Goal: Task Accomplishment & Management: Complete application form

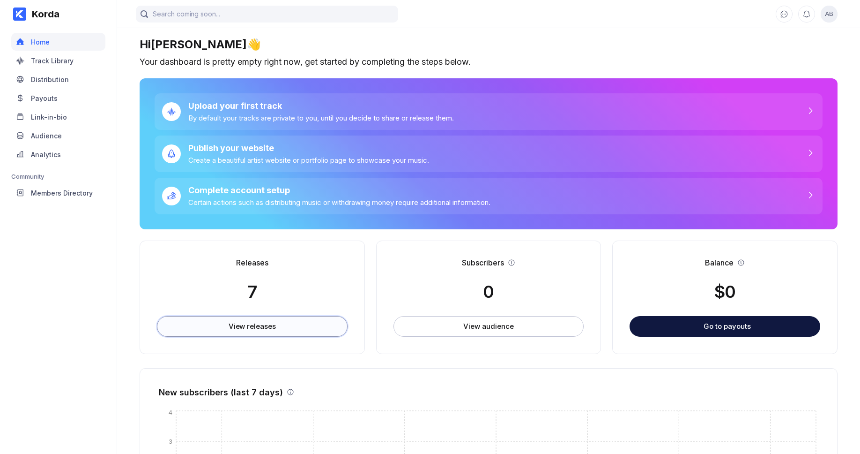
click at [239, 318] on button "View releases" at bounding box center [252, 326] width 191 height 21
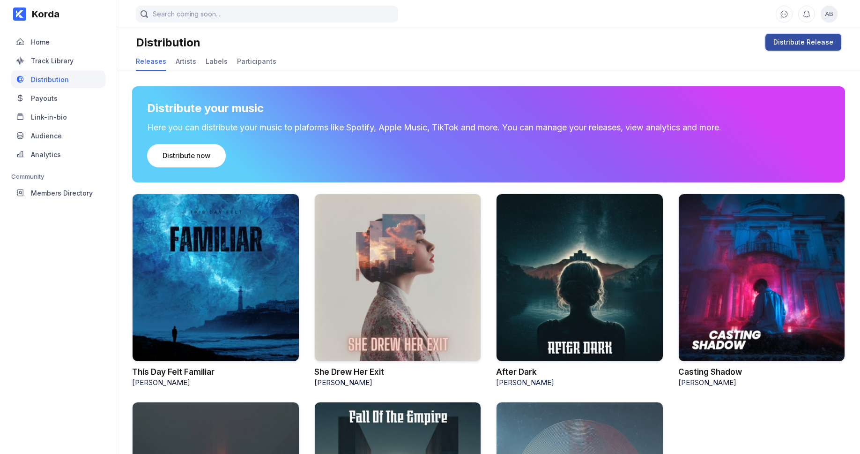
click at [797, 43] on div "Distribute Release" at bounding box center [804, 41] width 60 height 9
click at [806, 42] on div "Distribute Release" at bounding box center [804, 41] width 60 height 9
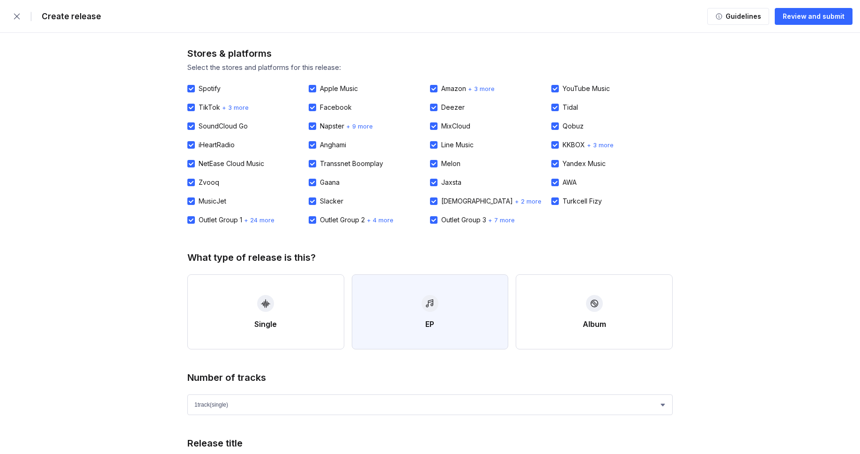
click at [447, 316] on button "EP" at bounding box center [430, 311] width 157 height 75
select select "4"
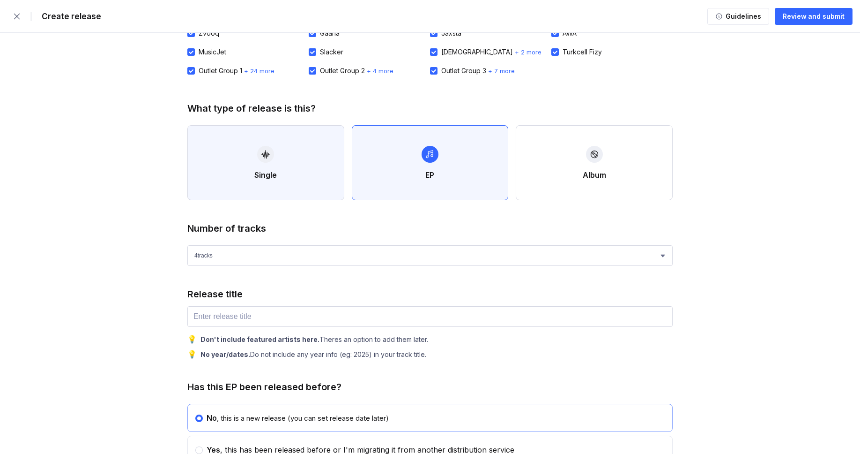
scroll to position [191, 0]
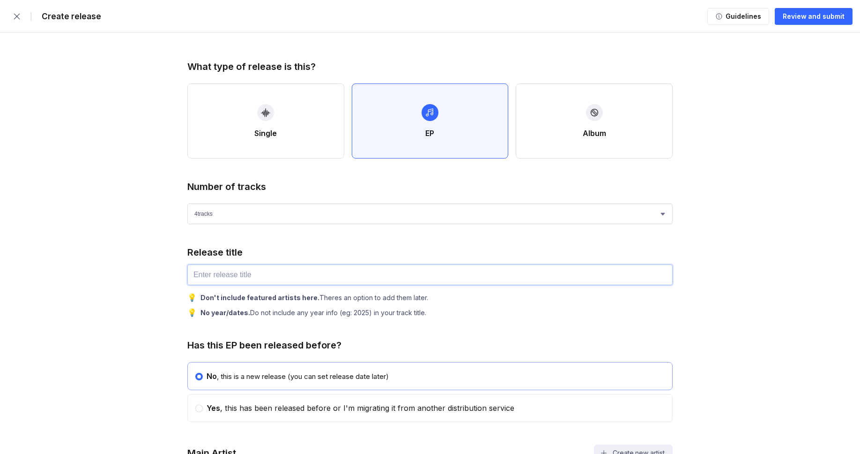
click at [231, 272] on input "text" at bounding box center [429, 274] width 485 height 21
paste input "A Garden Named Silence"
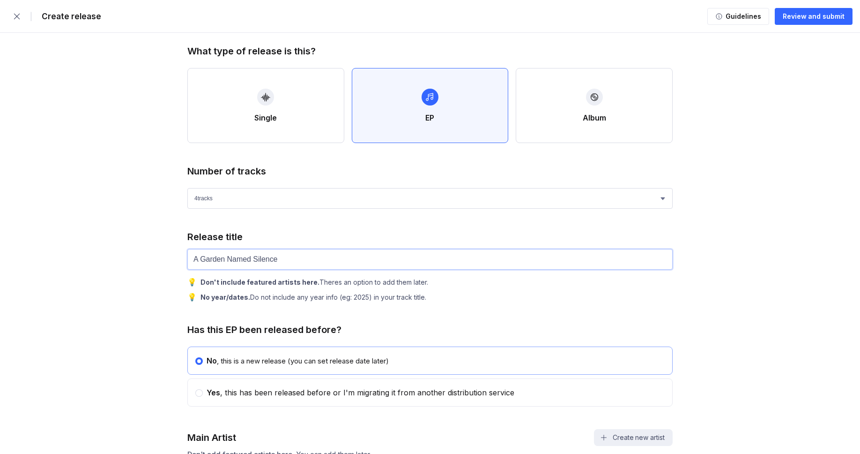
scroll to position [367, 0]
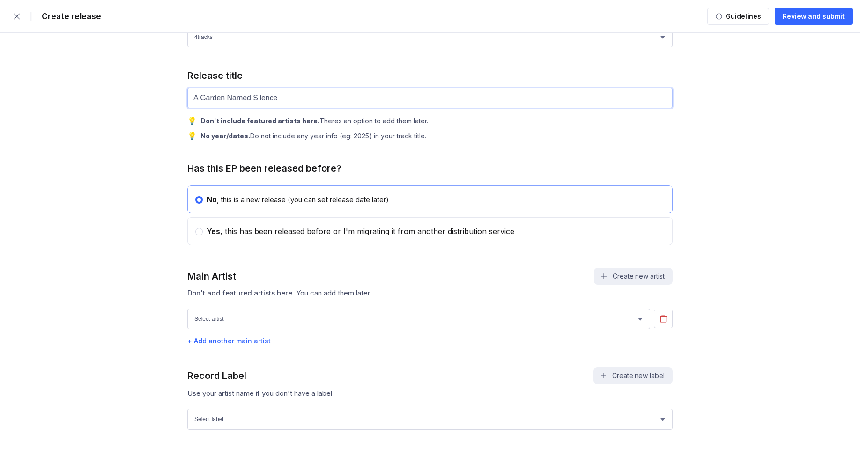
type input "A Garden Named Silence"
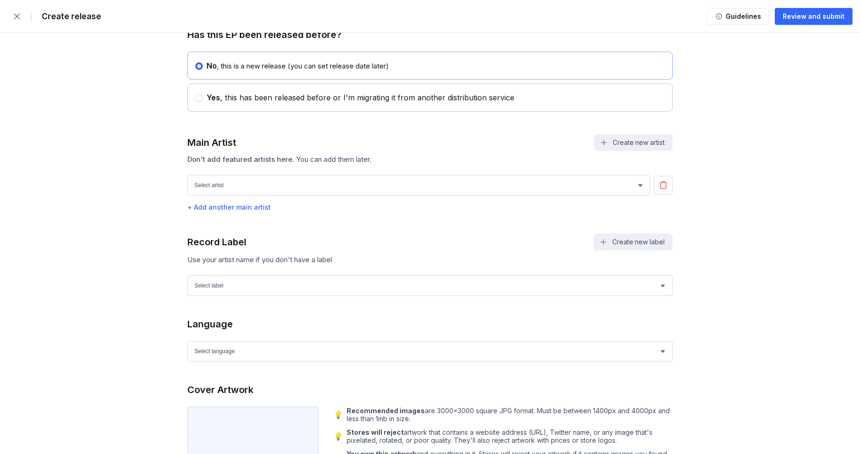
scroll to position [536, 0]
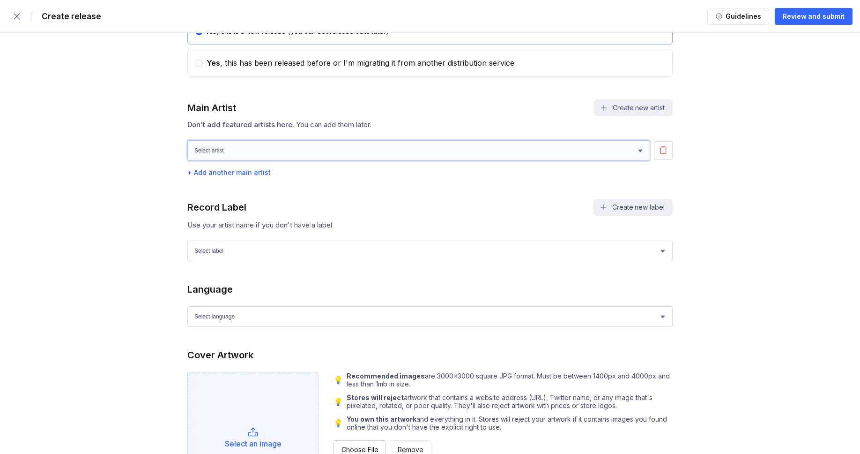
click at [234, 153] on select "Select artist Paul Lang Owen Cunningham Rohan Miller" at bounding box center [418, 150] width 463 height 21
click at [265, 155] on select "Select artist Paul Lang Owen Cunningham Rohan Miller" at bounding box center [418, 150] width 463 height 21
select select "e2c12759-b842-4e86-a157-50209288e685"
click at [187, 146] on select "Select artist Paul Lang Owen Cunningham Rohan Miller" at bounding box center [418, 150] width 463 height 21
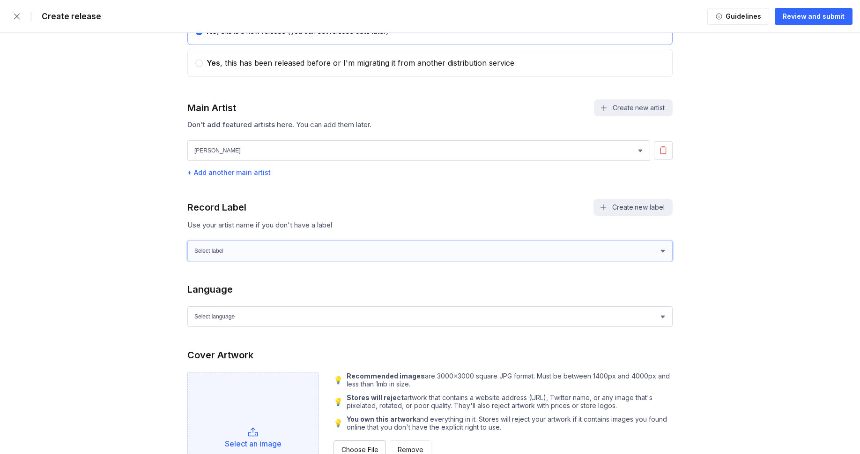
click at [224, 260] on select "Select label Green Wave Records" at bounding box center [429, 250] width 485 height 21
select select "1ef89922-d2b6-4e4d-bf09-5caefa64f555"
click at [187, 246] on select "Select label Green Wave Records" at bounding box center [429, 250] width 485 height 21
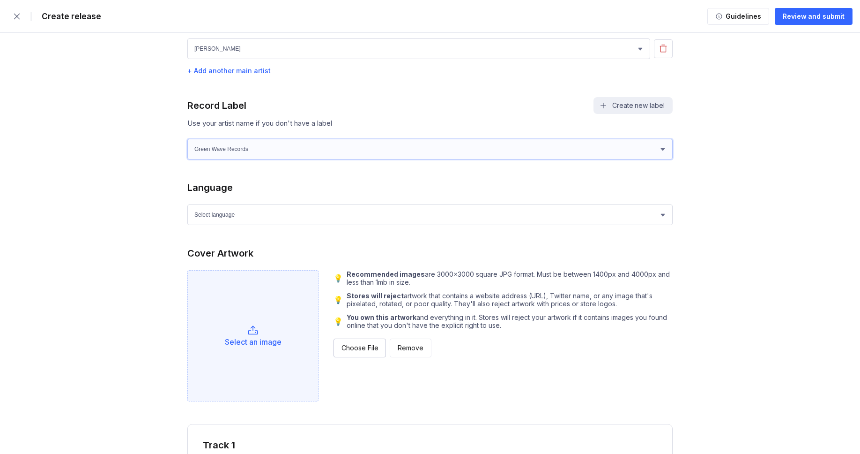
scroll to position [640, 0]
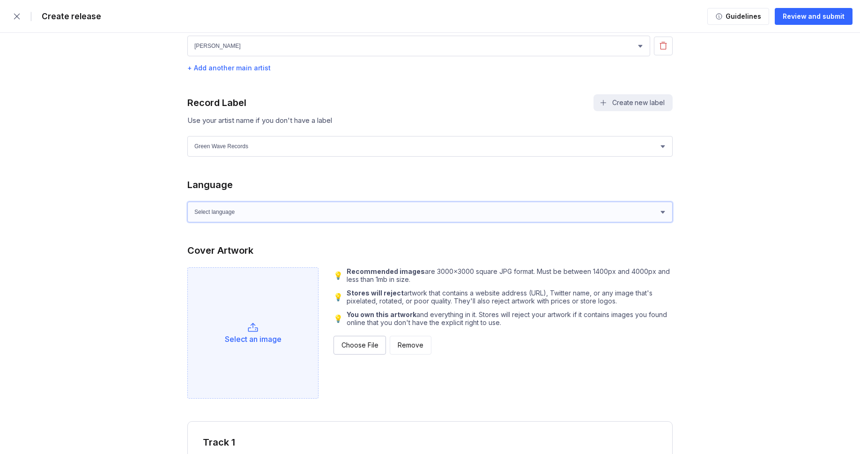
click at [268, 222] on select "Select language Afrikaans Akan Albanian Amharic Arabic Armenian Assamese Azerba…" at bounding box center [429, 212] width 485 height 21
select select "en"
click at [187, 207] on select "Select language Afrikaans Akan Albanian Amharic Arabic Armenian Assamese Azerba…" at bounding box center [429, 212] width 485 height 21
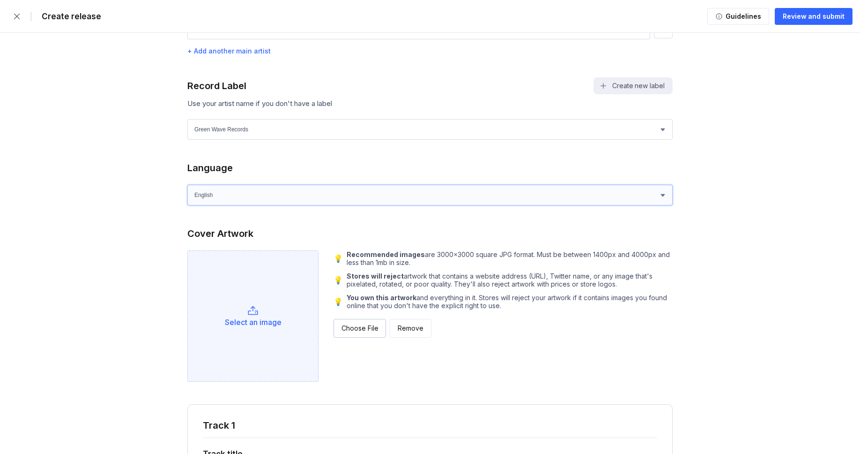
scroll to position [658, 0]
click at [360, 332] on div "Choose File" at bounding box center [360, 326] width 37 height 9
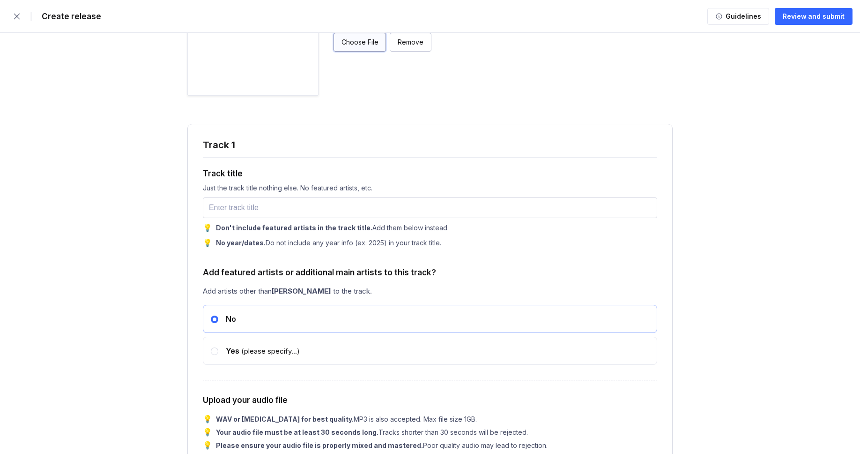
scroll to position [949, 0]
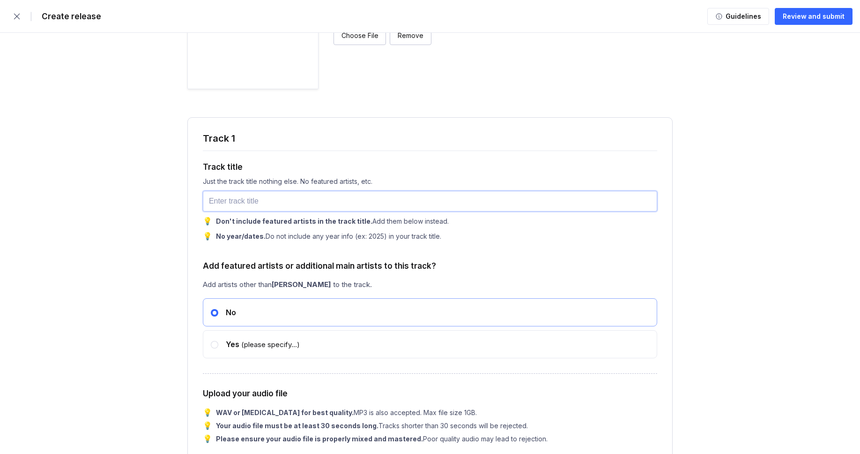
click at [276, 211] on input "text" at bounding box center [430, 201] width 455 height 21
click at [247, 203] on input "text" at bounding box center [430, 201] width 455 height 21
paste input "Convergence"
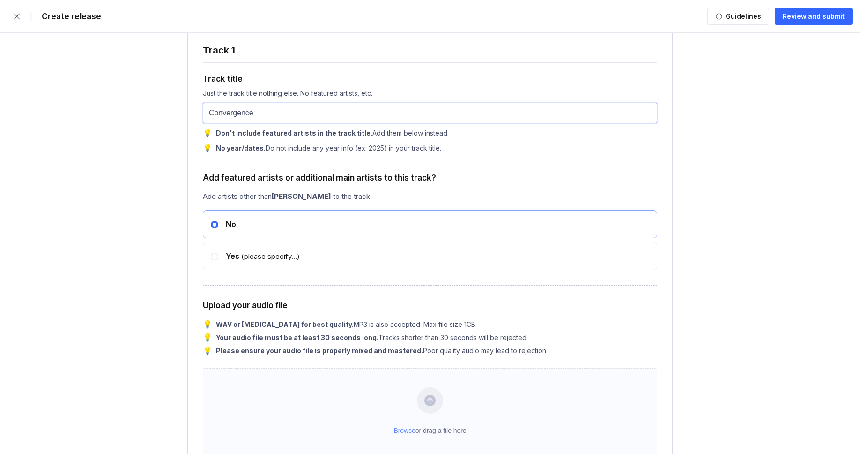
scroll to position [1112, 0]
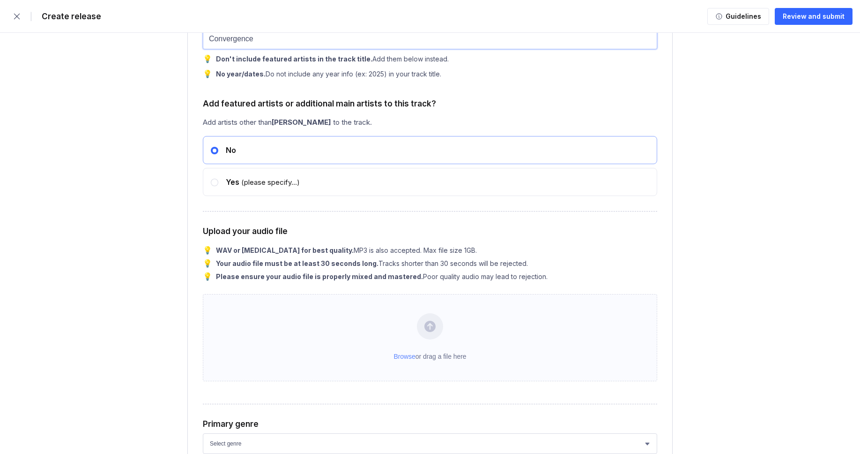
type input "Convergence"
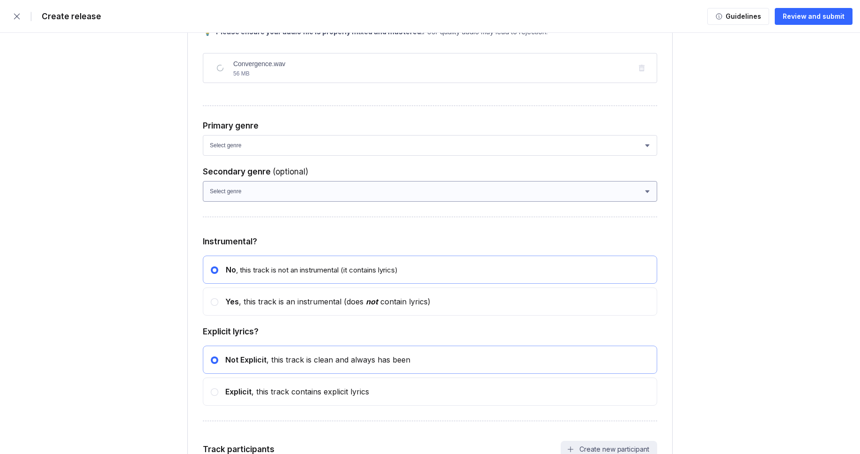
scroll to position [1367, 0]
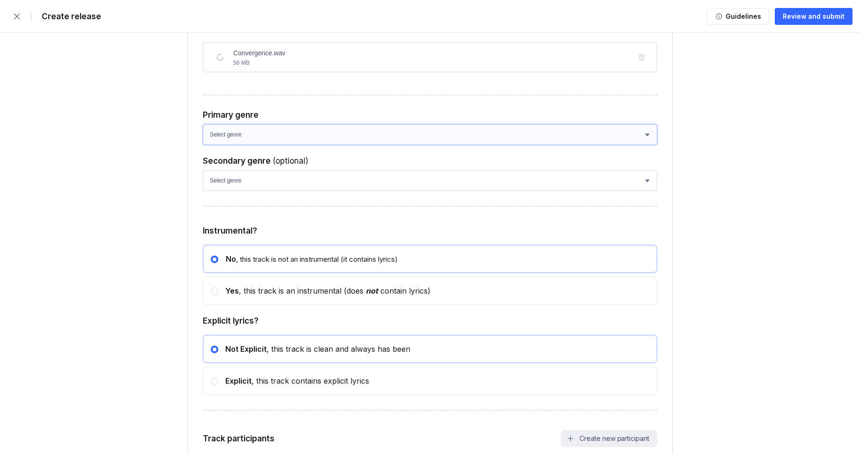
click at [294, 145] on select "Select genre African Afro-Beat Afro-Pop Afro-Soul Alternative Alternative Rock …" at bounding box center [430, 134] width 455 height 21
click at [291, 145] on select "Select genre African Afro-Beat Afro-Pop Afro-Soul Alternative Alternative Rock …" at bounding box center [430, 134] width 455 height 21
select select "ce1eb7a7-8d30-4b1f-aa32-270a3e33577f"
click at [203, 144] on select "Select genre African Afro-Beat Afro-Pop Afro-Soul Alternative Alternative Rock …" at bounding box center [430, 134] width 455 height 21
click at [262, 191] on select "Select genre African Afro-Beat Afro-Pop Afro-Soul Alternative Alternative Rock …" at bounding box center [430, 180] width 455 height 21
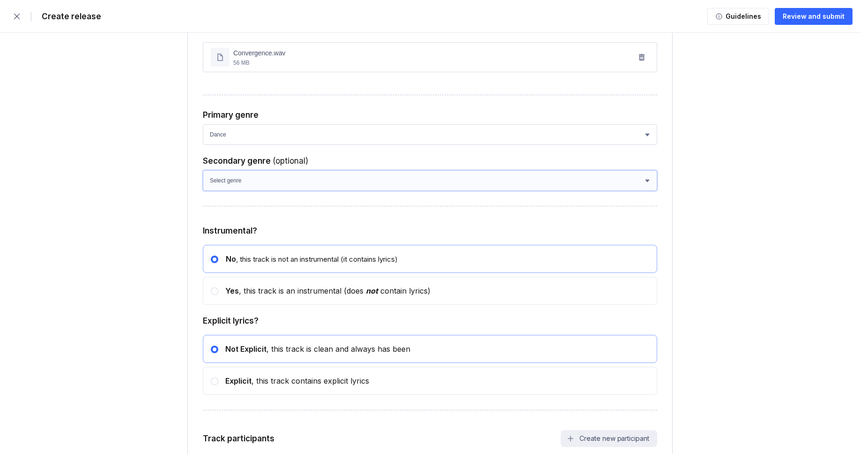
select select "a42cf8e2-75f7-4f62-afbe-d86080a7aa35"
click at [203, 190] on select "Select genre African Afro-Beat Afro-Pop Afro-Soul Alternative Alternative Rock …" at bounding box center [430, 180] width 455 height 21
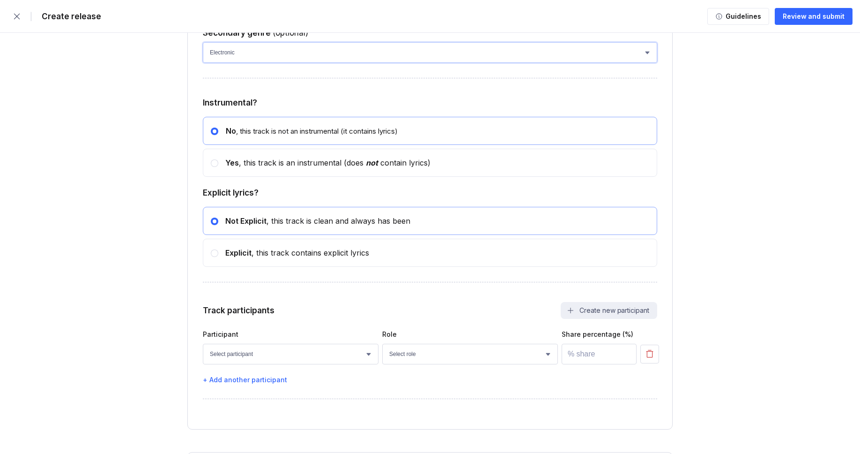
scroll to position [1524, 0]
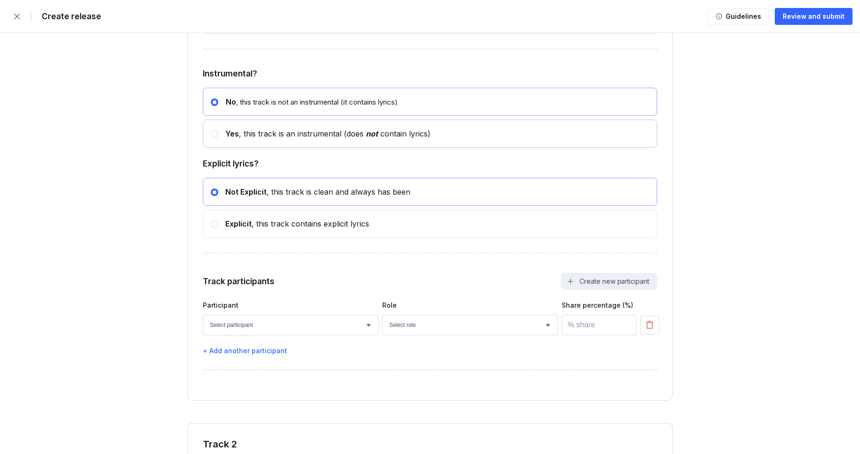
click at [213, 136] on circle at bounding box center [215, 134] width 4 height 4
click at [211, 130] on input "radio" at bounding box center [211, 129] width 0 height 0
radio input "false"
radio input "true"
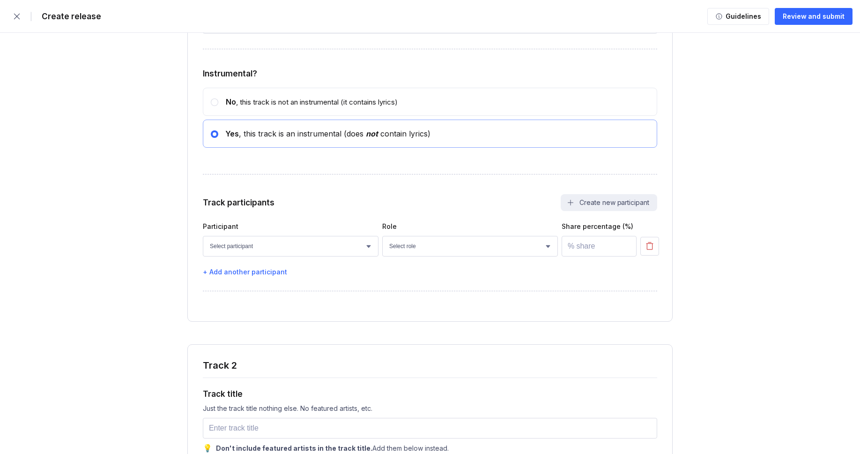
click at [271, 256] on select "Select participant Nicolas Doan Jet Nguyen Paul Lang Owen Cunningham Rohan Mill…" at bounding box center [291, 246] width 176 height 21
select select "bcb428b4-700d-4817-96c1-3d71b5b4e41e"
click at [203, 255] on select "Select participant Nicolas Doan Jet Nguyen Paul Lang Owen Cunningham Rohan Mill…" at bounding box center [291, 246] width 176 height 21
click at [426, 256] on select "Select role Actor A&R Arranger Artwork Author (Lyrics) Bass Choir Composer (Mus…" at bounding box center [470, 246] width 176 height 21
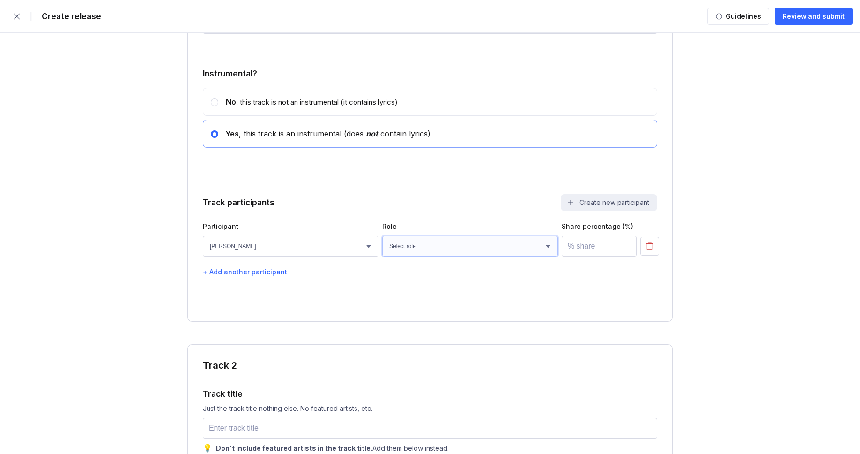
select select "4d21c6a8-5543-4299-8c01-91fff1f274ce"
click at [382, 255] on select "Select role Actor A&R Arranger Artwork Author (Lyrics) Bass Choir Composer (Mus…" at bounding box center [470, 246] width 176 height 21
click at [592, 276] on div "Participant Role Share percentage (%) Select participant Nicolas Doan Jet Nguye…" at bounding box center [430, 248] width 455 height 53
click at [593, 256] on input "number" at bounding box center [599, 246] width 75 height 21
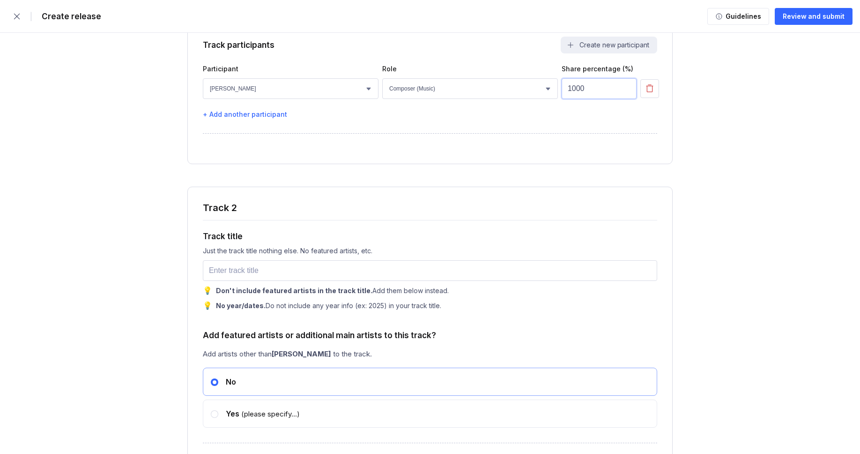
scroll to position [1709, 0]
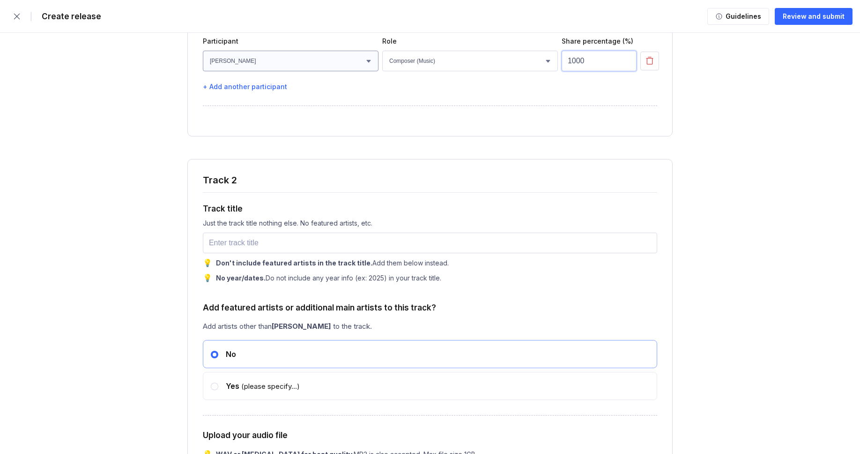
type input "1000"
click at [255, 71] on select "Select participant Nicolas Doan Jet Nguyen Paul Lang Owen Cunningham Rohan Mill…" at bounding box center [291, 61] width 176 height 21
select select "faaa0bc8-be9c-4cd8-ae75-bfdf437caa13"
click at [203, 70] on select "Select participant Nicolas Doan Jet Nguyen Paul Lang Owen Cunningham Rohan Mill…" at bounding box center [291, 61] width 176 height 21
click at [247, 253] on input "text" at bounding box center [430, 242] width 455 height 21
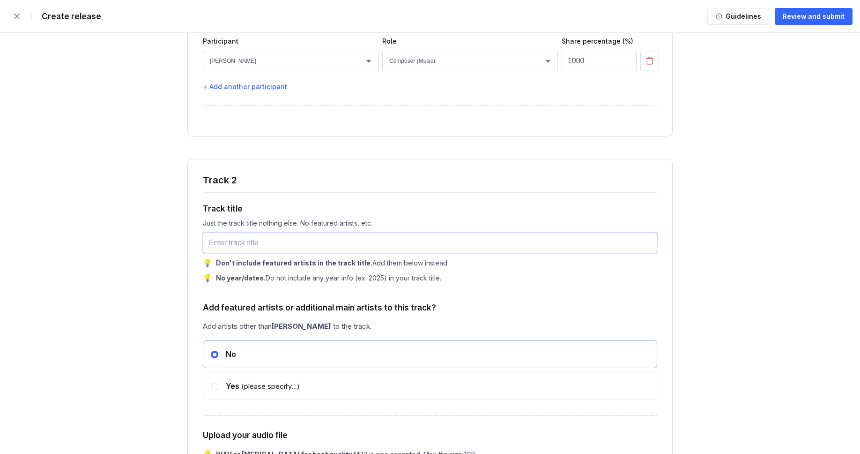
paste input "Journey"
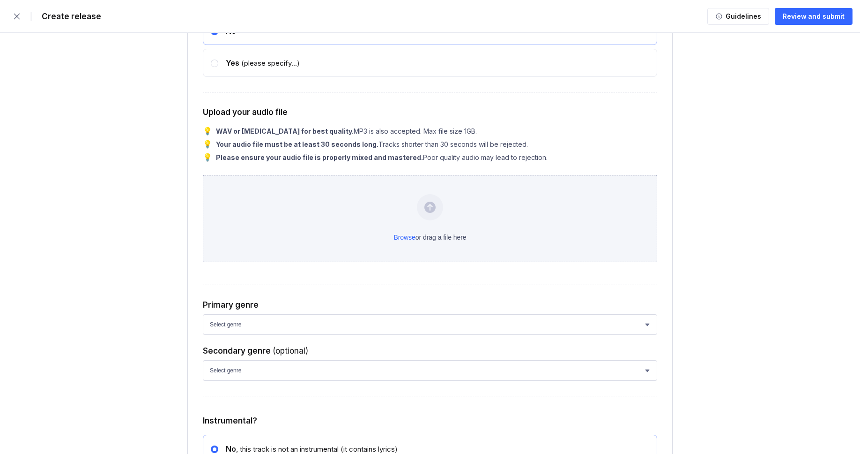
scroll to position [2048, 0]
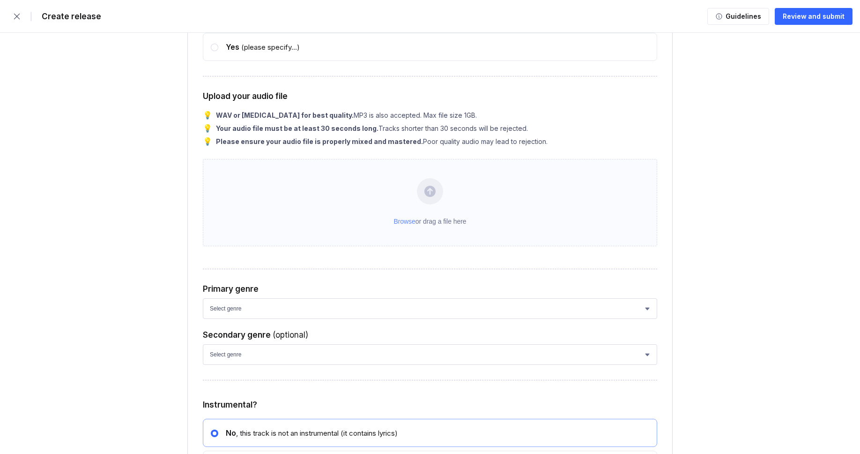
type input "Journey"
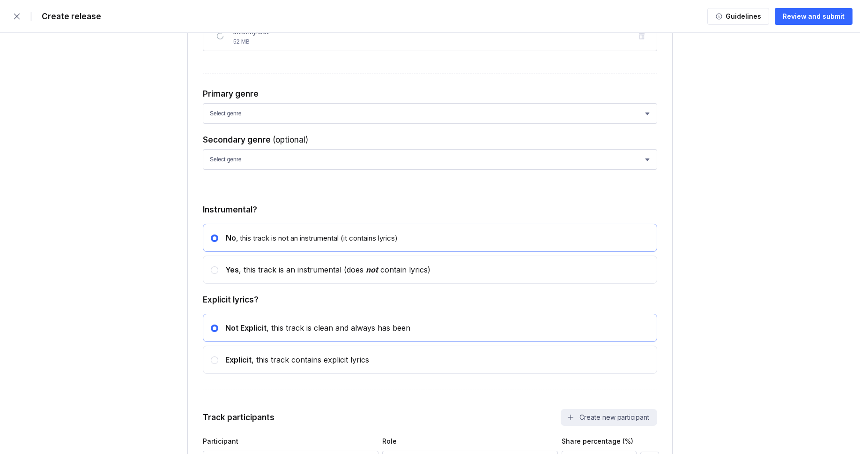
scroll to position [2229, 0]
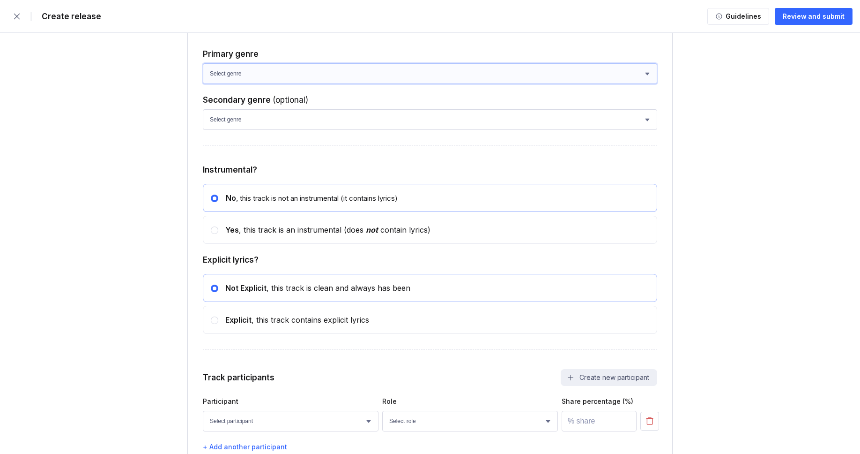
click at [243, 84] on select "Select genre African Afro-Beat Afro-Pop Afro-Soul Alternative Alternative Rock …" at bounding box center [430, 73] width 455 height 21
select select "ce1eb7a7-8d30-4b1f-aa32-270a3e33577f"
click at [203, 84] on select "Select genre African Afro-Beat Afro-Pop Afro-Soul Alternative Alternative Rock …" at bounding box center [430, 73] width 455 height 21
click at [241, 130] on select "Select genre African Afro-Beat Afro-Pop Afro-Soul Alternative Alternative Rock …" at bounding box center [430, 119] width 455 height 21
select select "a42cf8e2-75f7-4f62-afbe-d86080a7aa35"
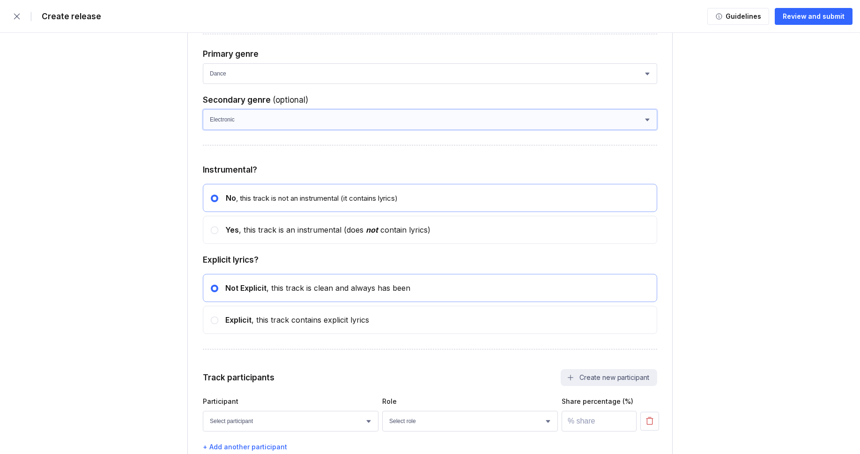
click at [203, 130] on select "Select genre African Afro-Beat Afro-Pop Afro-Soul Alternative Alternative Rock …" at bounding box center [430, 119] width 455 height 21
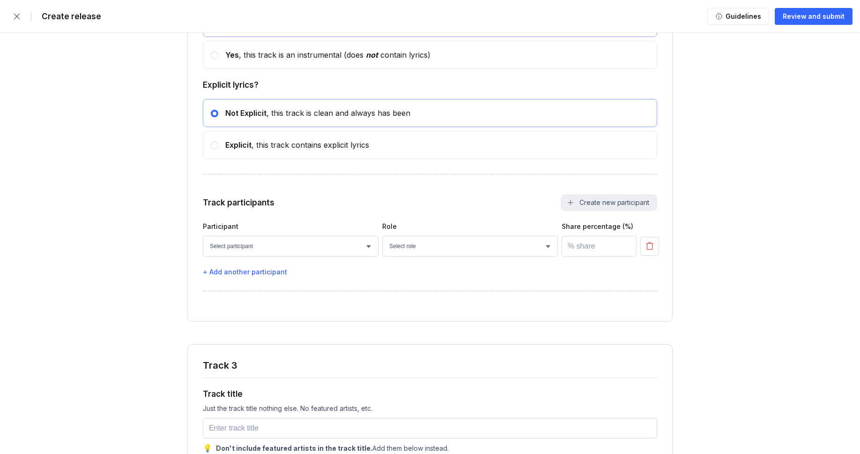
scroll to position [2411, 0]
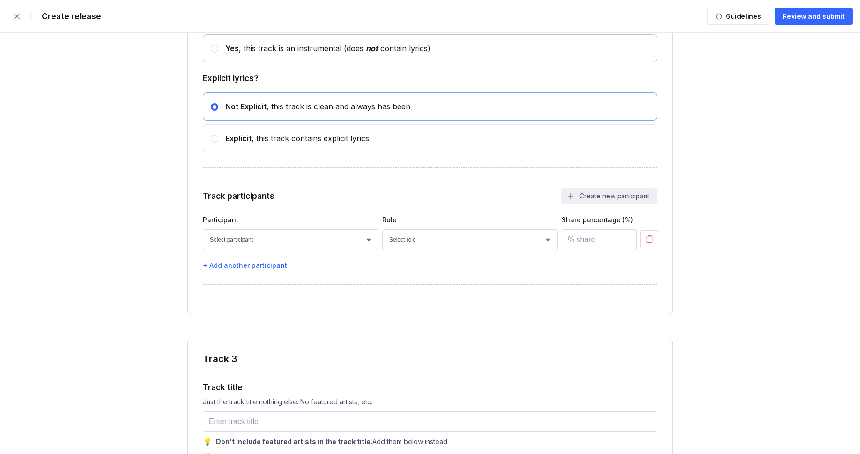
click at [242, 62] on div "Yes , this track is an instrumental (does not contain lyrics)" at bounding box center [430, 48] width 455 height 28
radio input "false"
radio input "true"
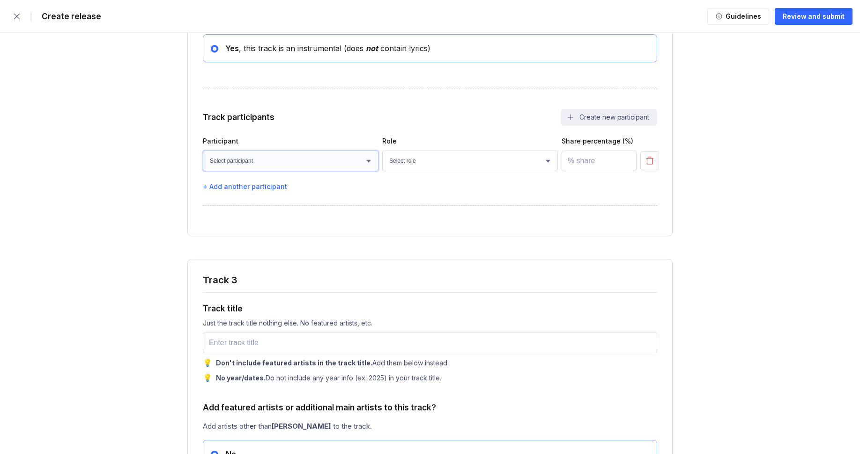
click at [296, 171] on select "Select participant Nicolas Doan Jet Nguyen Paul Lang Owen Cunningham Rohan Mill…" at bounding box center [291, 160] width 176 height 21
select select "faaa0bc8-be9c-4cd8-ae75-bfdf437caa13"
click at [203, 171] on select "Select participant Nicolas Doan Jet Nguyen Paul Lang Owen Cunningham Rohan Mill…" at bounding box center [291, 160] width 176 height 21
click at [414, 171] on select "Select role Actor A&R Arranger Artwork Author (Lyrics) Bass Choir Composer (Mus…" at bounding box center [470, 160] width 176 height 21
select select "4d21c6a8-5543-4299-8c01-91fff1f274ce"
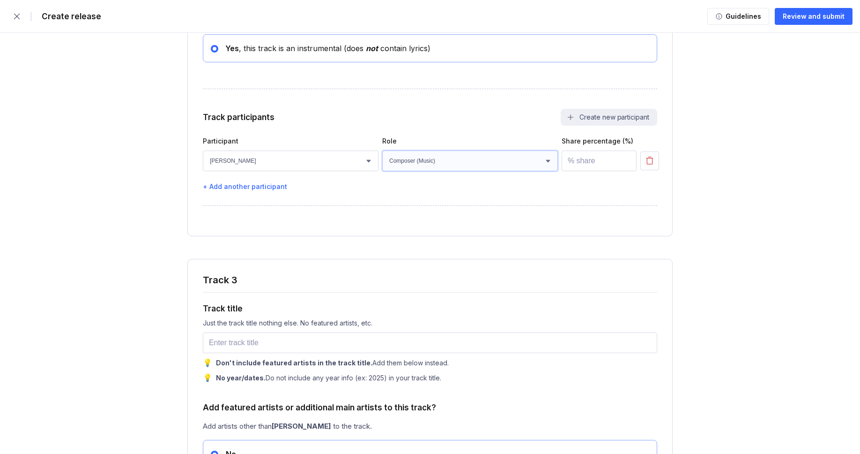
click at [382, 171] on select "Select role Actor A&R Arranger Artwork Author (Lyrics) Bass Choir Composer (Mus…" at bounding box center [470, 160] width 176 height 21
click at [589, 171] on input "number" at bounding box center [599, 160] width 75 height 21
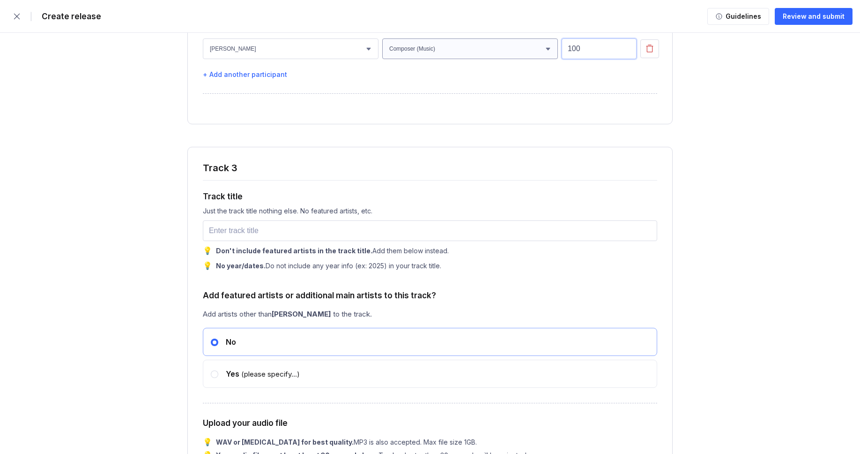
scroll to position [2576, 0]
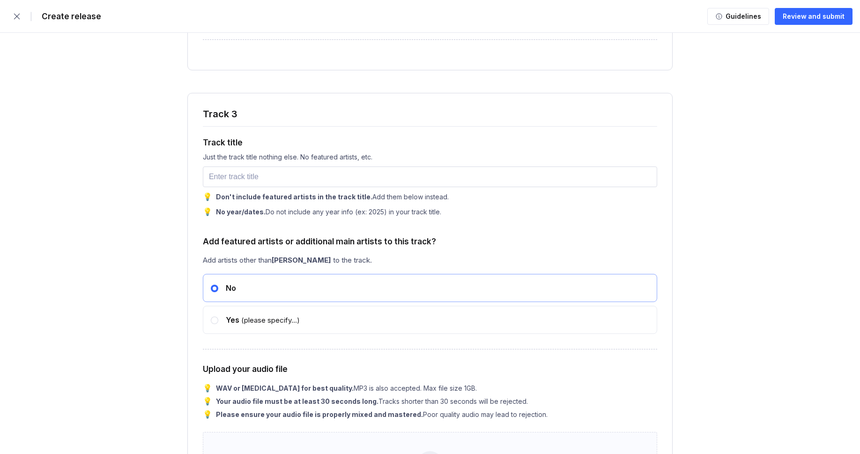
type input "100"
click at [241, 187] on input "text" at bounding box center [430, 176] width 455 height 21
paste input "Soul"
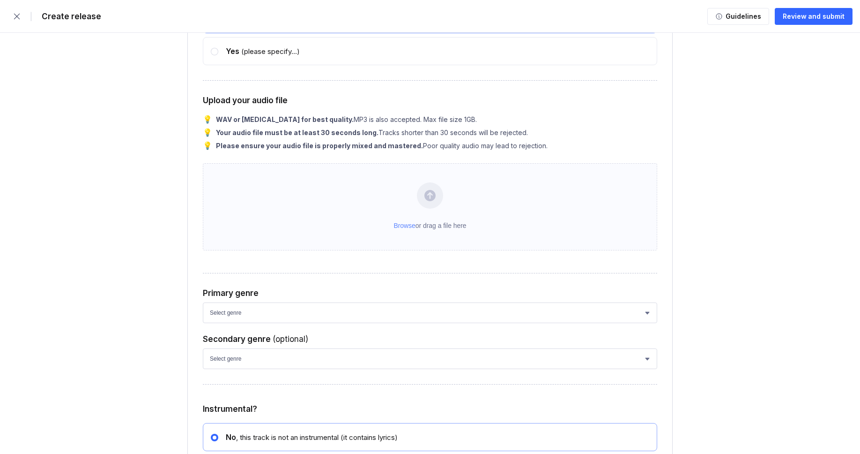
scroll to position [2845, 0]
type input "Soul"
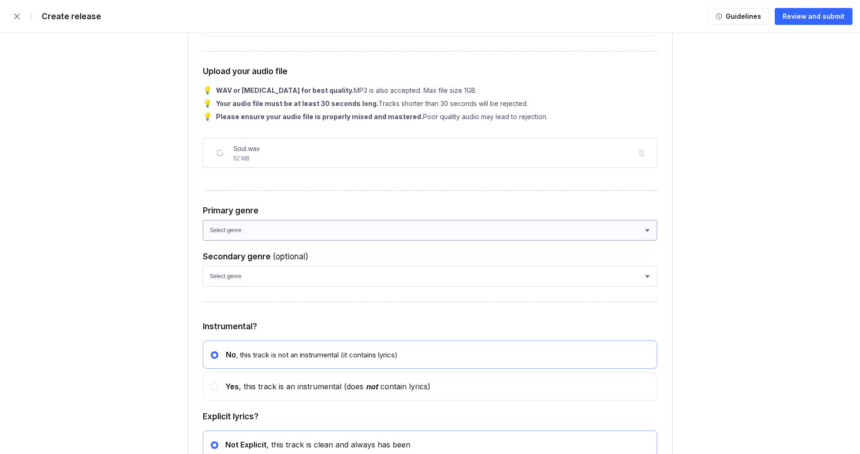
scroll to position [2932, 0]
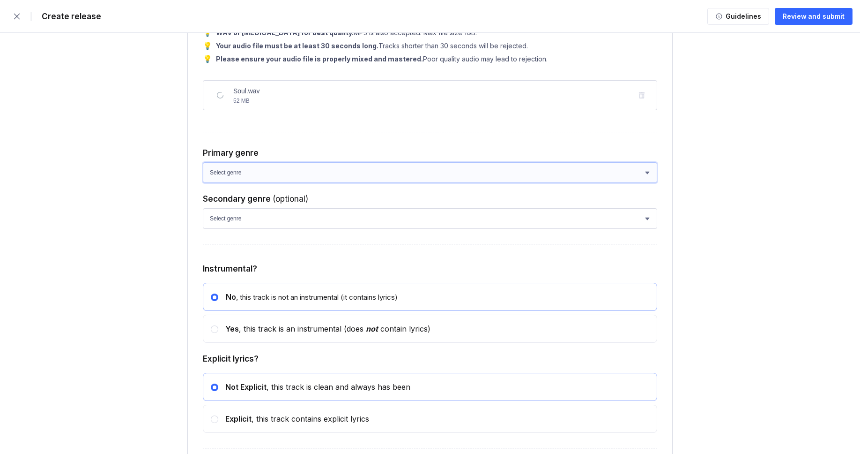
click at [254, 183] on select "Select genre African Afro-Beat Afro-Pop Afro-Soul Alternative Alternative Rock …" at bounding box center [430, 172] width 455 height 21
select select "ce1eb7a7-8d30-4b1f-aa32-270a3e33577f"
click at [203, 183] on select "Select genre African Afro-Beat Afro-Pop Afro-Soul Alternative Alternative Rock …" at bounding box center [430, 172] width 455 height 21
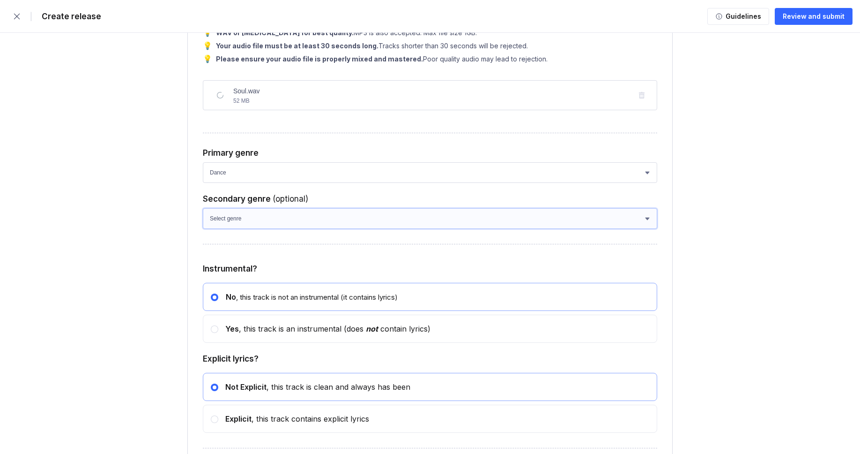
click at [248, 229] on select "Select genre African Afro-Beat Afro-Pop Afro-Soul Alternative Alternative Rock …" at bounding box center [430, 218] width 455 height 21
select select "a42cf8e2-75f7-4f62-afbe-d86080a7aa35"
click at [203, 229] on select "Select genre African Afro-Beat Afro-Pop Afro-Soul Alternative Alternative Rock …" at bounding box center [430, 218] width 455 height 21
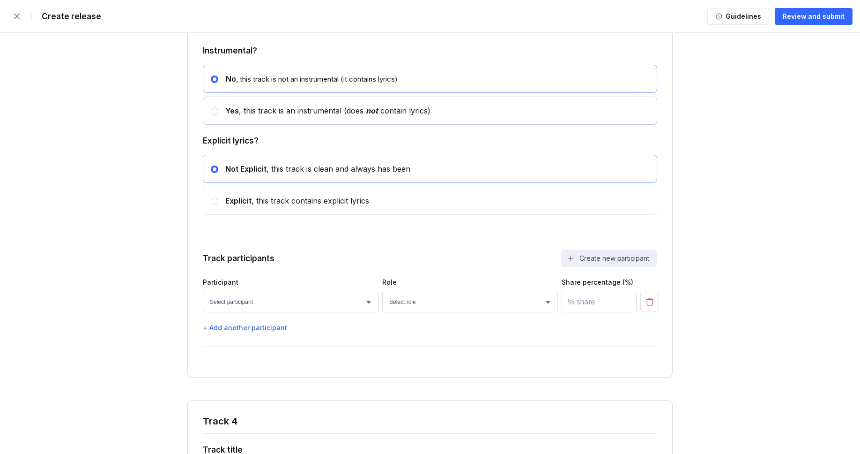
click at [212, 115] on div at bounding box center [214, 110] width 7 height 7
click at [211, 107] on input "radio" at bounding box center [211, 106] width 0 height 0
radio input "false"
radio input "true"
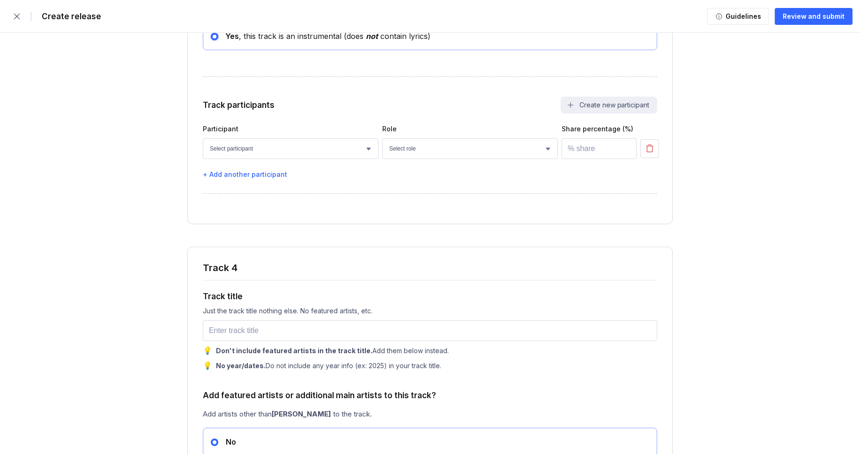
scroll to position [3231, 0]
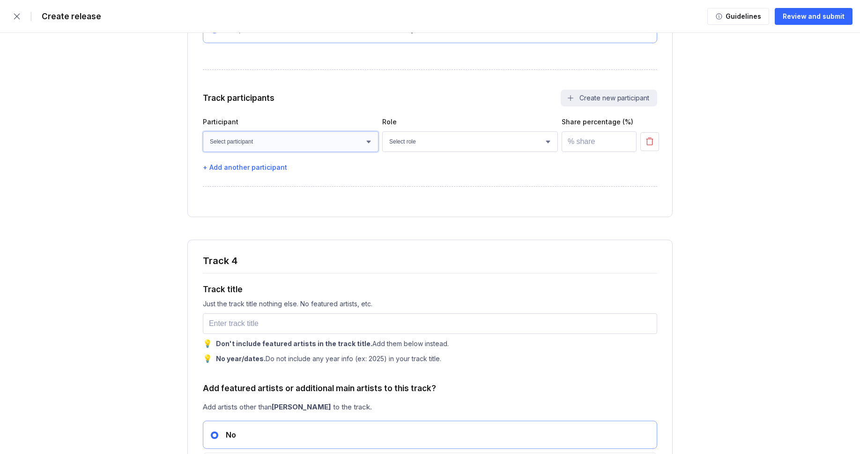
click at [279, 152] on select "Select participant Nicolas Doan Jet Nguyen Paul Lang Owen Cunningham Rohan Mill…" at bounding box center [291, 141] width 176 height 21
select select "faaa0bc8-be9c-4cd8-ae75-bfdf437caa13"
click at [203, 152] on select "Select participant Nicolas Doan Jet Nguyen Paul Lang Owen Cunningham Rohan Mill…" at bounding box center [291, 141] width 176 height 21
click at [413, 152] on select "Select role Actor A&R Arranger Artwork Author (Lyrics) Bass Choir Composer (Mus…" at bounding box center [470, 141] width 176 height 21
select select "4d21c6a8-5543-4299-8c01-91fff1f274ce"
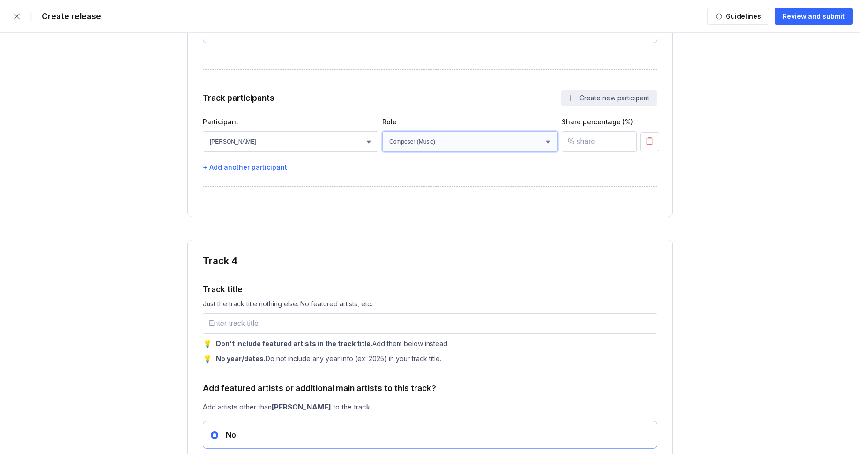
click at [382, 152] on select "Select role Actor A&R Arranger Artwork Author (Lyrics) Bass Choir Composer (Mus…" at bounding box center [470, 141] width 176 height 21
click at [582, 152] on input "number" at bounding box center [599, 141] width 75 height 21
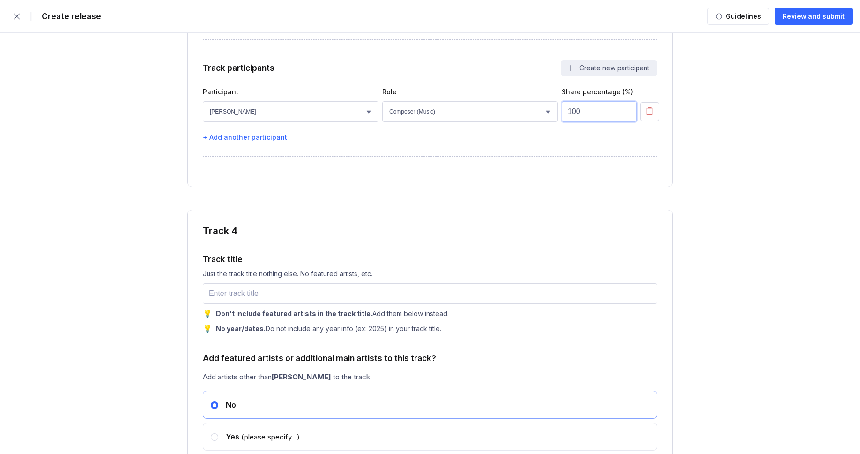
scroll to position [3400, 0]
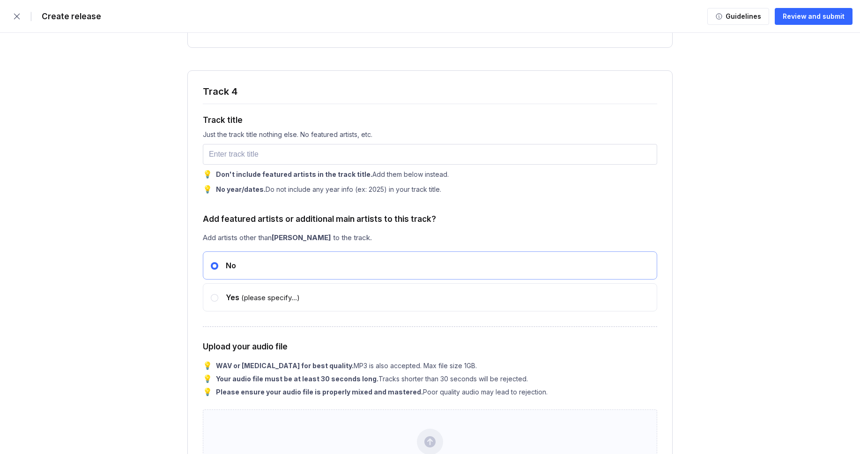
type input "100"
click at [220, 164] on input "text" at bounding box center [430, 154] width 455 height 21
paste input "Spirit"
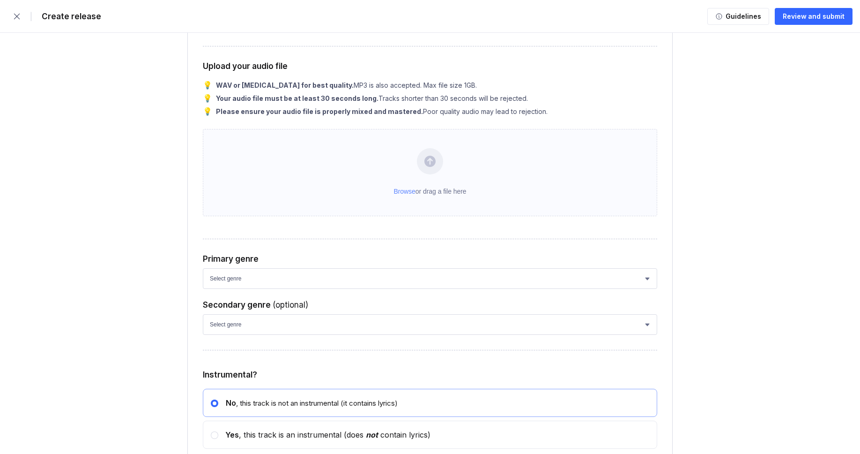
scroll to position [3683, 0]
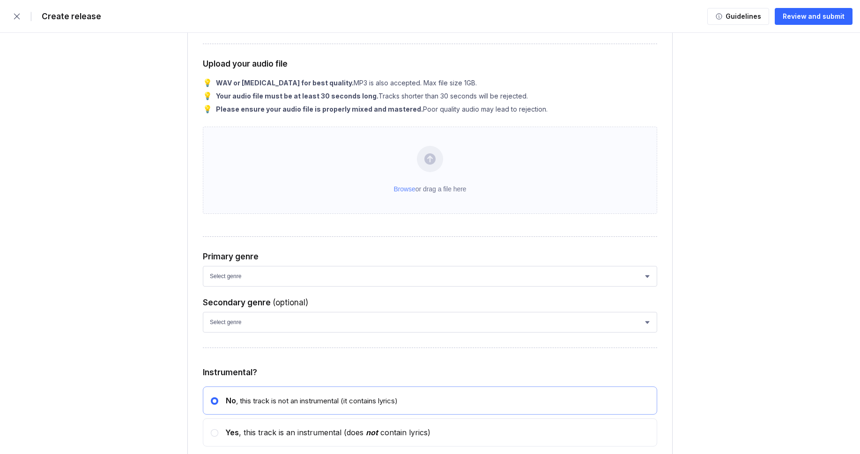
type input "Spirit"
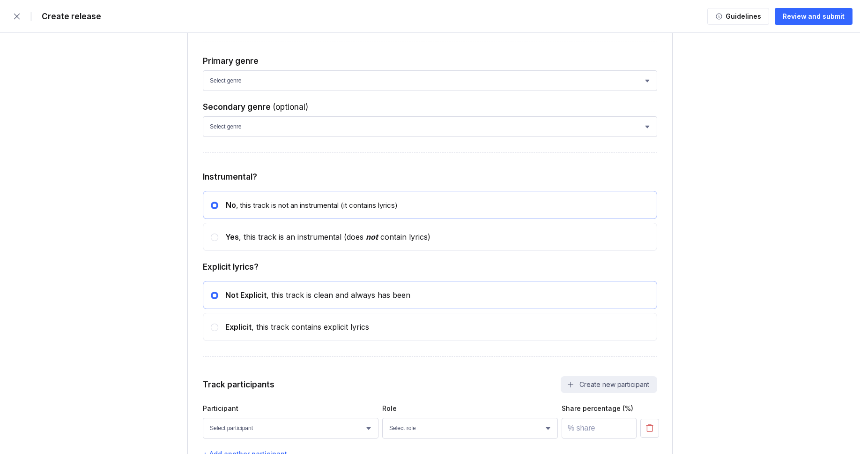
scroll to position [3862, 0]
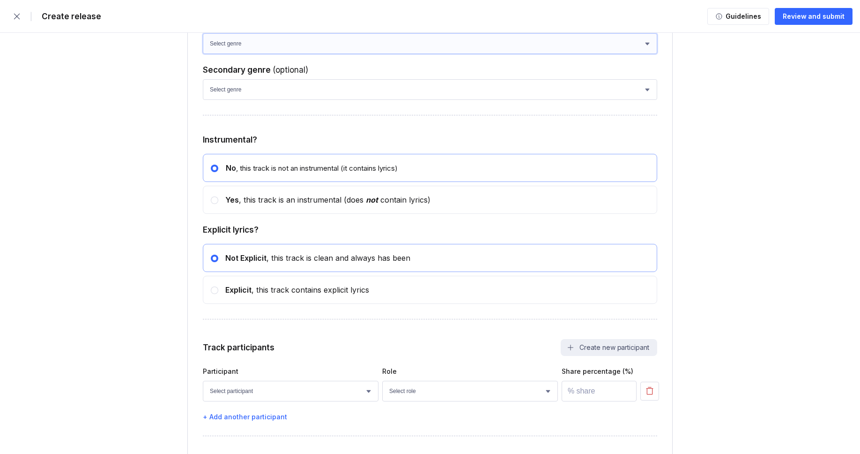
click at [239, 54] on select "Select genre African Afro-Beat Afro-Pop Afro-Soul Alternative Alternative Rock …" at bounding box center [430, 43] width 455 height 21
select select "ce1eb7a7-8d30-4b1f-aa32-270a3e33577f"
click at [203, 54] on select "Select genre African Afro-Beat Afro-Pop Afro-Soul Alternative Alternative Rock …" at bounding box center [430, 43] width 455 height 21
click at [237, 165] on div "Track 4 Track title Just the track title nothing else. No featured artists, etc…" at bounding box center [429, 38] width 485 height 858
click at [240, 100] on select "Select genre African Afro-Beat Afro-Pop Afro-Soul Alternative Alternative Rock …" at bounding box center [430, 89] width 455 height 21
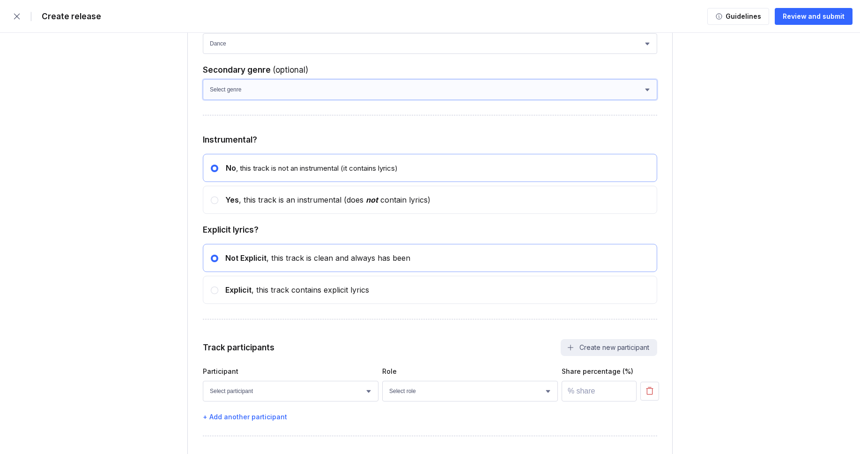
select select "a42cf8e2-75f7-4f62-afbe-d86080a7aa35"
click at [203, 100] on select "Select genre African Afro-Beat Afro-Pop Afro-Soul Alternative Alternative Rock …" at bounding box center [430, 89] width 455 height 21
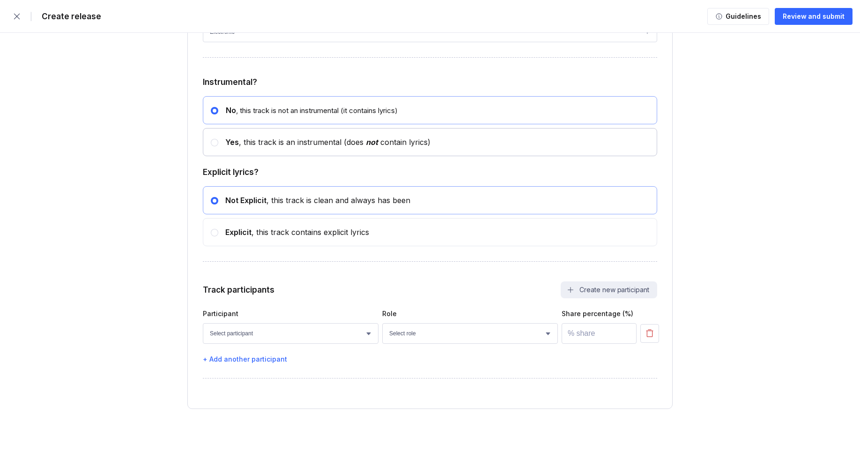
click at [258, 148] on div "Yes , this track is an instrumental (does not contain lyrics)" at bounding box center [430, 142] width 455 height 28
radio input "false"
radio input "true"
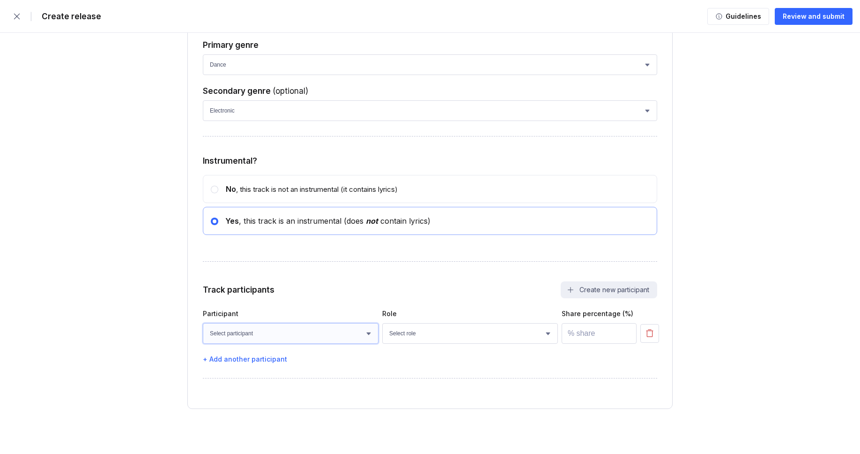
click at [269, 325] on select "Select participant Nicolas Doan Jet Nguyen Paul Lang Owen Cunningham Rohan Mill…" at bounding box center [291, 333] width 176 height 21
select select "faaa0bc8-be9c-4cd8-ae75-bfdf437caa13"
click at [203, 323] on select "Select participant Nicolas Doan Jet Nguyen Paul Lang Owen Cunningham Rohan Mill…" at bounding box center [291, 333] width 176 height 21
click at [419, 335] on select "Select role Actor A&R Arranger Artwork Author (Lyrics) Bass Choir Composer (Mus…" at bounding box center [470, 333] width 176 height 21
select select "4d21c6a8-5543-4299-8c01-91fff1f274ce"
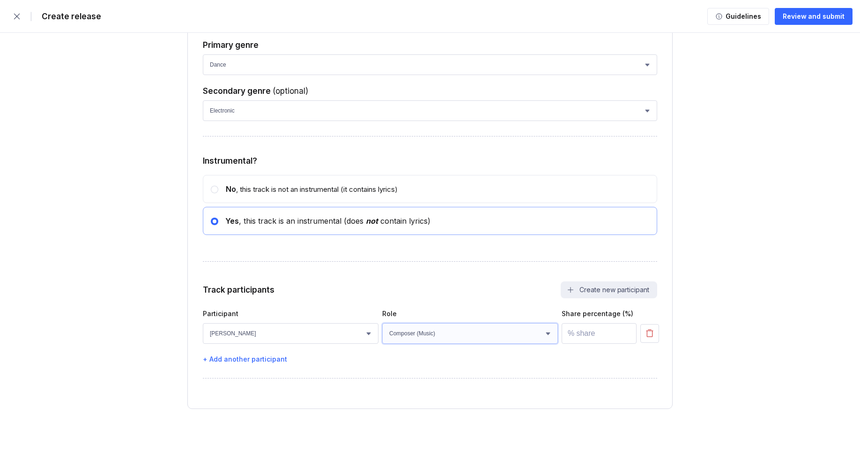
click at [382, 323] on select "Select role Actor A&R Arranger Artwork Author (Lyrics) Bass Choir Composer (Mus…" at bounding box center [470, 333] width 176 height 21
click at [581, 333] on input "number" at bounding box center [599, 333] width 75 height 21
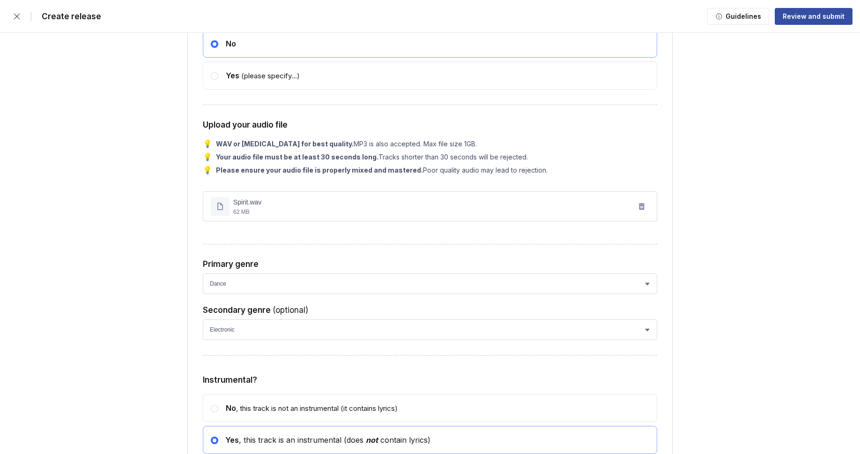
type input "100"
click at [812, 18] on div "Review and submit" at bounding box center [814, 16] width 62 height 9
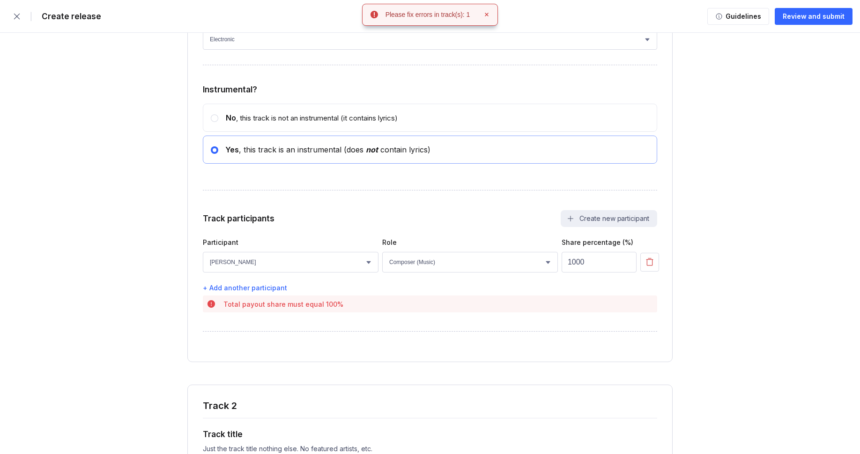
scroll to position [1508, 0]
click at [600, 273] on input "1000" at bounding box center [599, 262] width 75 height 21
type input "100"
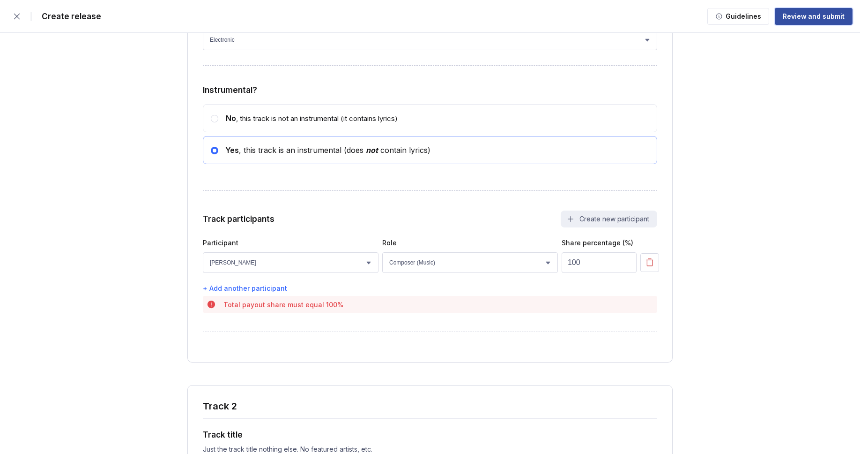
click at [826, 13] on div "Review and submit" at bounding box center [814, 16] width 62 height 9
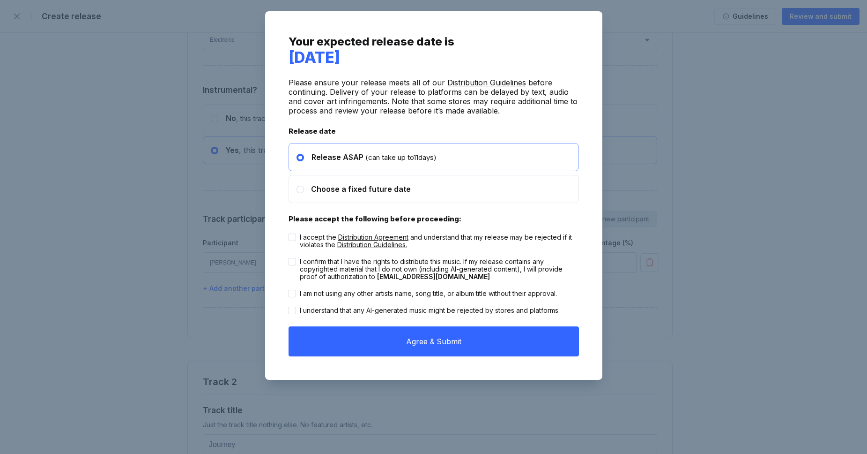
click at [294, 236] on icon at bounding box center [292, 236] width 5 height 3
click at [289, 234] on input "I accept the Distribution Agreement and understand that my release may be rejec…" at bounding box center [289, 233] width 0 height 0
checkbox input "true"
click at [290, 261] on icon at bounding box center [292, 261] width 5 height 3
click at [289, 258] on input "I confirm that I have the rights to distribute this music. If my release contai…" at bounding box center [289, 258] width 0 height 0
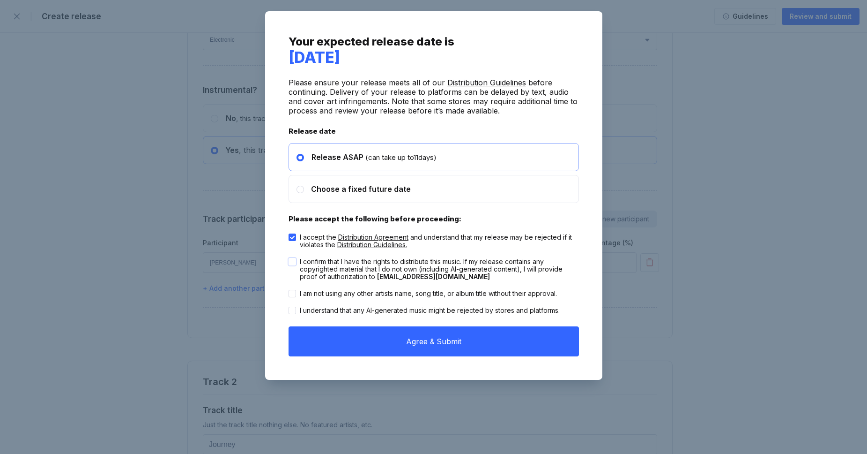
checkbox input "true"
click at [292, 289] on div "I am not using any other artists name, song title, or album title without their…" at bounding box center [434, 293] width 291 height 17
click at [292, 293] on icon at bounding box center [292, 293] width 5 height 3
click at [289, 290] on input "I am not using any other artists name, song title, or album title without their…" at bounding box center [289, 290] width 0 height 0
checkbox input "true"
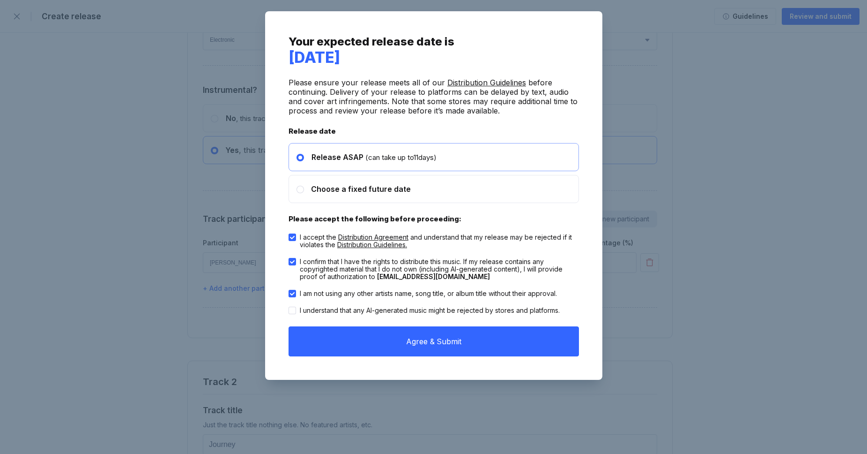
click at [293, 309] on icon at bounding box center [292, 310] width 5 height 3
click at [289, 307] on input "I understand that any AI-generated music might be rejected by stores and platfo…" at bounding box center [289, 306] width 0 height 0
checkbox input "true"
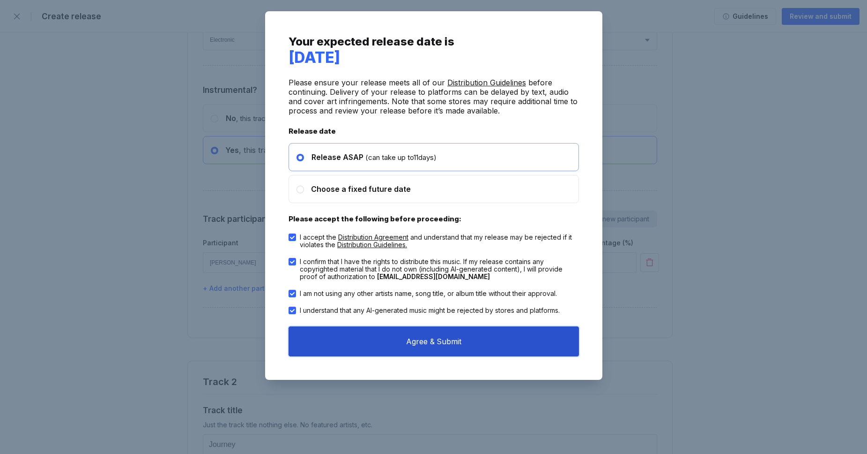
click at [440, 333] on button "Agree & Submit" at bounding box center [434, 341] width 291 height 30
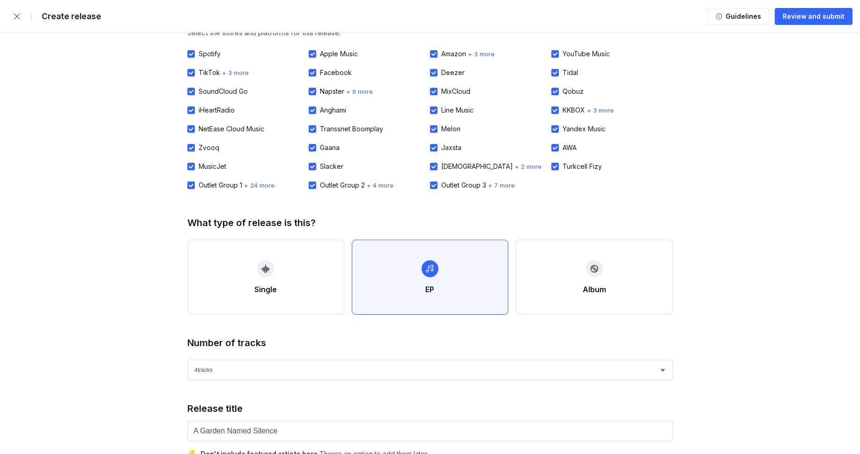
scroll to position [0, 0]
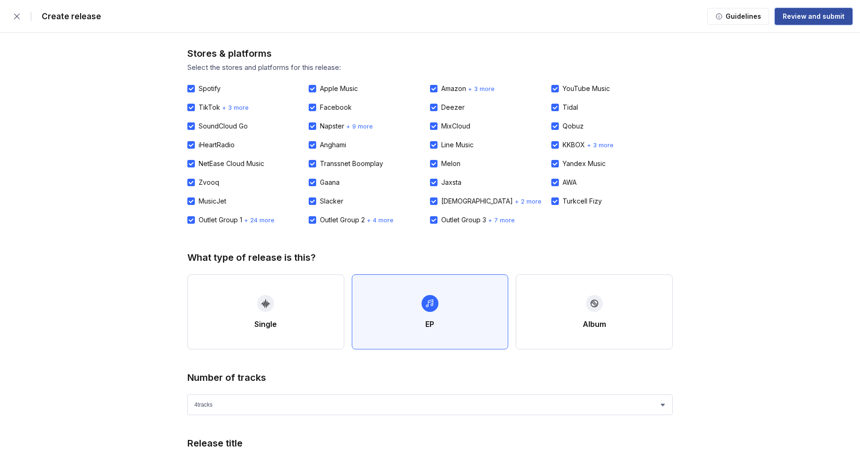
click at [803, 15] on div "Review and submit" at bounding box center [814, 16] width 62 height 9
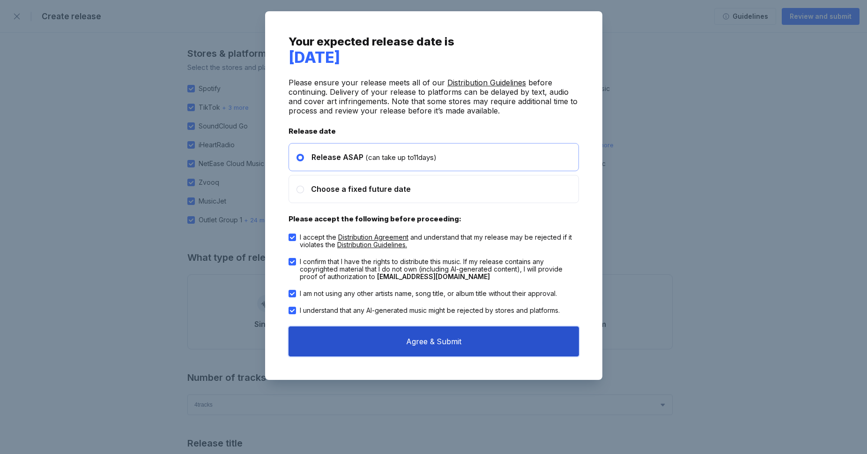
click at [405, 333] on button "Agree & Submit" at bounding box center [434, 341] width 291 height 30
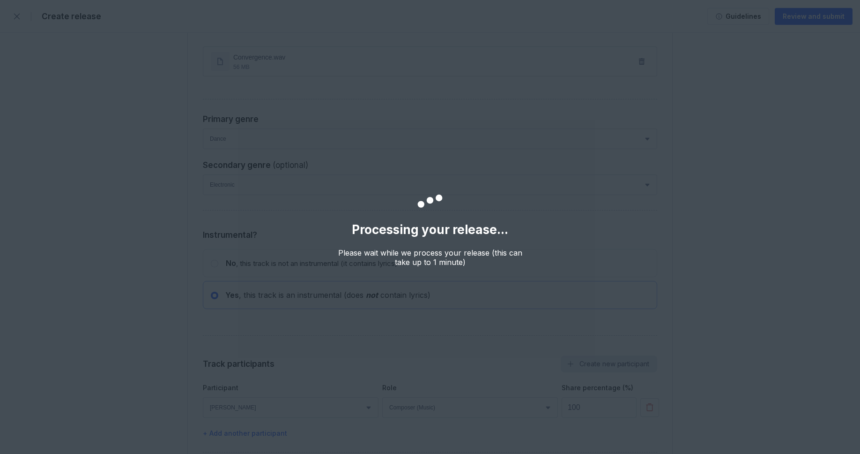
scroll to position [1577, 0]
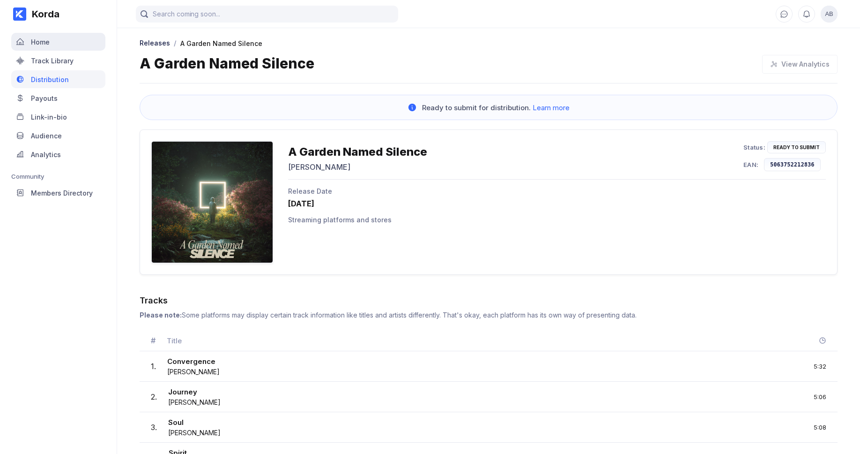
click at [51, 42] on div "Home" at bounding box center [58, 42] width 94 height 18
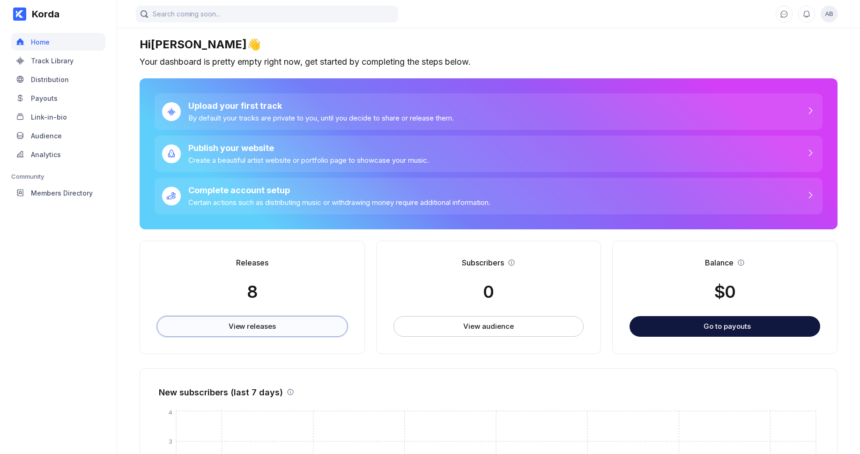
click at [262, 318] on button "View releases" at bounding box center [252, 326] width 191 height 21
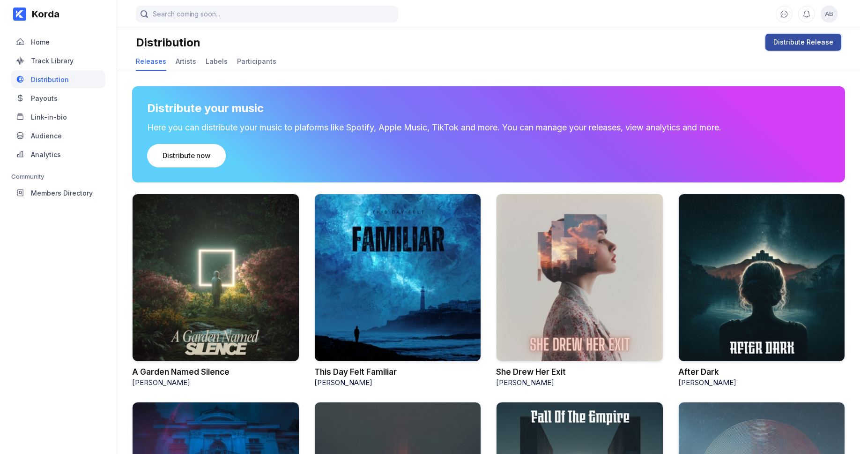
click at [784, 45] on div "Distribute Release" at bounding box center [804, 41] width 60 height 9
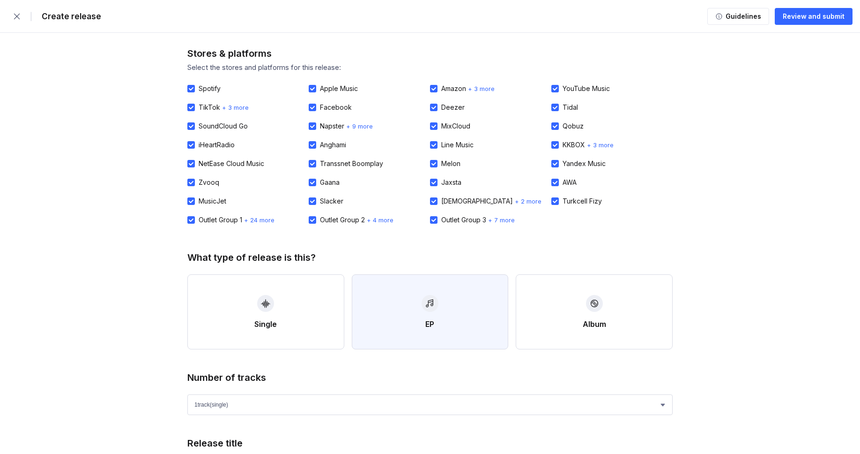
click at [412, 321] on button "EP" at bounding box center [430, 311] width 157 height 75
select select "4"
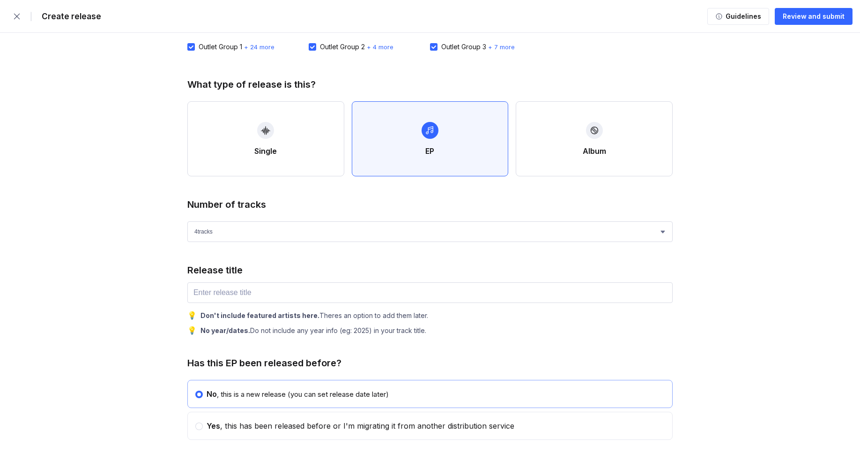
scroll to position [199, 0]
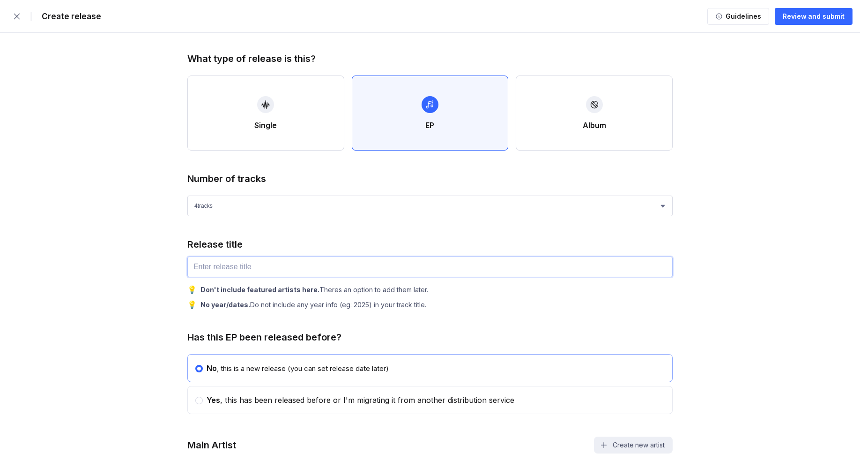
click at [276, 267] on input "text" at bounding box center [429, 266] width 485 height 21
paste input "Lullabies With Dust"
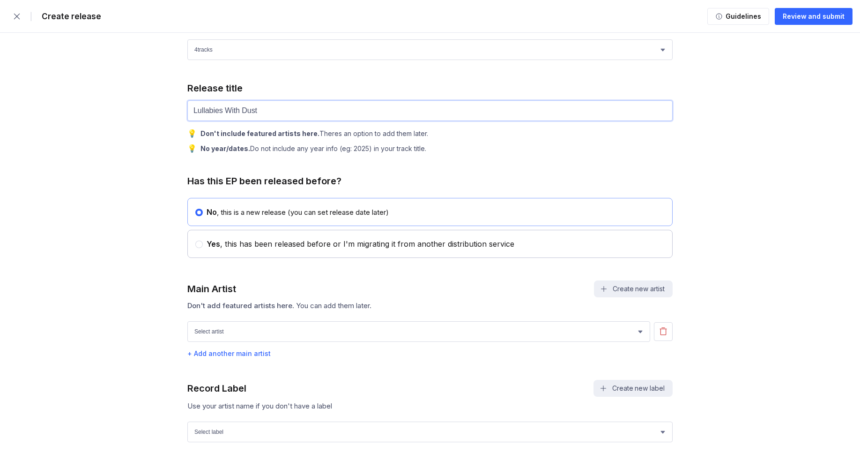
scroll to position [514, 0]
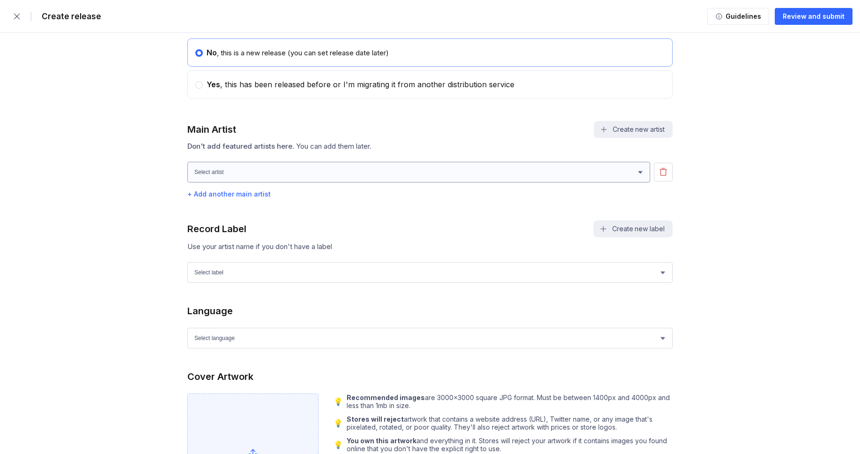
type input "Lullabies With Dust"
click at [260, 174] on select "Select artist Paul Lang Owen Cunningham Rohan Miller" at bounding box center [418, 172] width 463 height 21
select select "78bd5e46-877a-410b-ad61-0f7bc9a4797e"
click at [187, 167] on select "Select artist Paul Lang Owen Cunningham Rohan Miller" at bounding box center [418, 172] width 463 height 21
click at [283, 274] on select "Select label Green Wave Records" at bounding box center [429, 272] width 485 height 21
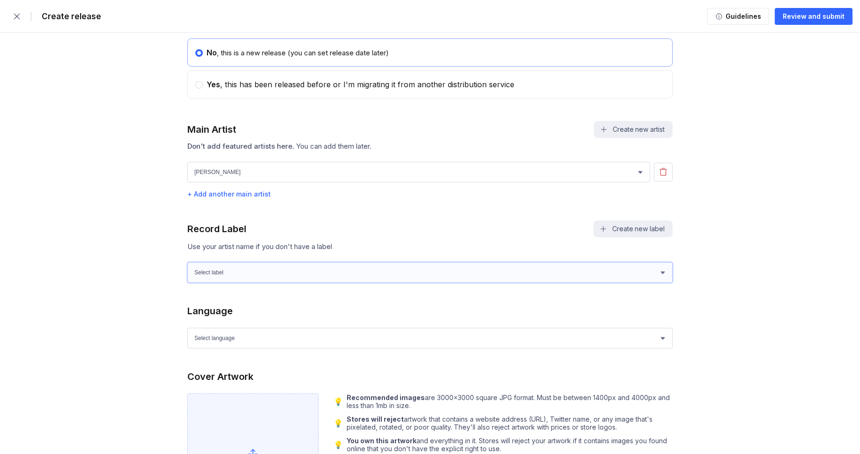
select select "1ef89922-d2b6-4e4d-bf09-5caefa64f555"
click at [187, 268] on select "Select label Green Wave Records" at bounding box center [429, 272] width 485 height 21
click at [231, 332] on div "Language Select language Afrikaans Akan Albanian Amharic Arabic Armenian Assame…" at bounding box center [429, 326] width 485 height 43
click at [231, 337] on select "Select language Afrikaans Akan Albanian Amharic Arabic Armenian Assamese Azerba…" at bounding box center [429, 338] width 485 height 21
select select "en"
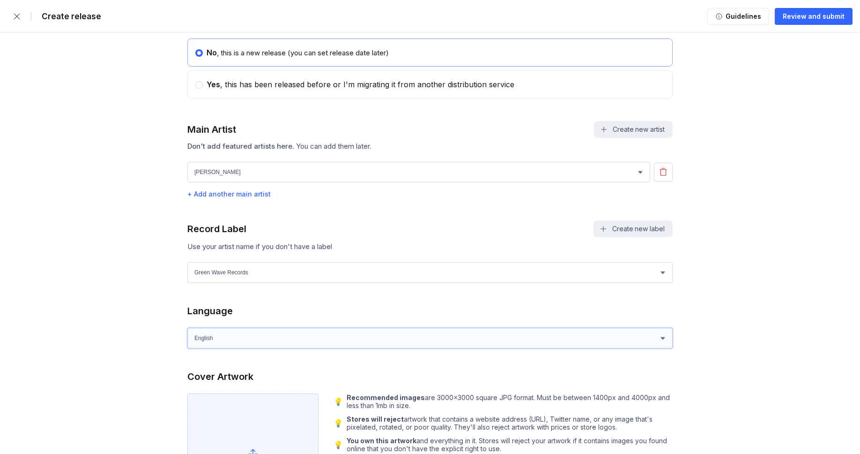
click at [187, 333] on select "Select language Afrikaans Akan Albanian Amharic Arabic Armenian Assamese Azerba…" at bounding box center [429, 338] width 485 height 21
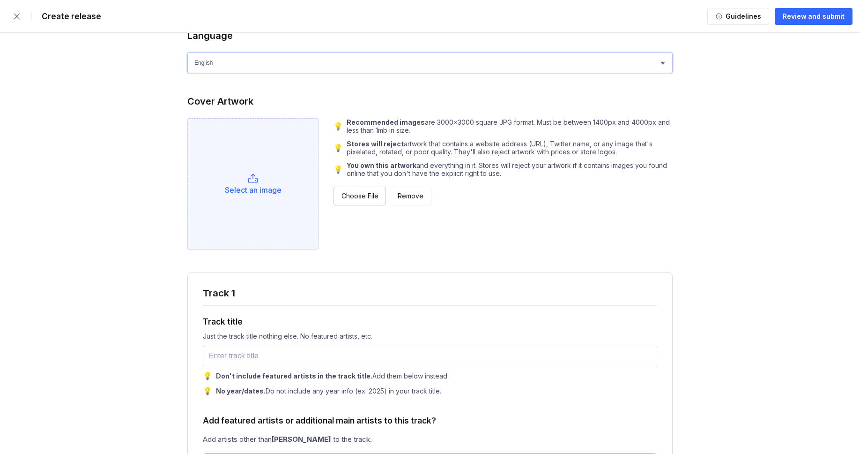
scroll to position [816, 0]
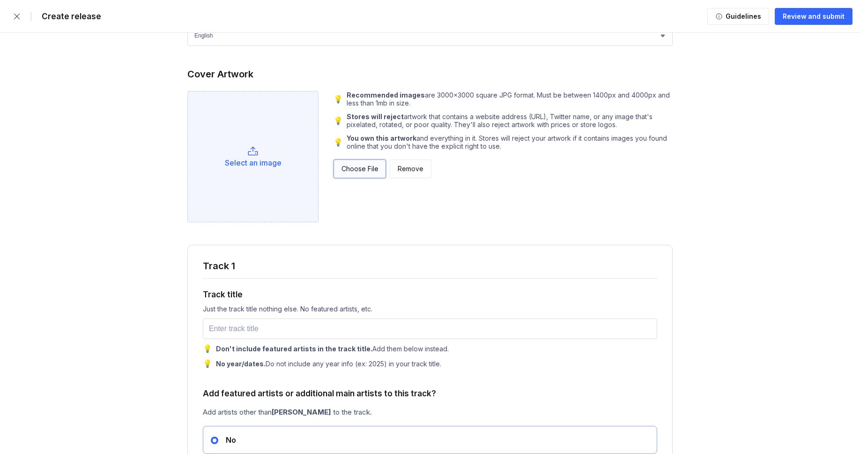
click at [348, 173] on div "Choose File" at bounding box center [360, 168] width 37 height 9
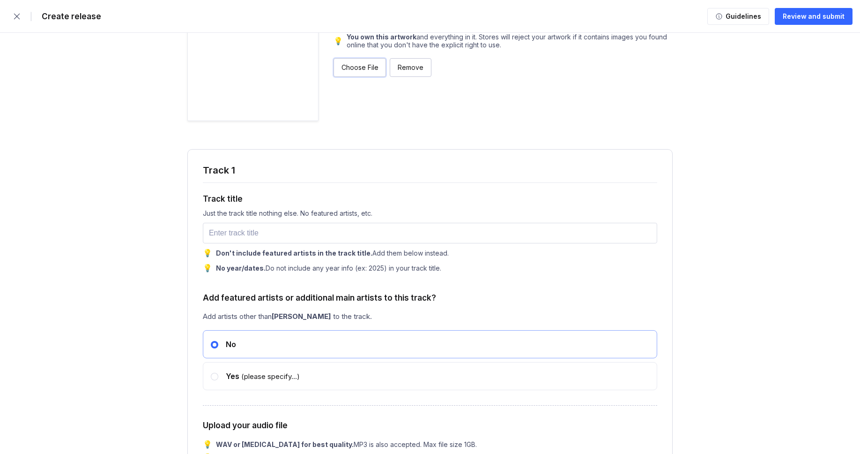
scroll to position [972, 0]
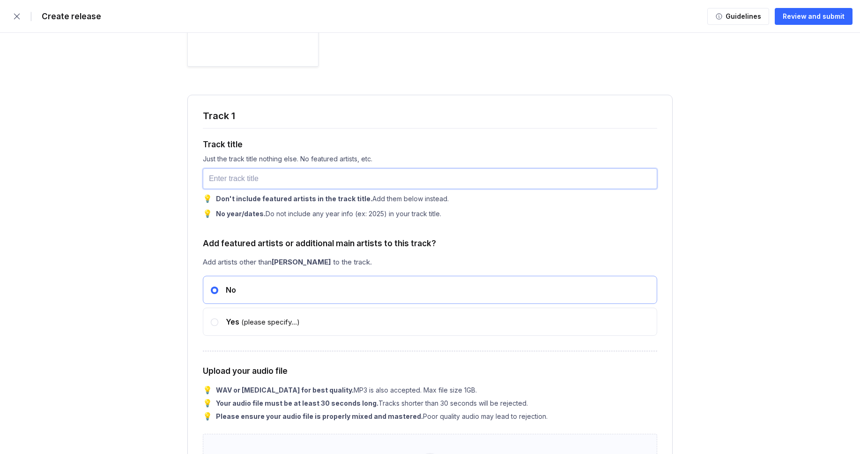
click at [260, 179] on input "text" at bounding box center [430, 178] width 455 height 21
paste input "Convergence"
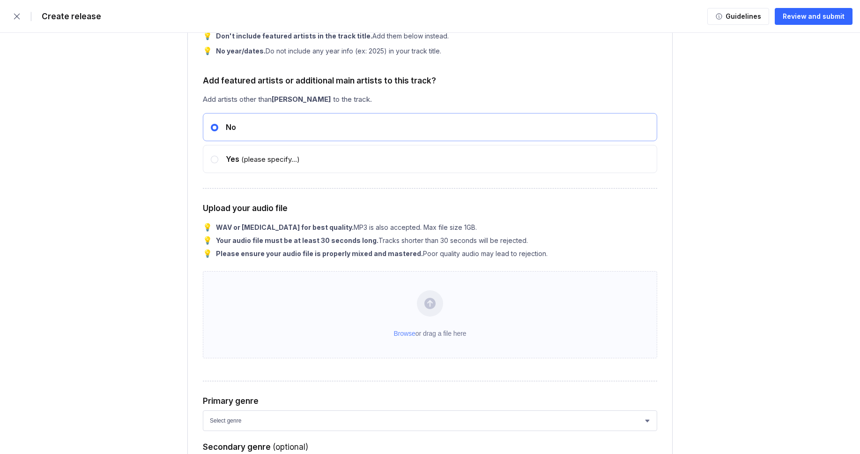
scroll to position [1321, 0]
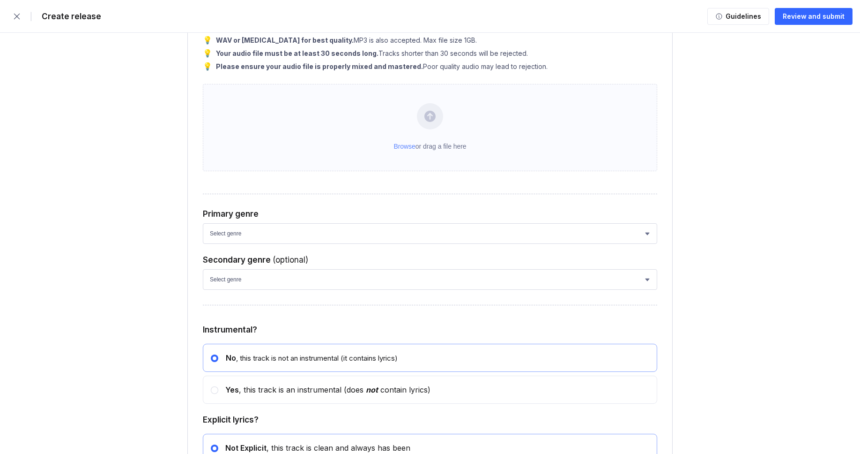
type input "Convergence"
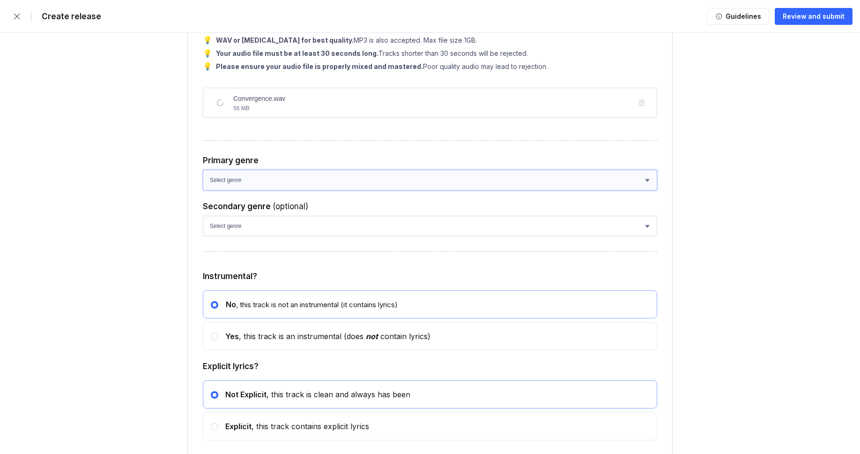
click at [301, 190] on select "Select genre African Afro-Beat Afro-Pop Afro-Soul Alternative Alternative Rock …" at bounding box center [430, 180] width 455 height 21
select select "ce1eb7a7-8d30-4b1f-aa32-270a3e33577f"
click at [203, 189] on select "Select genre African Afro-Beat Afro-Pop Afro-Soul Alternative Alternative Rock …" at bounding box center [430, 180] width 455 height 21
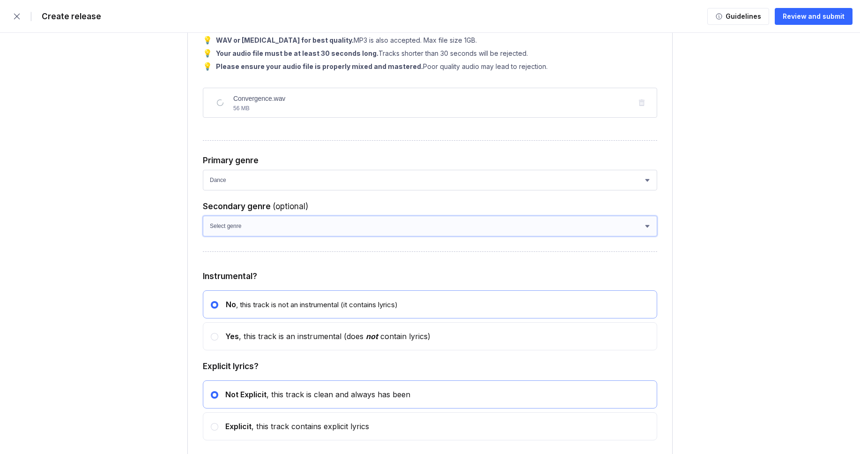
click at [275, 236] on select "Select genre African Afro-Beat Afro-Pop Afro-Soul Alternative Alternative Rock …" at bounding box center [430, 226] width 455 height 21
select select "a42cf8e2-75f7-4f62-afbe-d86080a7aa35"
click at [203, 235] on select "Select genre African Afro-Beat Afro-Pop Afro-Soul Alternative Alternative Rock …" at bounding box center [430, 226] width 455 height 21
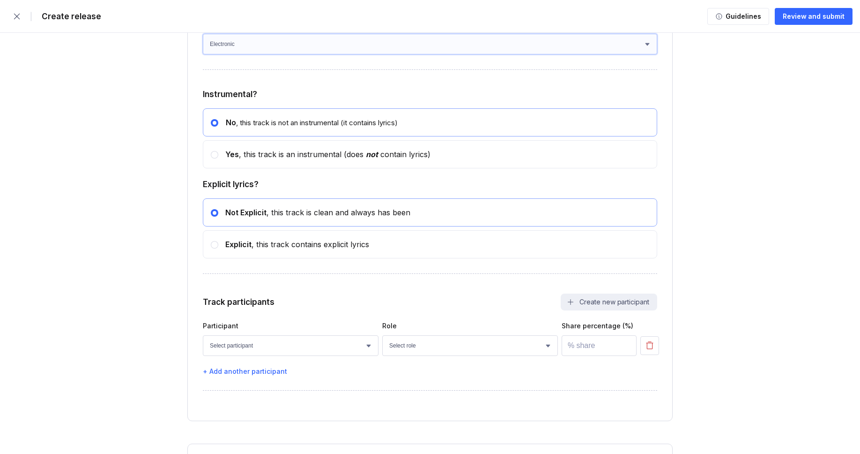
scroll to position [1513, 0]
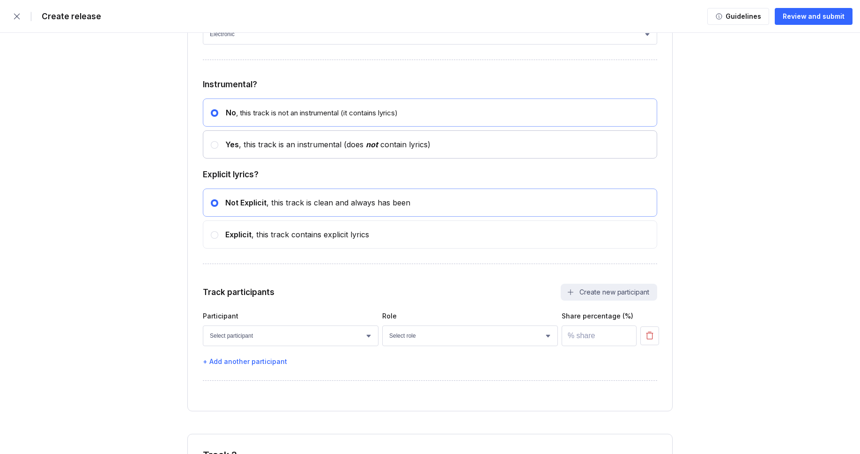
click at [256, 149] on div "Yes , this track is an instrumental (does not contain lyrics)" at bounding box center [324, 144] width 212 height 9
radio input "false"
radio input "true"
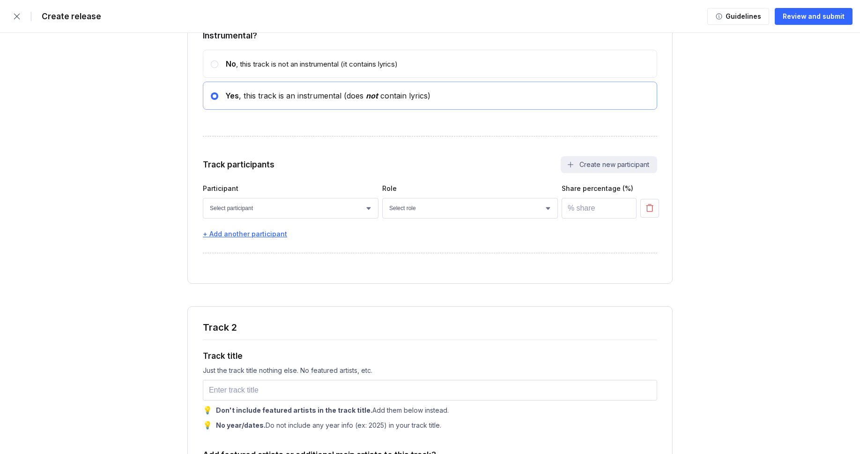
scroll to position [1583, 0]
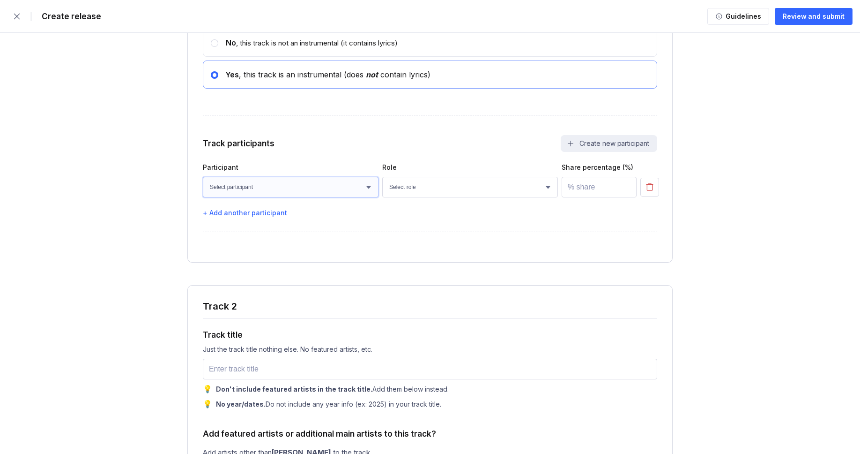
click at [294, 197] on select "Select participant Nicolas Doan Jet Nguyen Paul Lang Owen Cunningham Rohan Mill…" at bounding box center [291, 187] width 176 height 21
select select "faaa0bc8-be9c-4cd8-ae75-bfdf437caa13"
click at [203, 196] on select "Select participant Nicolas Doan Jet Nguyen Paul Lang Owen Cunningham Rohan Mill…" at bounding box center [291, 187] width 176 height 21
click at [419, 197] on select "Select role Actor A&R Arranger Artwork Author (Lyrics) Bass Choir Composer (Mus…" at bounding box center [470, 187] width 176 height 21
select select "4d21c6a8-5543-4299-8c01-91fff1f274ce"
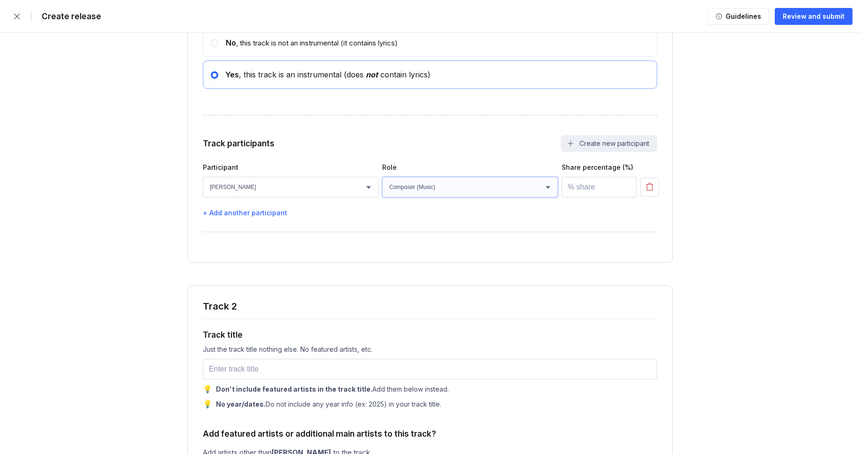
click at [382, 196] on select "Select role Actor A&R Arranger Artwork Author (Lyrics) Bass Choir Composer (Mus…" at bounding box center [470, 187] width 176 height 21
click at [590, 197] on input "number" at bounding box center [599, 187] width 75 height 21
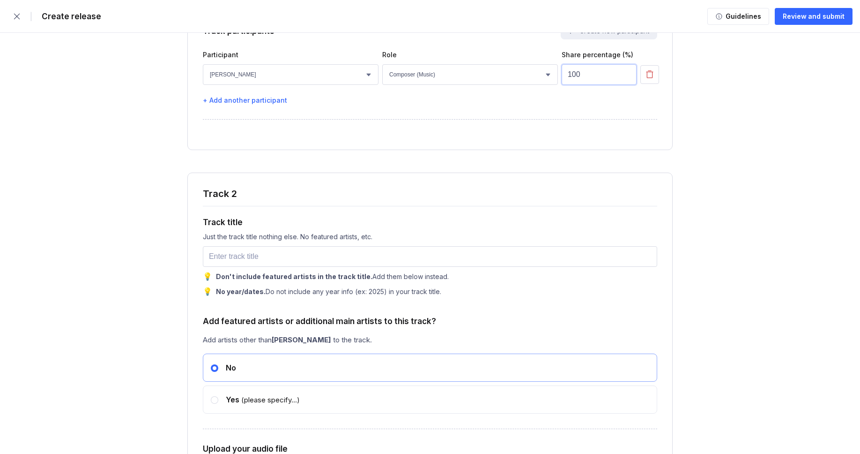
scroll to position [1829, 0]
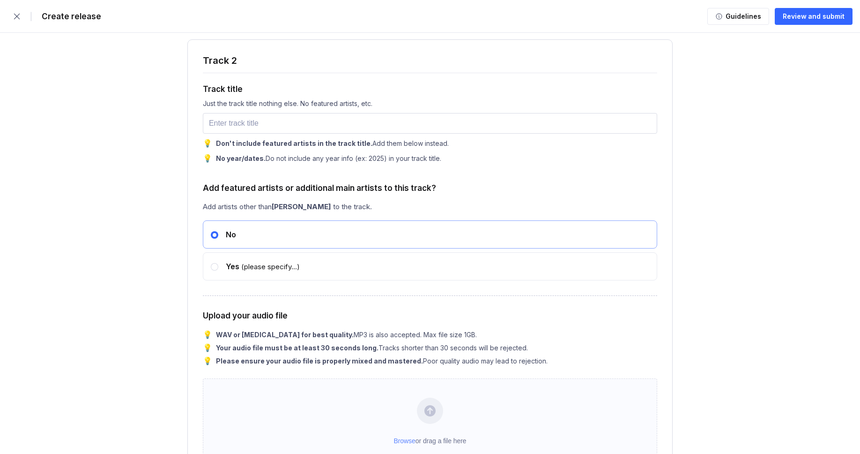
type input "100"
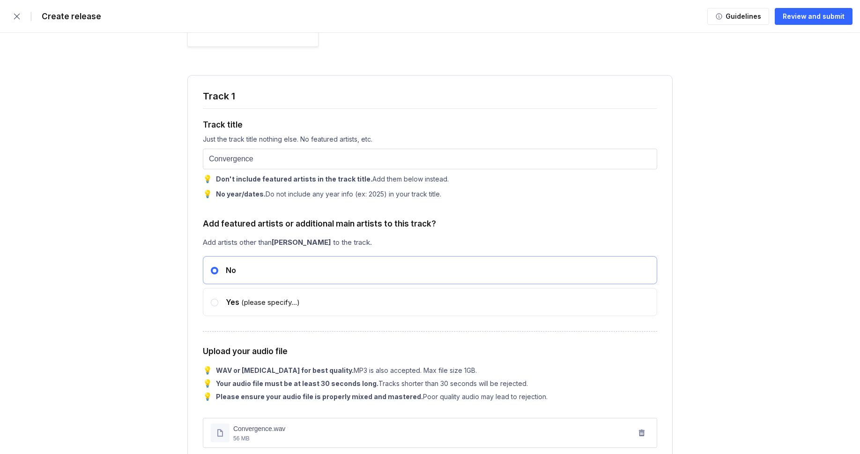
scroll to position [858, 0]
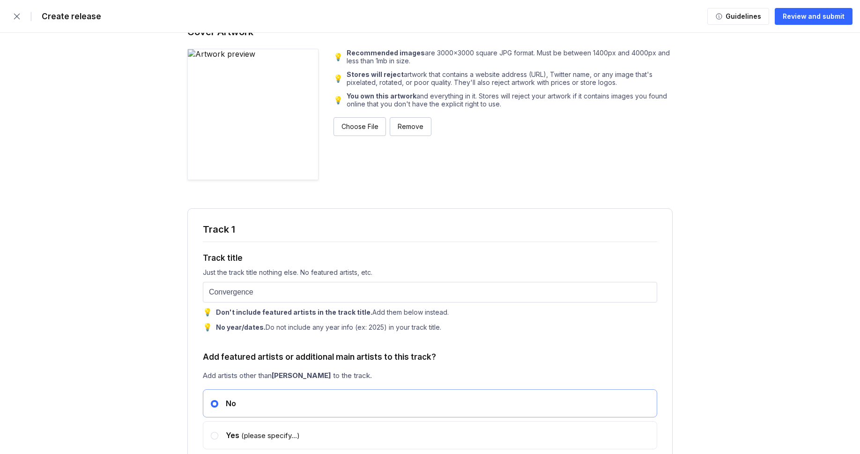
click at [279, 296] on input "Convergence" at bounding box center [430, 292] width 455 height 21
paste input "Ancients"
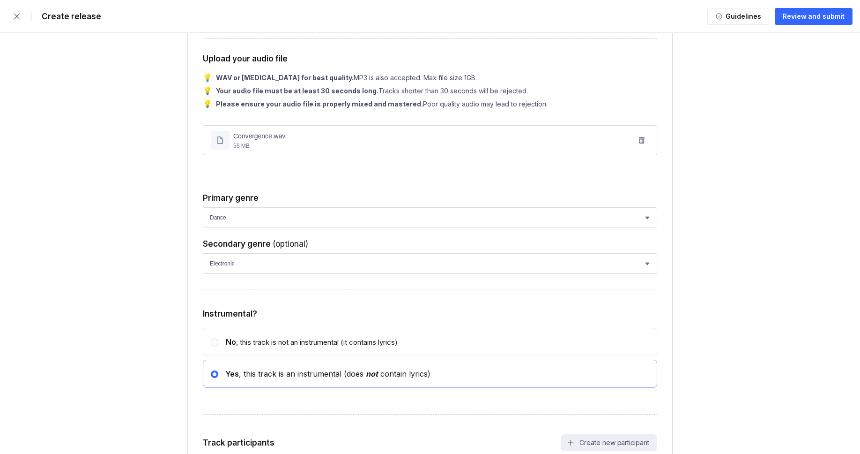
scroll to position [1298, 0]
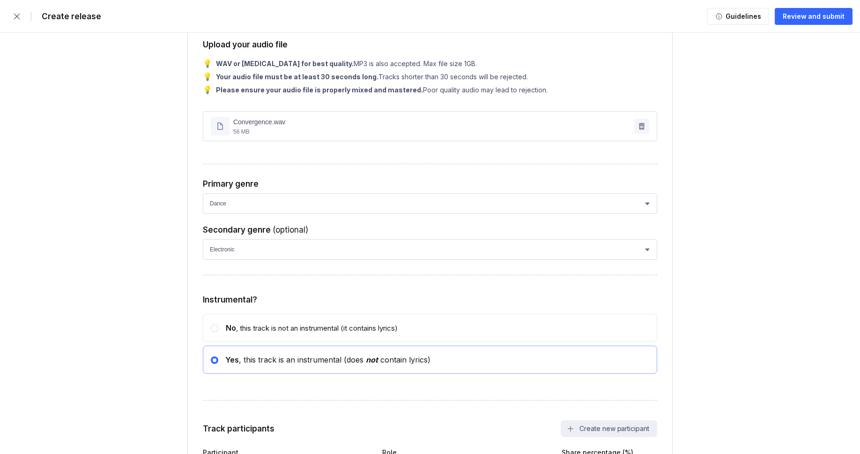
type input "Ancients"
click at [641, 129] on icon "button" at bounding box center [642, 126] width 7 height 7
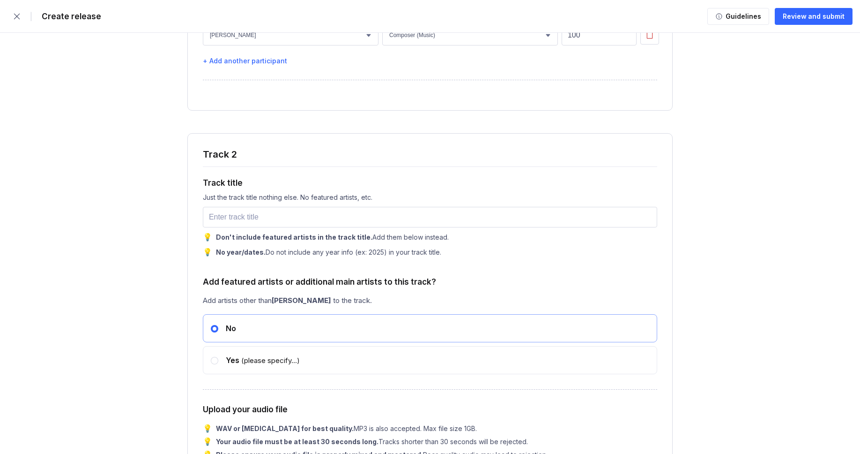
scroll to position [1719, 0]
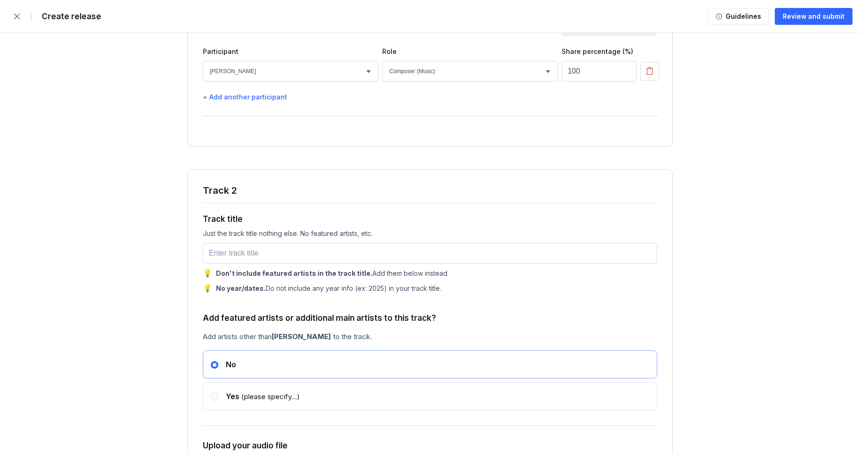
click at [244, 263] on input "text" at bounding box center [430, 253] width 455 height 21
paste input "Earthsong"
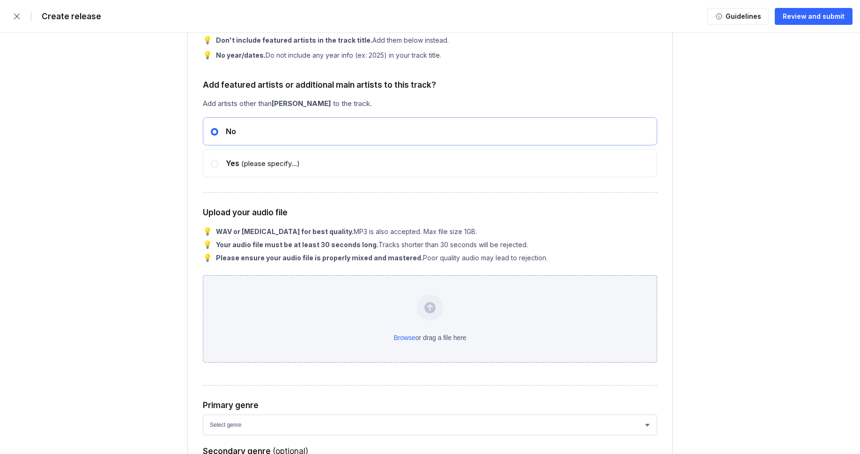
scroll to position [1975, 0]
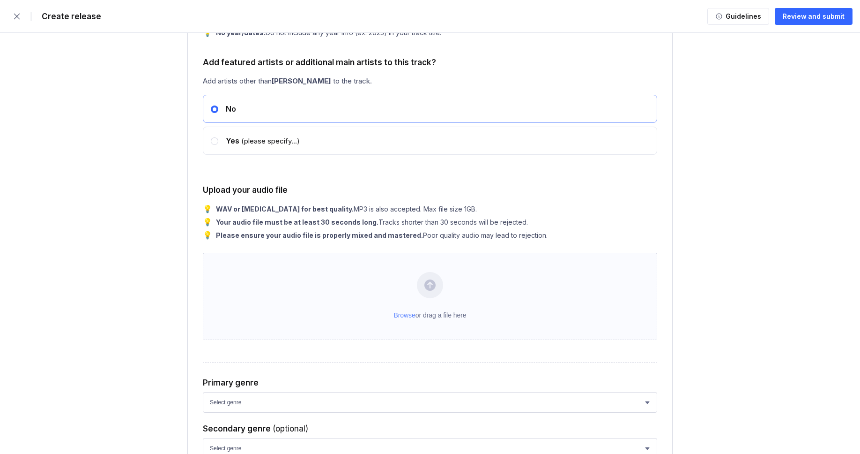
type input "Earthsong"
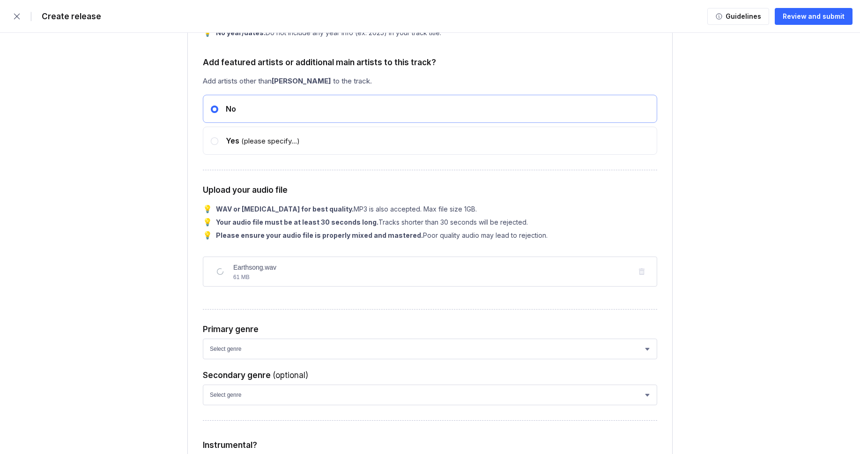
drag, startPoint x: 110, startPoint y: 273, endPoint x: 175, endPoint y: 269, distance: 64.8
click at [112, 273] on form "| Create release Guidelines Review and submit Stores & platforms Select the sto…" at bounding box center [430, 354] width 860 height 4658
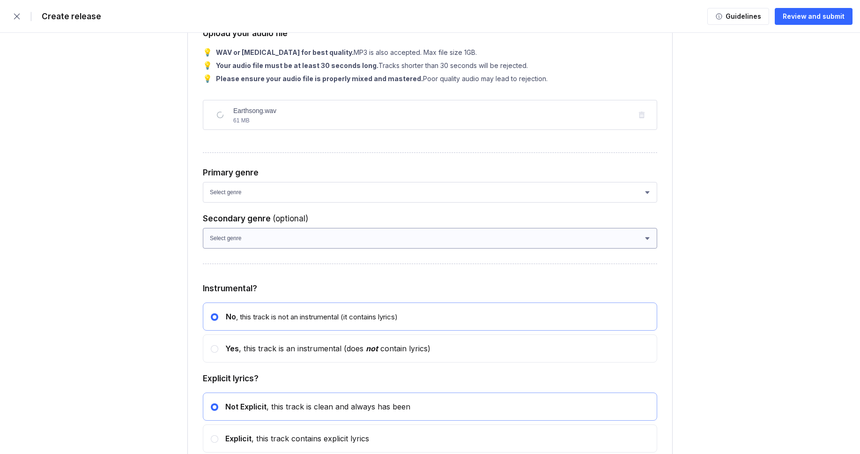
scroll to position [2155, 0]
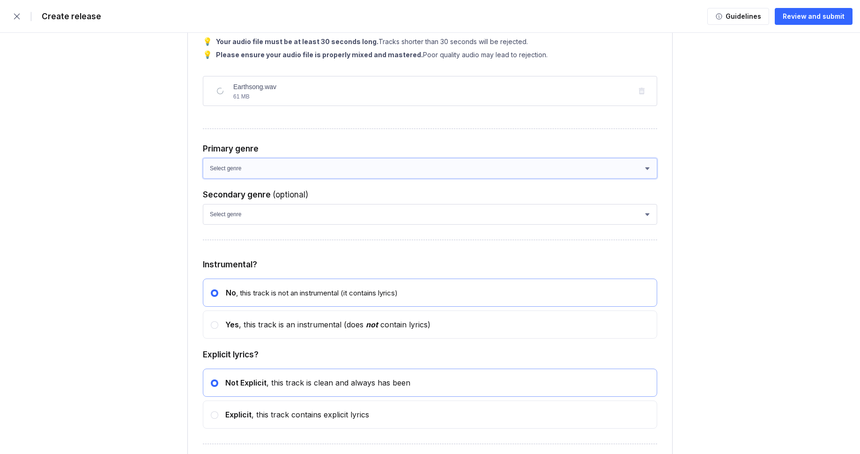
click at [253, 179] on select "Select genre African Afro-Beat Afro-Pop Afro-Soul Alternative Alternative Rock …" at bounding box center [430, 168] width 455 height 21
select select "ce1eb7a7-8d30-4b1f-aa32-270a3e33577f"
click at [203, 179] on select "Select genre African Afro-Beat Afro-Pop Afro-Soul Alternative Alternative Rock …" at bounding box center [430, 168] width 455 height 21
click at [264, 224] on select "Select genre African Afro-Beat Afro-Pop Afro-Soul Alternative Alternative Rock …" at bounding box center [430, 214] width 455 height 21
select select "a42cf8e2-75f7-4f62-afbe-d86080a7aa35"
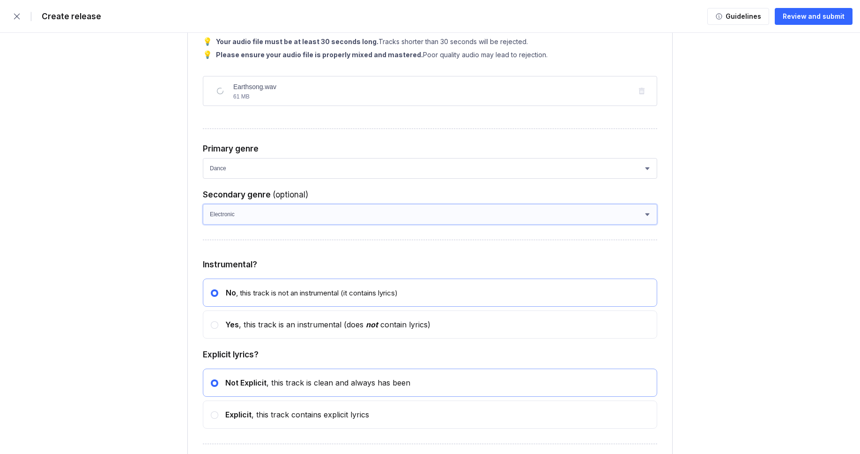
click at [203, 224] on select "Select genre African Afro-Beat Afro-Pop Afro-Soul Alternative Alternative Rock …" at bounding box center [430, 214] width 455 height 21
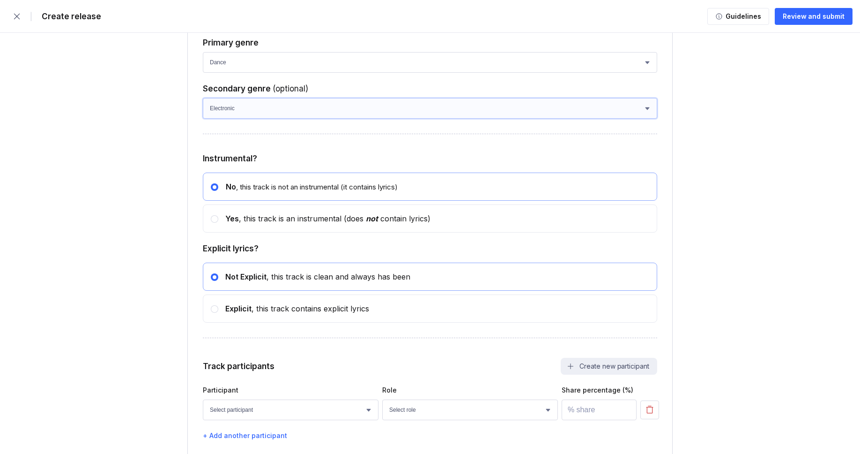
scroll to position [2380, 0]
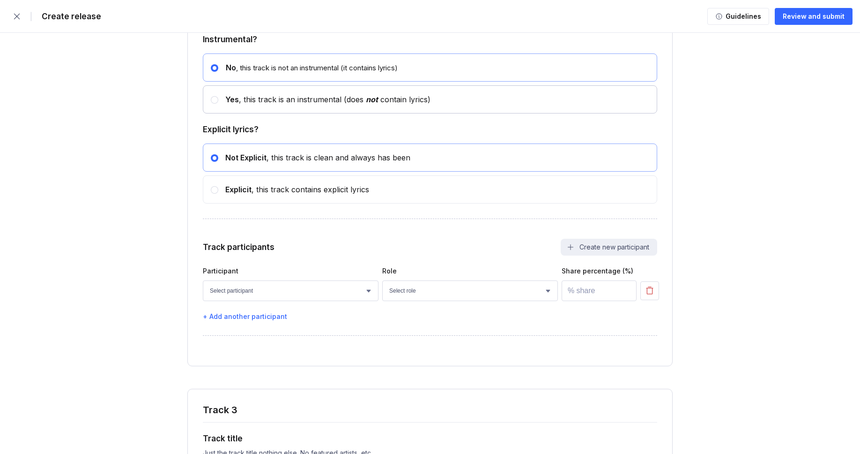
click at [217, 104] on div at bounding box center [214, 99] width 7 height 7
click at [211, 96] on input "radio" at bounding box center [211, 95] width 0 height 0
radio input "false"
radio input "true"
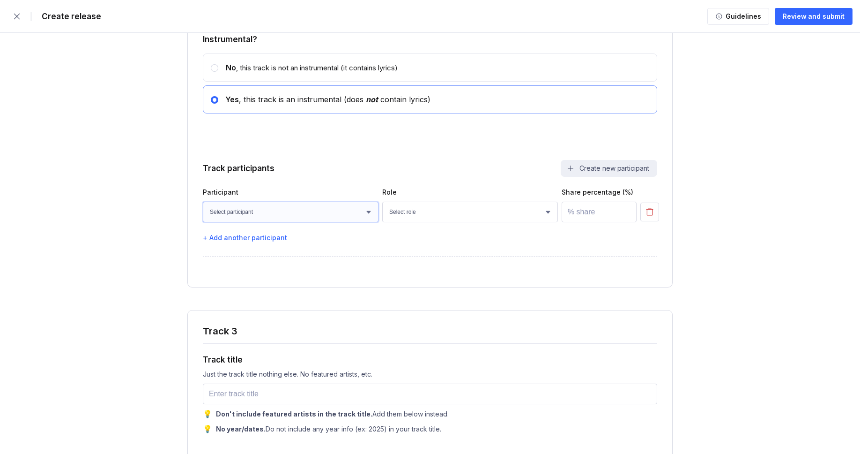
click at [337, 222] on select "Select participant Nicolas Doan Jet Nguyen Paul Lang Owen Cunningham Rohan Mill…" at bounding box center [291, 212] width 176 height 21
select select "faaa0bc8-be9c-4cd8-ae75-bfdf437caa13"
click at [203, 222] on select "Select participant Nicolas Doan Jet Nguyen Paul Lang Owen Cunningham Rohan Mill…" at bounding box center [291, 212] width 176 height 21
click at [407, 222] on select "Select role Actor A&R Arranger Artwork Author (Lyrics) Bass Choir Composer (Mus…" at bounding box center [470, 212] width 176 height 21
select select "4d21c6a8-5543-4299-8c01-91fff1f274ce"
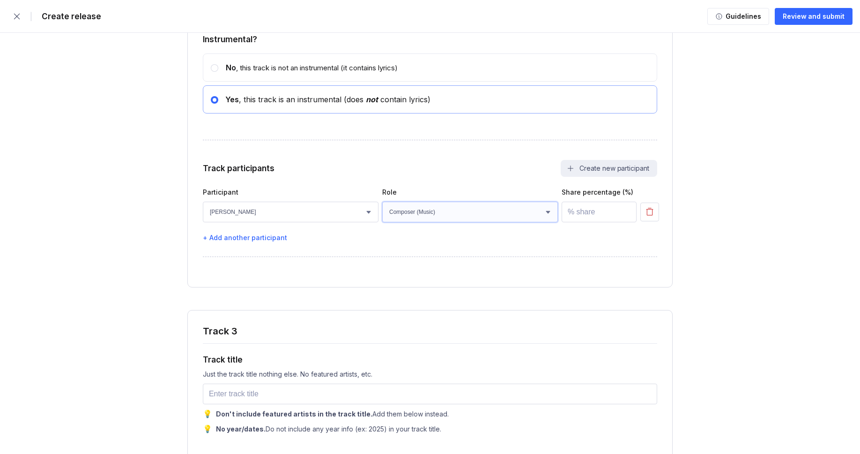
click at [382, 222] on select "Select role Actor A&R Arranger Artwork Author (Lyrics) Bass Choir Composer (Mus…" at bounding box center [470, 212] width 176 height 21
click at [572, 222] on input "number" at bounding box center [599, 212] width 75 height 21
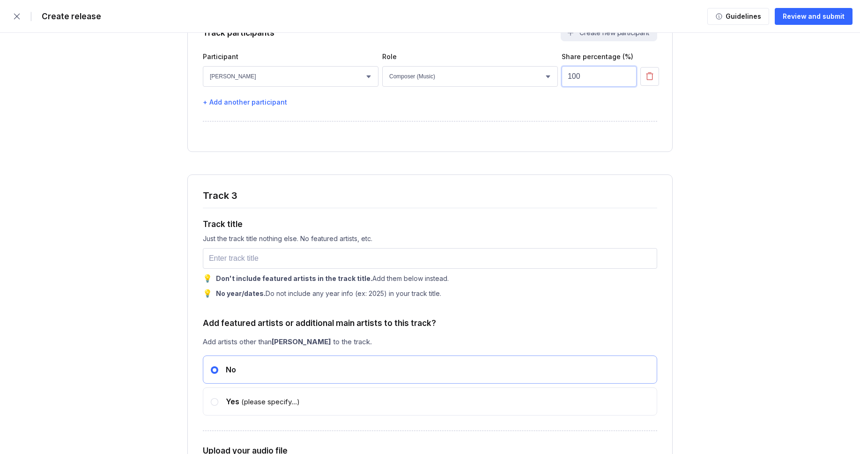
scroll to position [2551, 0]
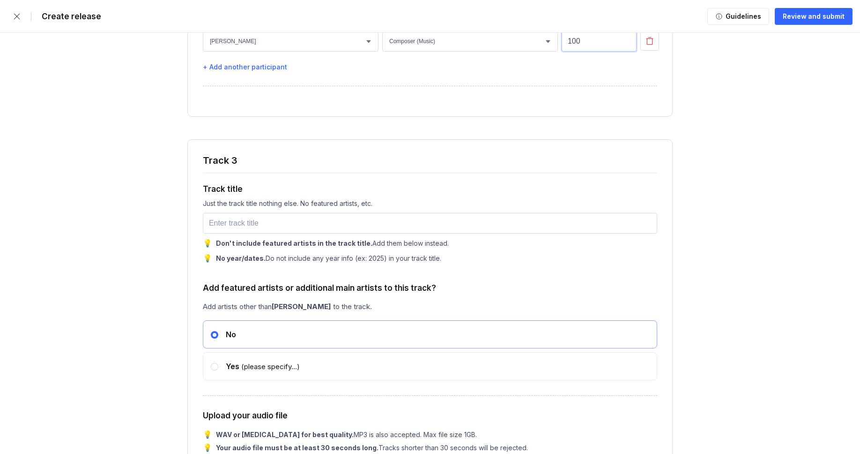
type input "100"
click at [231, 233] on input "text" at bounding box center [430, 223] width 455 height 21
paste input "Horizon"
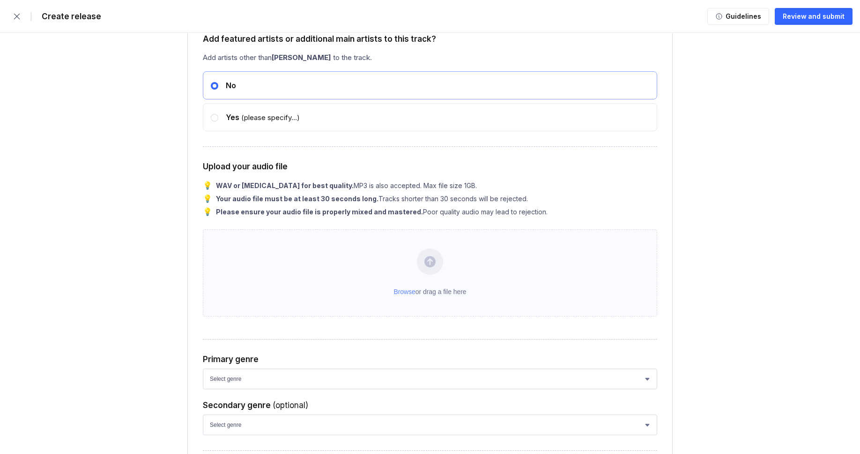
scroll to position [2873, 0]
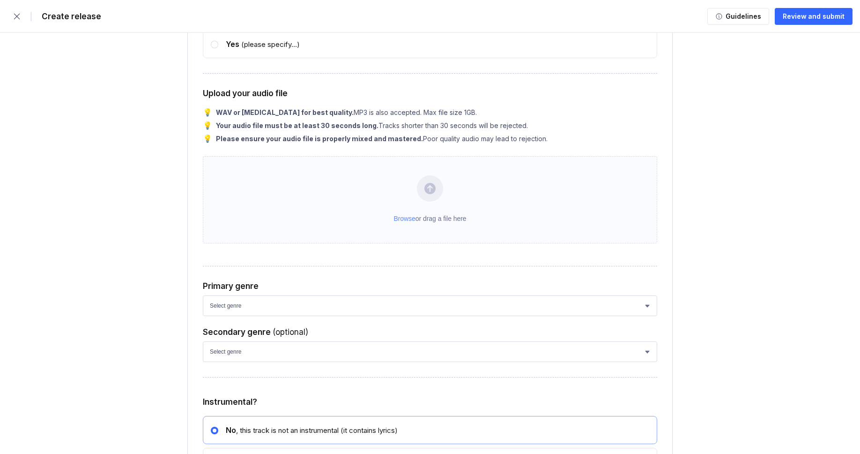
type input "Horizon"
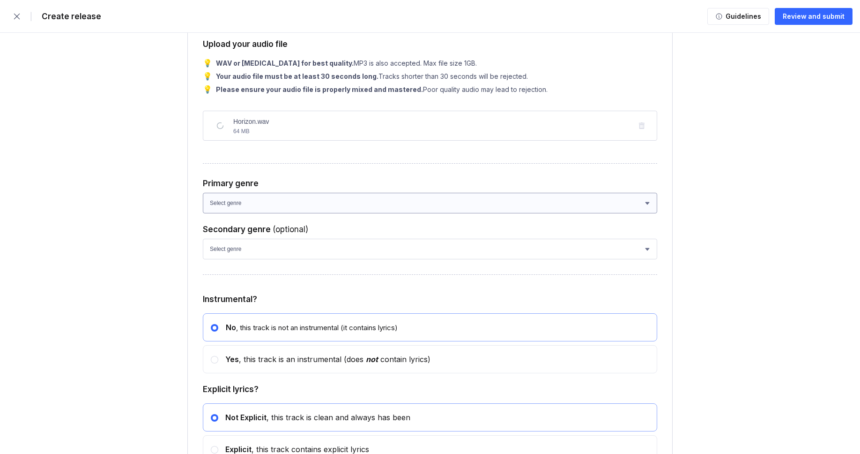
scroll to position [2925, 0]
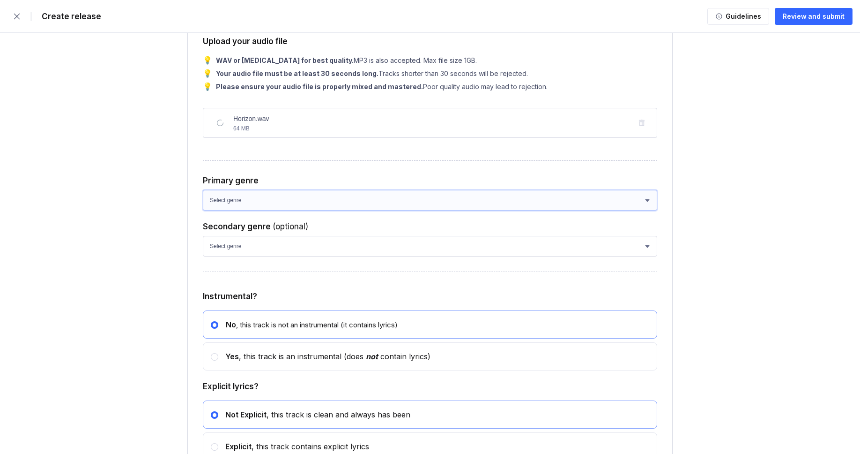
click at [258, 210] on select "Select genre African Afro-Beat Afro-Pop Afro-Soul Alternative Alternative Rock …" at bounding box center [430, 200] width 455 height 21
select select "ce1eb7a7-8d30-4b1f-aa32-270a3e33577f"
click at [203, 210] on select "Select genre African Afro-Beat Afro-Pop Afro-Soul Alternative Alternative Rock …" at bounding box center [430, 200] width 455 height 21
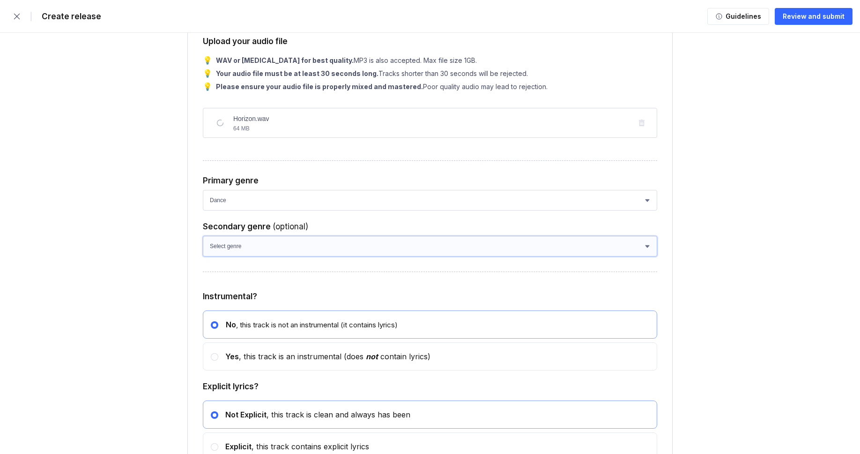
click at [250, 256] on select "Select genre African Afro-Beat Afro-Pop Afro-Soul Alternative Alternative Rock …" at bounding box center [430, 246] width 455 height 21
click at [245, 256] on select "Select genre African Afro-Beat Afro-Pop Afro-Soul Alternative Alternative Rock …" at bounding box center [430, 246] width 455 height 21
select select "a42cf8e2-75f7-4f62-afbe-d86080a7aa35"
click at [203, 256] on select "Select genre African Afro-Beat Afro-Pop Afro-Soul Alternative Alternative Rock …" at bounding box center [430, 246] width 455 height 21
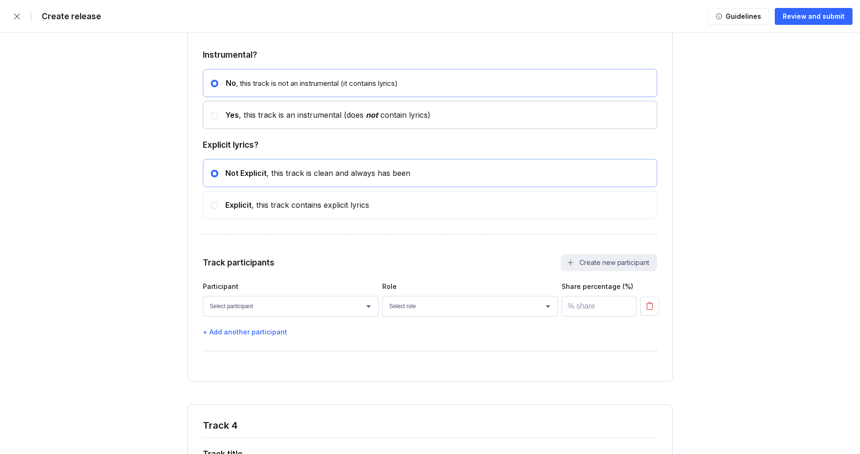
scroll to position [3143, 0]
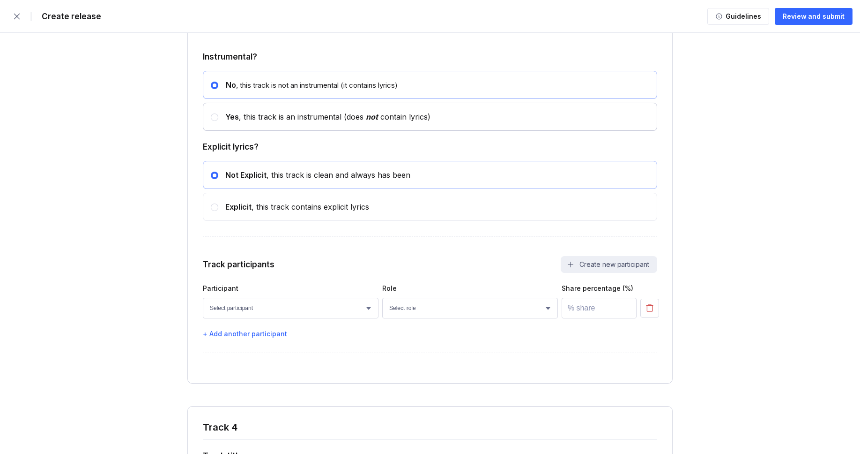
click at [296, 121] on div "Yes , this track is an instrumental (does not contain lyrics)" at bounding box center [324, 116] width 212 height 9
radio input "false"
radio input "true"
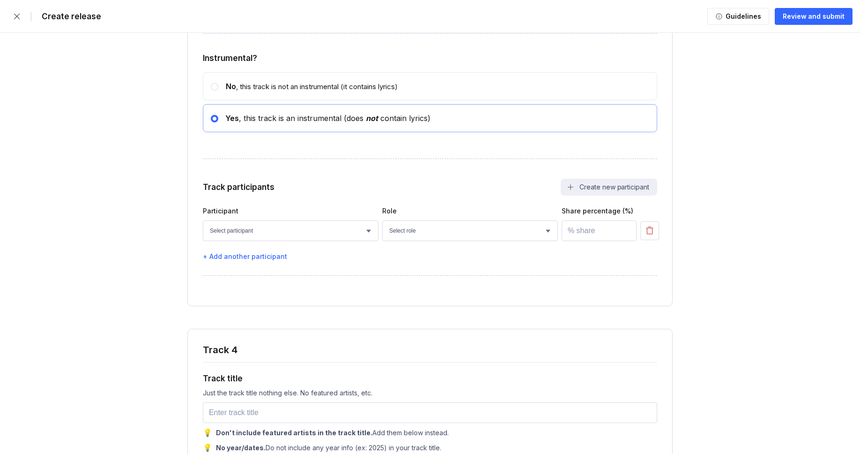
scroll to position [3142, 0]
click at [293, 101] on div "No , this track is not an instrumental (it contains lyrics)" at bounding box center [430, 87] width 455 height 28
radio input "true"
radio input "false"
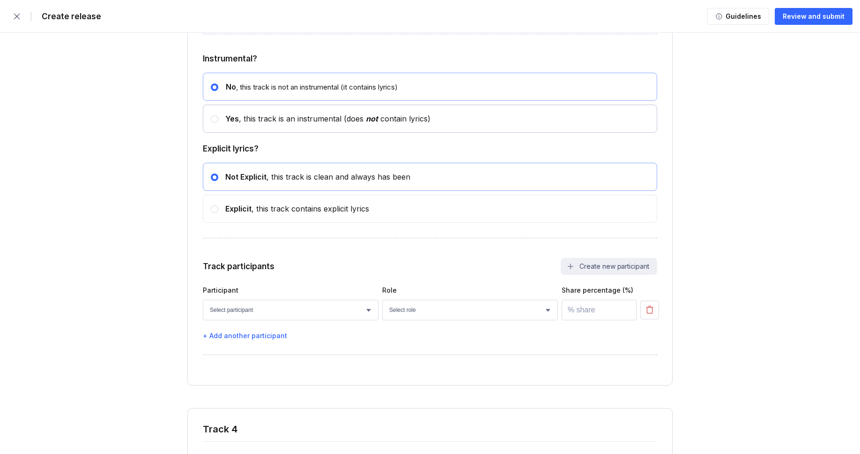
click at [297, 123] on div "Yes , this track is an instrumental (does not contain lyrics)" at bounding box center [324, 118] width 212 height 9
radio input "false"
radio input "true"
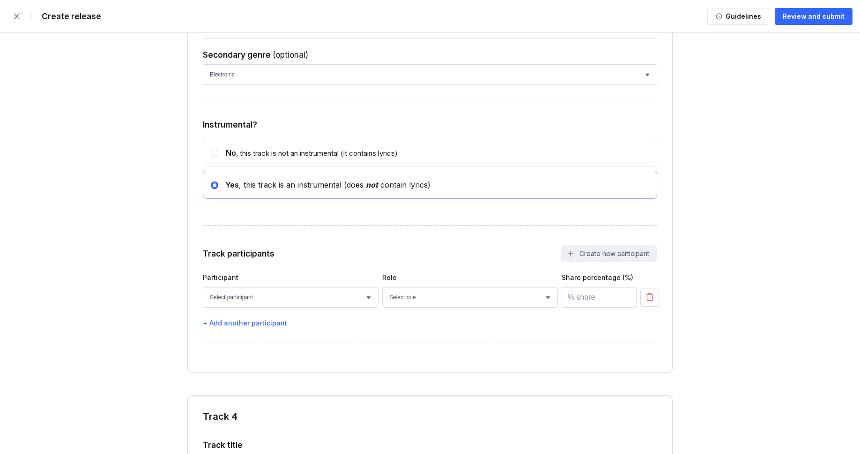
scroll to position [3144, 0]
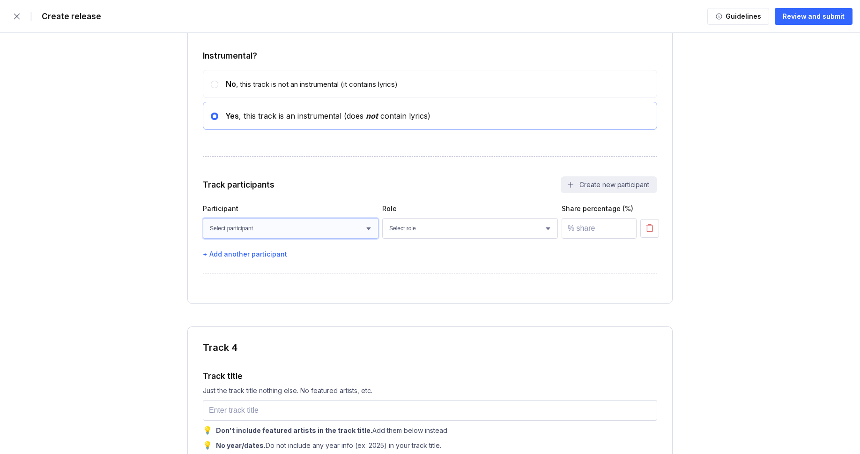
click at [269, 239] on select "Select participant Nicolas Doan Jet Nguyen Paul Lang Owen Cunningham Rohan Mill…" at bounding box center [291, 228] width 176 height 21
select select "faaa0bc8-be9c-4cd8-ae75-bfdf437caa13"
click at [203, 239] on select "Select participant Nicolas Doan Jet Nguyen Paul Lang Owen Cunningham Rohan Mill…" at bounding box center [291, 228] width 176 height 21
click at [414, 239] on select "Select role Actor A&R Arranger Artwork Author (Lyrics) Bass Choir Composer (Mus…" at bounding box center [470, 228] width 176 height 21
select select "4d21c6a8-5543-4299-8c01-91fff1f274ce"
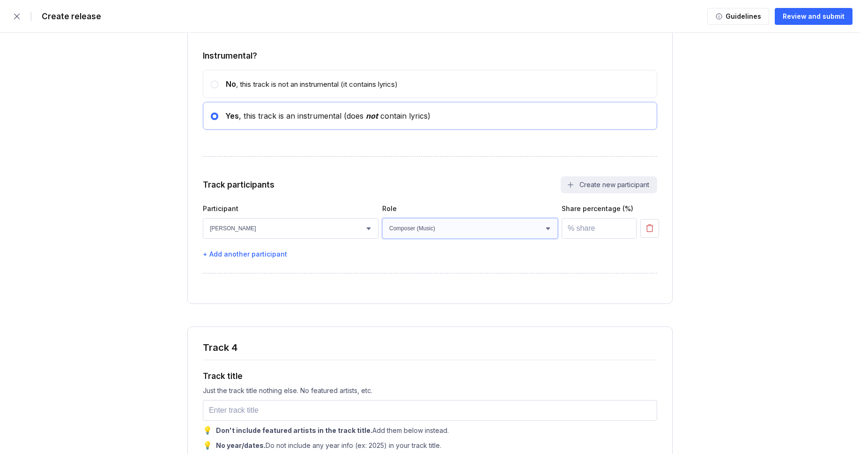
click at [382, 239] on select "Select role Actor A&R Arranger Artwork Author (Lyrics) Bass Choir Composer (Mus…" at bounding box center [470, 228] width 176 height 21
click at [585, 239] on input "number" at bounding box center [599, 228] width 75 height 21
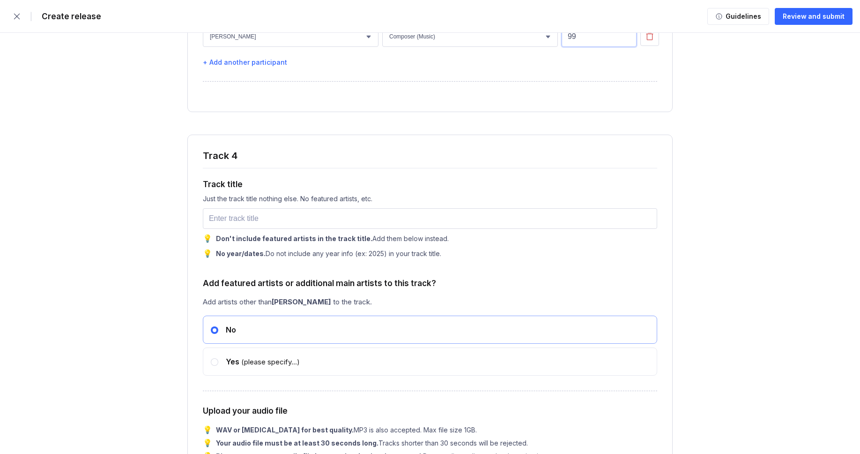
scroll to position [3341, 0]
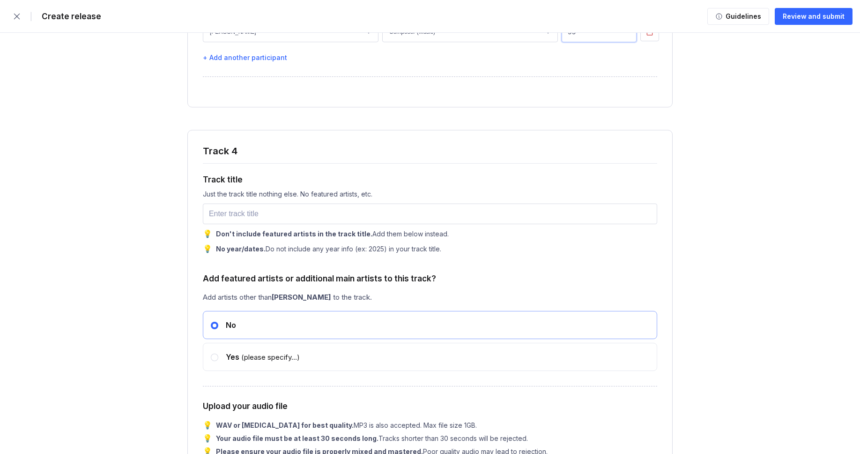
type input "99"
click at [248, 224] on input "text" at bounding box center [430, 213] width 455 height 21
paste input "Serenade"
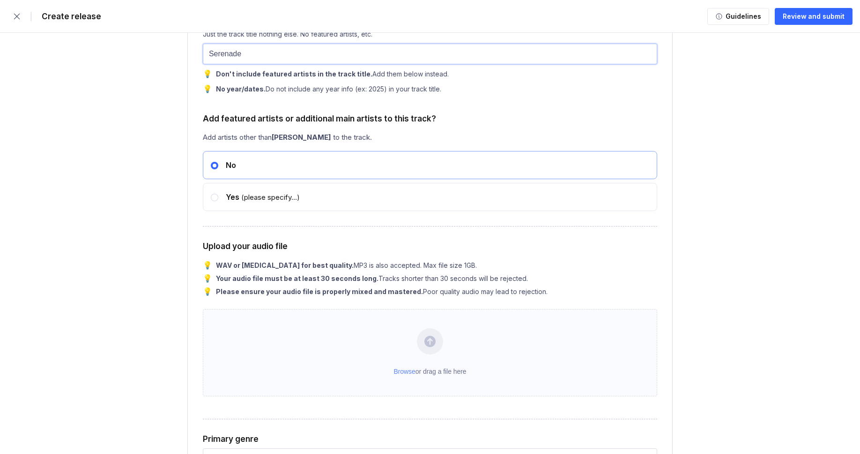
scroll to position [3570, 0]
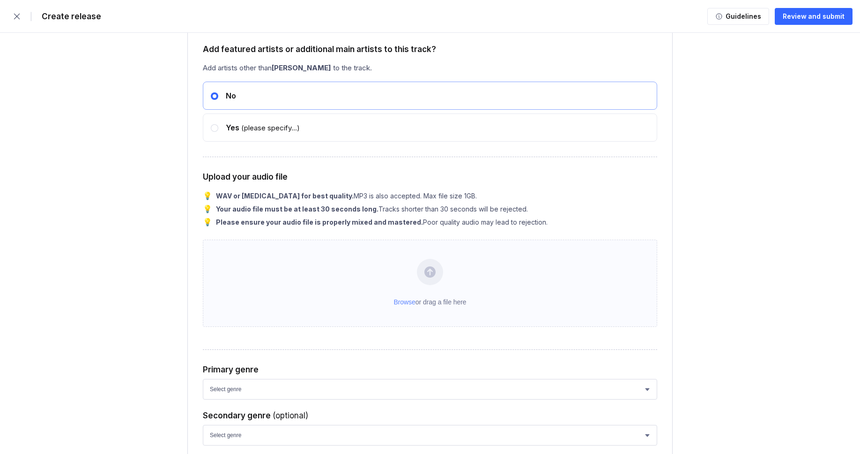
type input "Serenade"
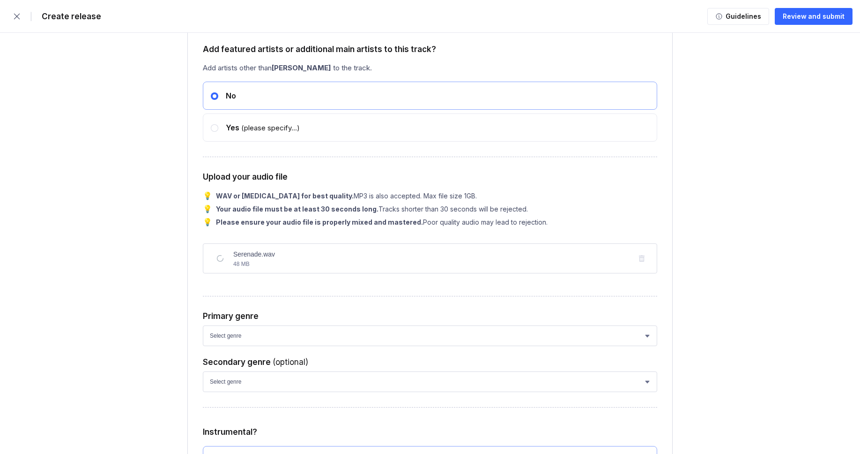
drag, startPoint x: 111, startPoint y: 318, endPoint x: 140, endPoint y: 314, distance: 29.8
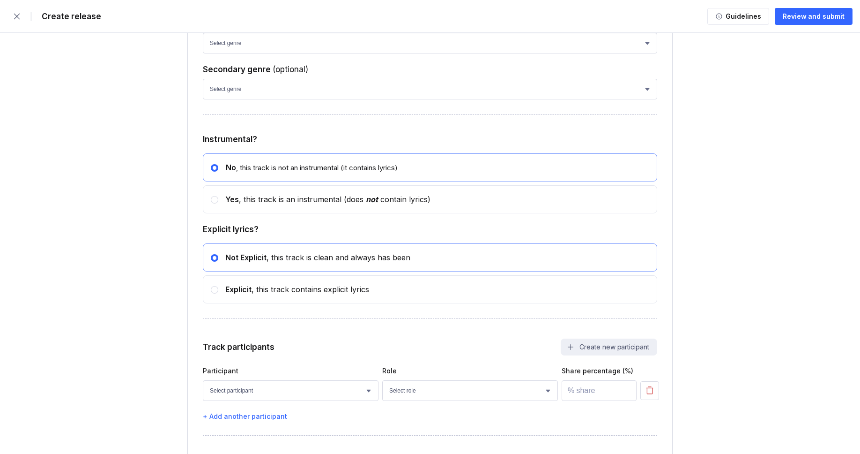
scroll to position [3864, 0]
click at [262, 52] on select "Select genre African Afro-Beat Afro-Pop Afro-Soul Alternative Alternative Rock …" at bounding box center [430, 41] width 455 height 21
select select "ce1eb7a7-8d30-4b1f-aa32-270a3e33577f"
click at [203, 52] on select "Select genre African Afro-Beat Afro-Pop Afro-Soul Alternative Alternative Rock …" at bounding box center [430, 41] width 455 height 21
click at [261, 97] on select "Select genre African Afro-Beat Afro-Pop Afro-Soul Alternative Alternative Rock …" at bounding box center [430, 87] width 455 height 21
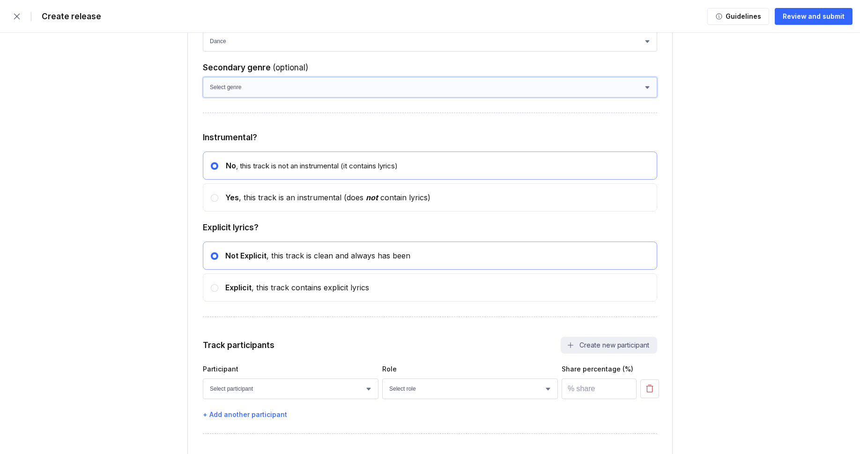
select select "a42cf8e2-75f7-4f62-afbe-d86080a7aa35"
click at [203, 97] on select "Select genre African Afro-Beat Afro-Pop Afro-Soul Alternative Alternative Rock …" at bounding box center [430, 87] width 455 height 21
click at [243, 211] on div "Yes , this track is an instrumental (does not contain lyrics)" at bounding box center [430, 197] width 455 height 28
radio input "false"
radio input "true"
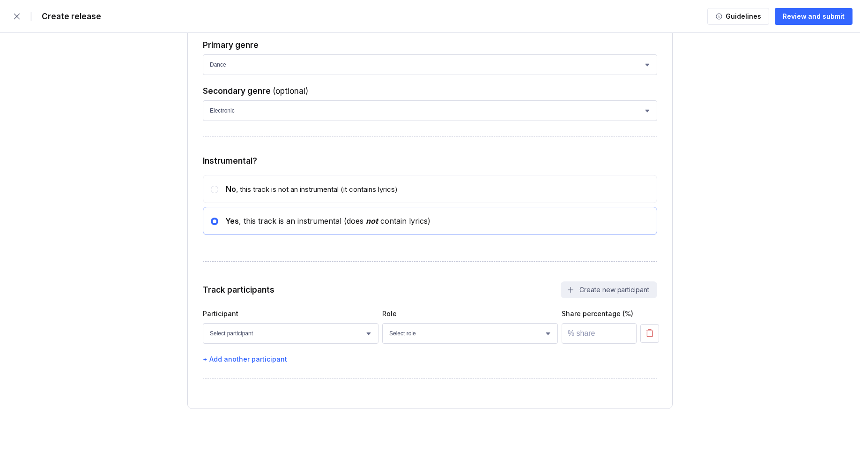
scroll to position [3903, 0]
click at [288, 325] on select "Select participant Nicolas Doan Jet Nguyen Paul Lang Owen Cunningham Rohan Mill…" at bounding box center [291, 333] width 176 height 21
select select "faaa0bc8-be9c-4cd8-ae75-bfdf437caa13"
click at [203, 323] on select "Select participant Nicolas Doan Jet Nguyen Paul Lang Owen Cunningham Rohan Mill…" at bounding box center [291, 333] width 176 height 21
click at [433, 335] on select "Select role Actor A&R Arranger Artwork Author (Lyrics) Bass Choir Composer (Mus…" at bounding box center [470, 333] width 176 height 21
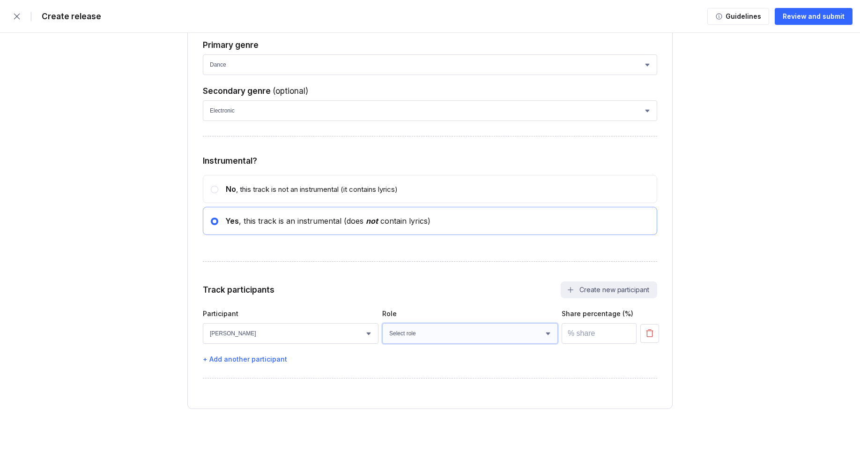
select select "4d21c6a8-5543-4299-8c01-91fff1f274ce"
click at [382, 323] on select "Select role Actor A&R Arranger Artwork Author (Lyrics) Bass Choir Composer (Mus…" at bounding box center [470, 333] width 176 height 21
click at [587, 334] on input "number" at bounding box center [599, 333] width 75 height 21
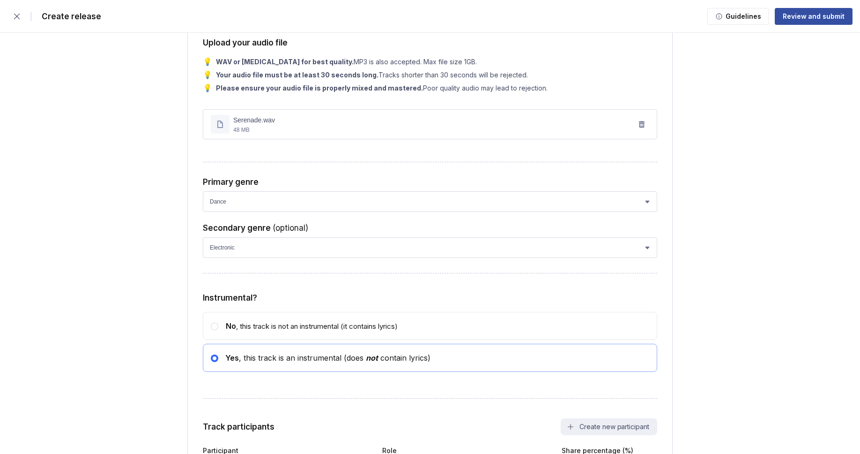
type input "100"
click at [820, 21] on button "Review and submit" at bounding box center [814, 16] width 78 height 17
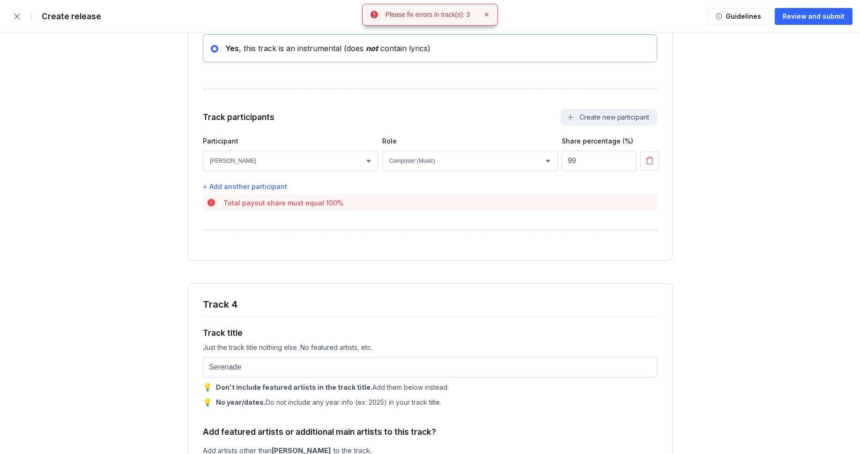
scroll to position [3251, 0]
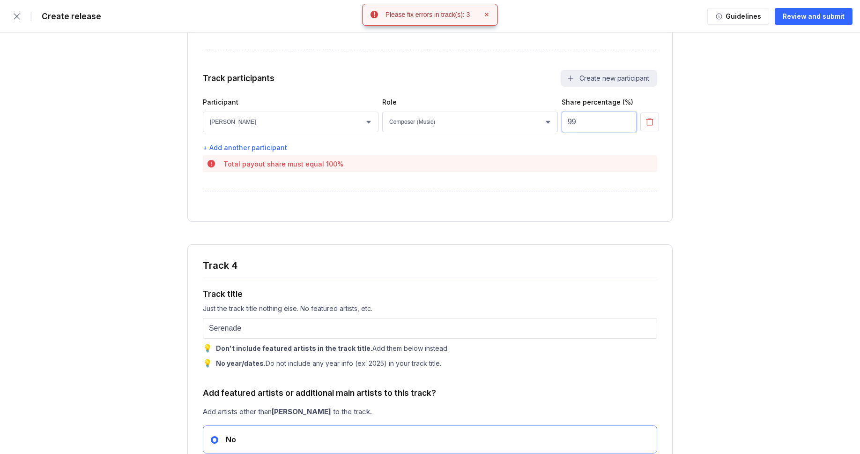
click at [587, 132] on input "99" at bounding box center [599, 122] width 75 height 21
click at [585, 132] on input "99" at bounding box center [599, 122] width 75 height 21
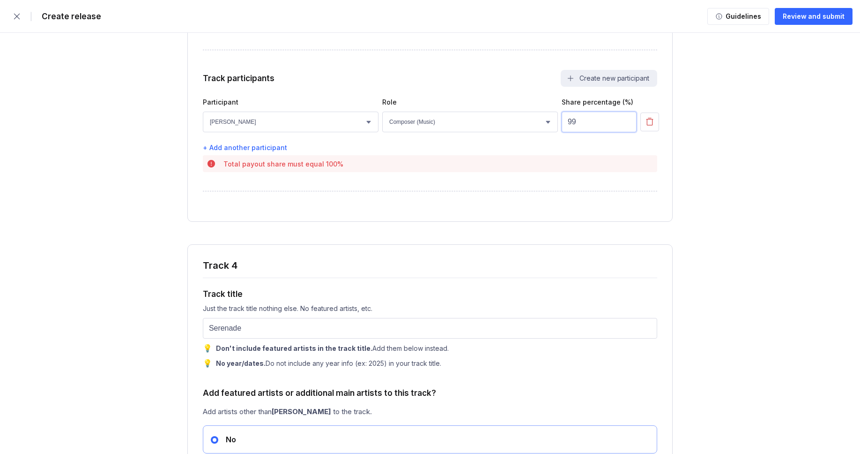
click at [578, 132] on input "99" at bounding box center [599, 122] width 75 height 21
drag, startPoint x: 567, startPoint y: 171, endPoint x: 578, endPoint y: 171, distance: 10.8
click at [578, 132] on input "99" at bounding box center [599, 122] width 75 height 21
type input "100"
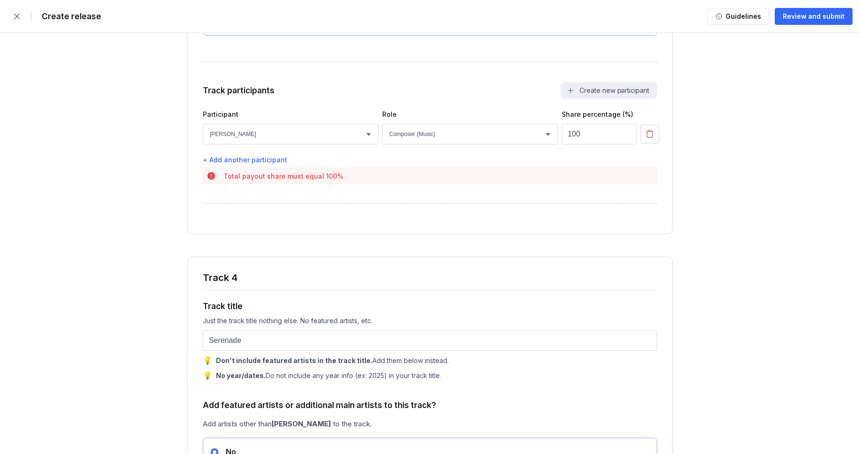
scroll to position [3067, 0]
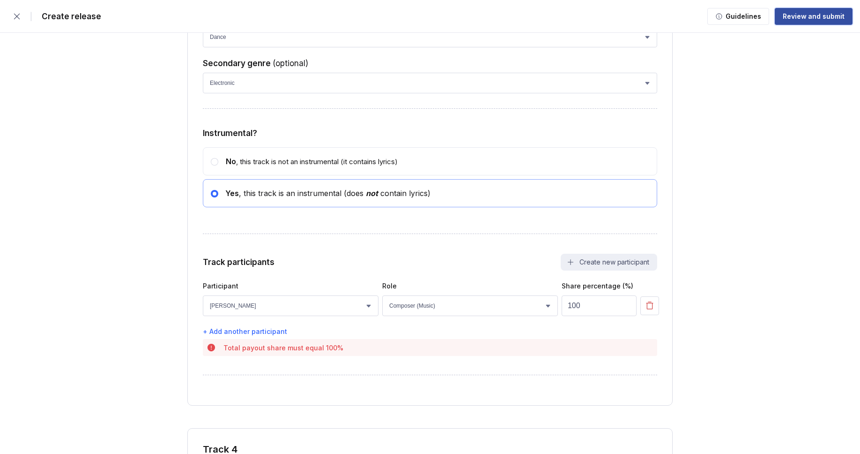
click at [810, 18] on div "Review and submit" at bounding box center [814, 16] width 62 height 9
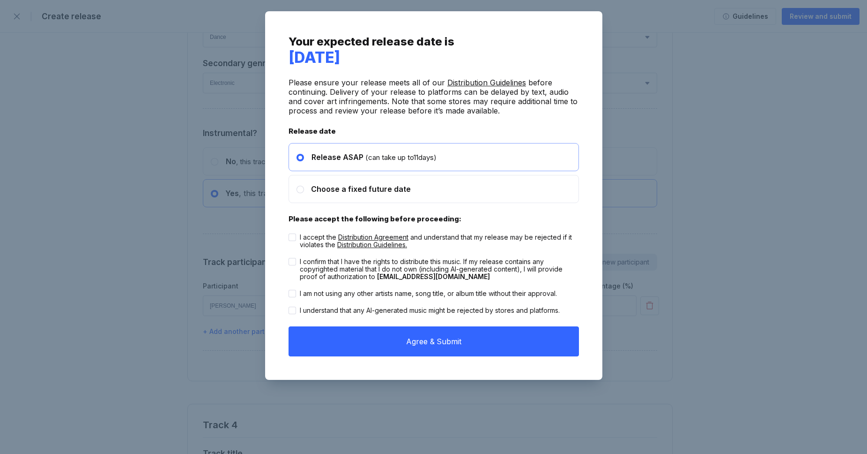
click at [297, 239] on label "I accept the Distribution Agreement and understand that my release may be rejec…" at bounding box center [434, 240] width 291 height 15
click at [289, 234] on input "I accept the Distribution Agreement and understand that my release may be rejec…" at bounding box center [289, 233] width 0 height 0
checkbox input "true"
click at [308, 267] on div "I confirm that I have the rights to distribute this music. If my release contai…" at bounding box center [439, 269] width 279 height 22
click at [289, 258] on input "I confirm that I have the rights to distribute this music. If my release contai…" at bounding box center [289, 258] width 0 height 0
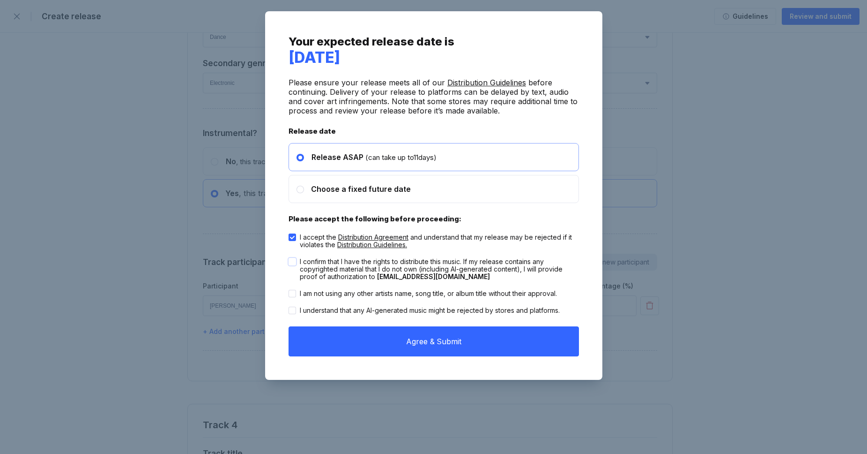
checkbox input "true"
click at [313, 291] on div "I am not using any other artists name, song title, or album title without their…" at bounding box center [428, 293] width 257 height 7
click at [289, 290] on input "I am not using any other artists name, song title, or album title without their…" at bounding box center [289, 290] width 0 height 0
checkbox input "true"
click at [317, 304] on div "I understand that any AI-generated music might be rejected by stores and platfo…" at bounding box center [434, 310] width 291 height 17
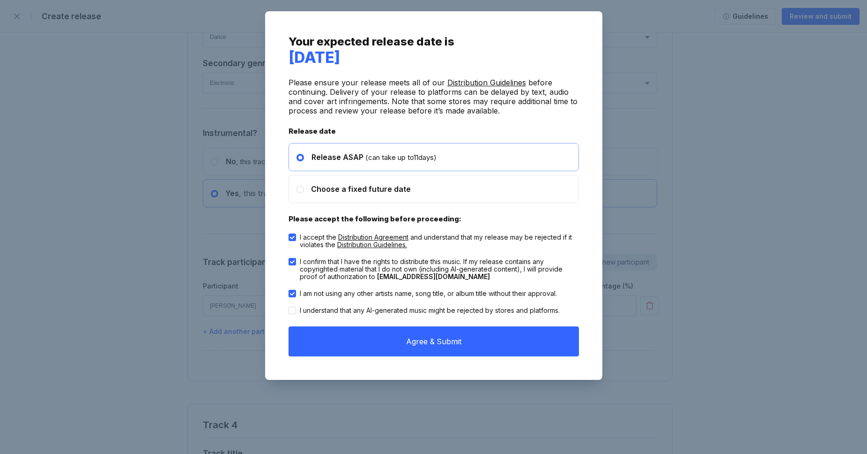
click at [319, 306] on div "I understand that any AI-generated music might be rejected by stores and platfo…" at bounding box center [430, 309] width 260 height 7
click at [289, 306] on input "I understand that any AI-generated music might be rejected by stores and platfo…" at bounding box center [289, 306] width 0 height 0
checkbox input "true"
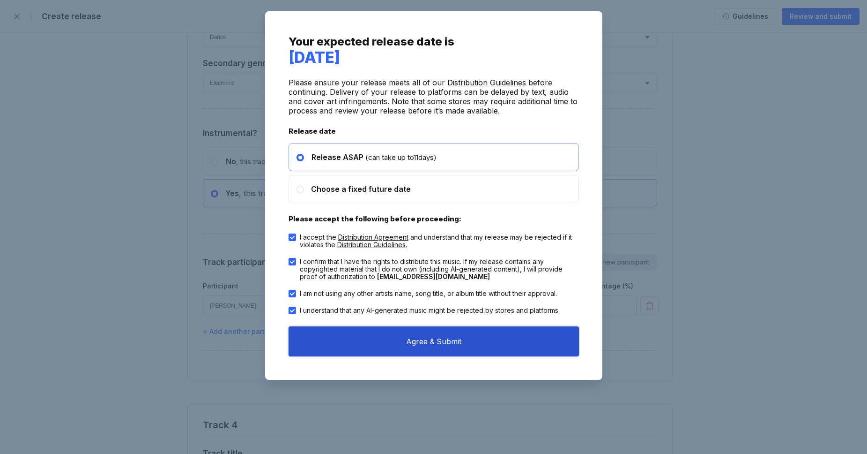
click at [383, 352] on button "Agree & Submit" at bounding box center [434, 341] width 291 height 30
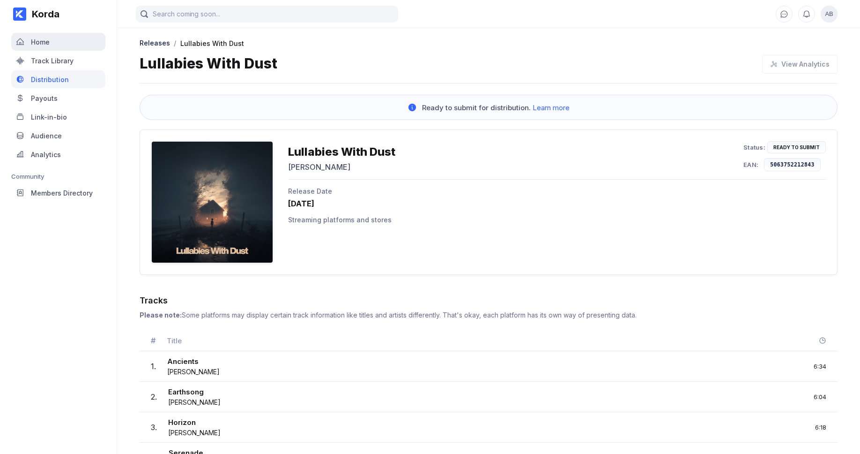
click at [38, 45] on div "Home" at bounding box center [40, 42] width 19 height 8
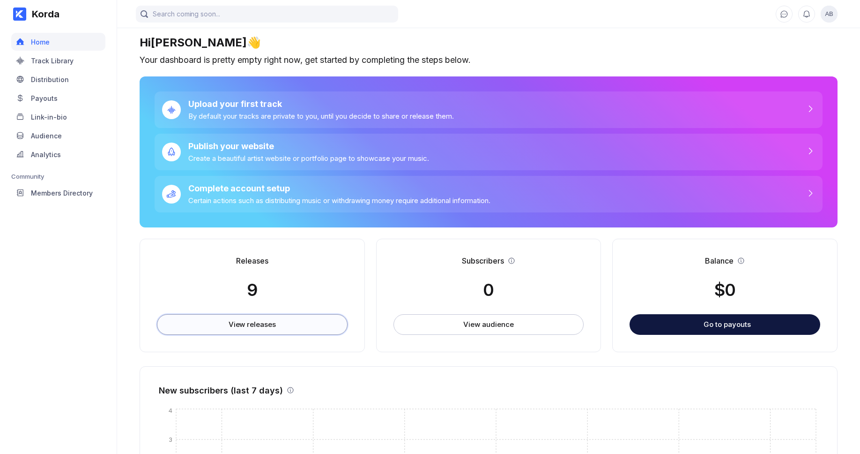
click at [265, 325] on div "View releases" at bounding box center [252, 324] width 47 height 9
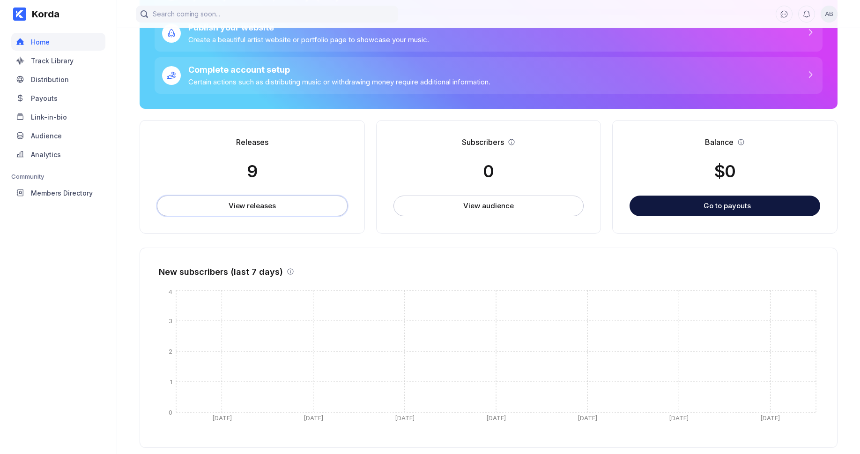
scroll to position [157, 0]
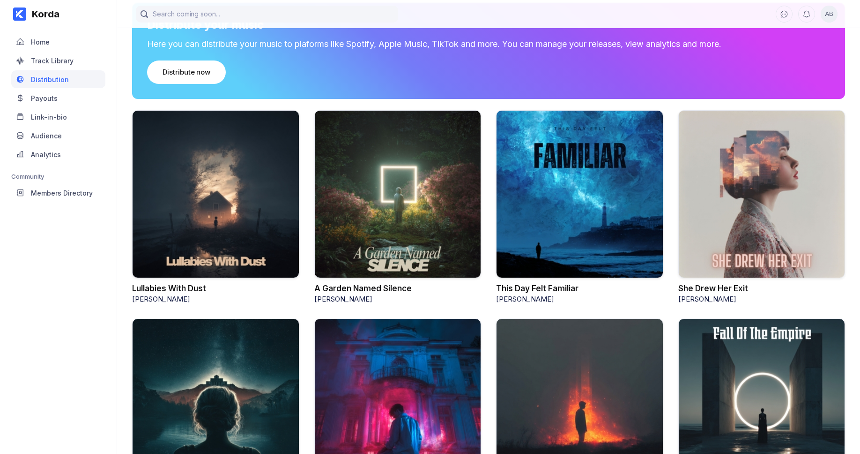
scroll to position [93, 0]
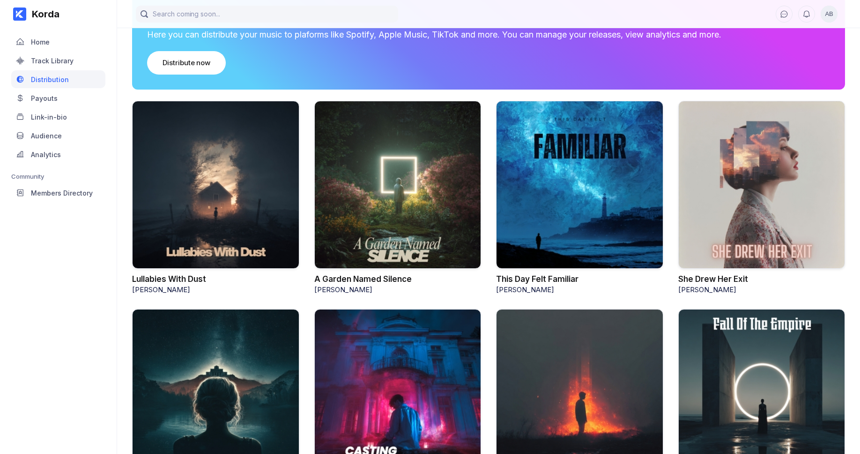
click at [575, 178] on div at bounding box center [579, 185] width 167 height 168
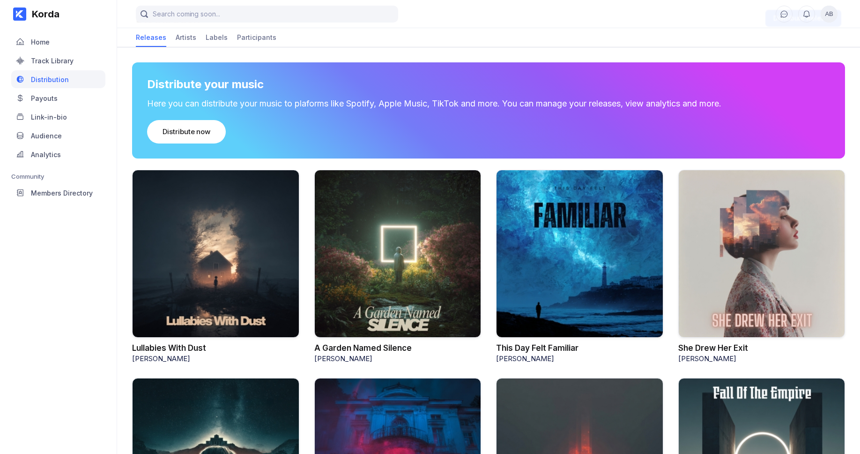
scroll to position [0, 0]
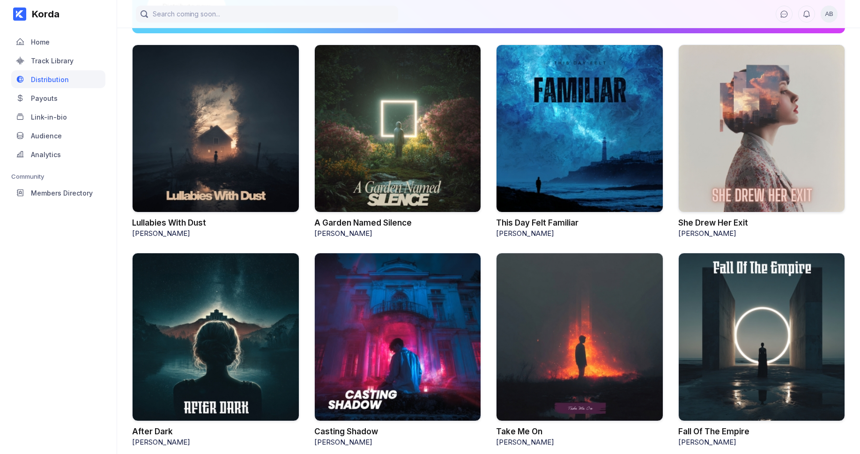
scroll to position [3, 0]
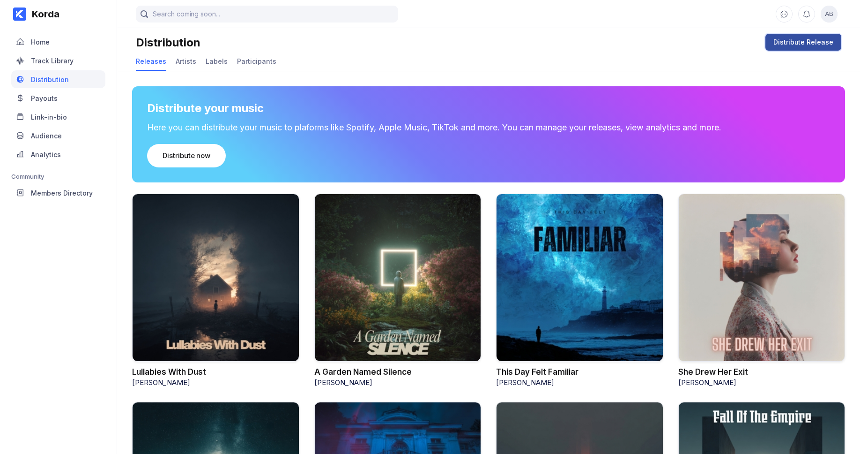
click at [786, 35] on button "Distribute Release" at bounding box center [804, 42] width 76 height 17
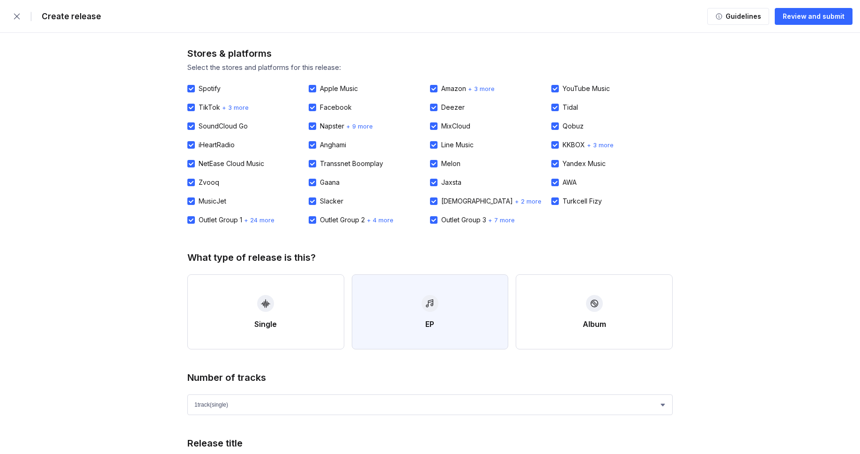
click at [421, 303] on button "EP" at bounding box center [430, 311] width 157 height 75
select select "4"
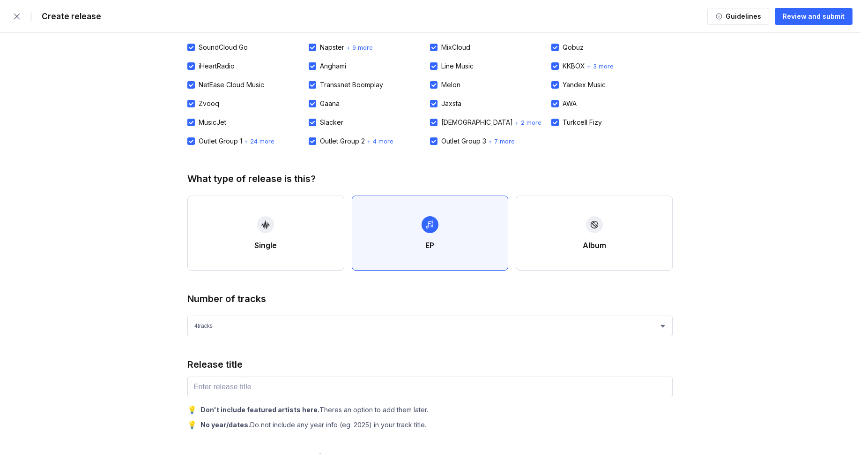
scroll to position [153, 0]
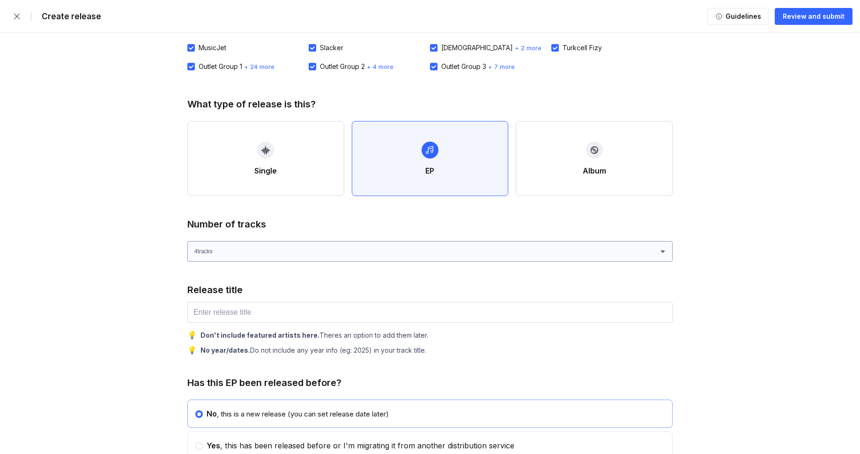
click at [290, 309] on input "text" at bounding box center [429, 312] width 485 height 21
paste input "He Waited by Candlelight"
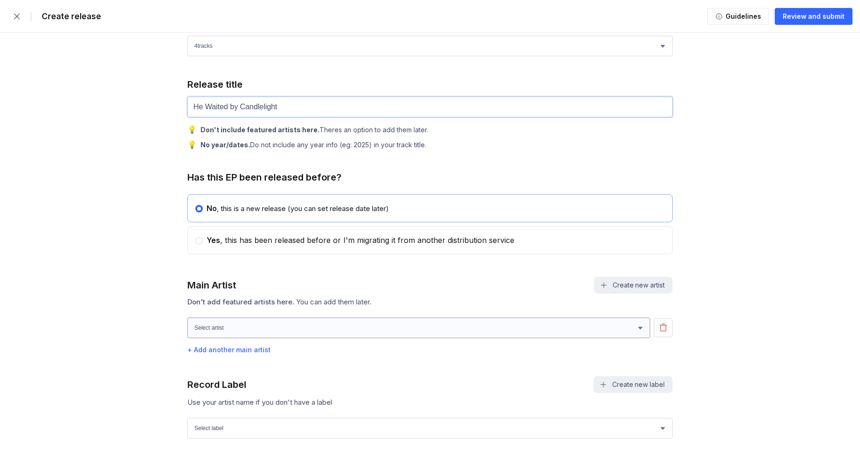
scroll to position [420, 0]
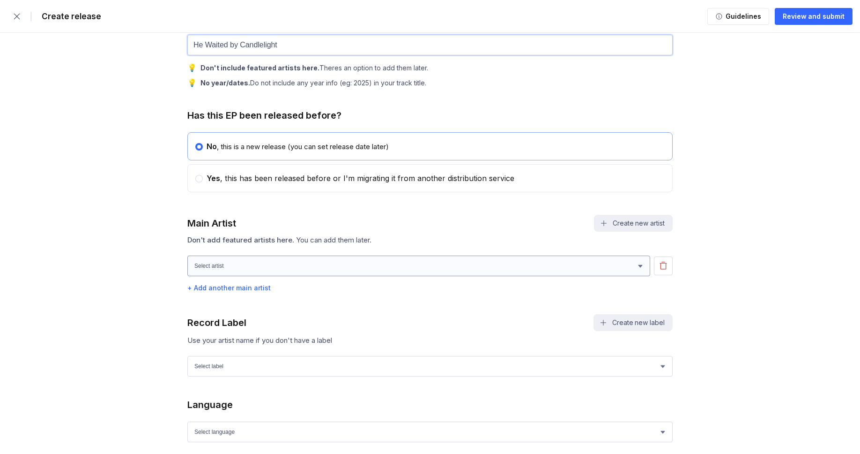
type input "He Waited by Candlelight"
click at [259, 276] on select "Select artist Paul Lang Owen Cunningham Rohan Miller" at bounding box center [418, 265] width 463 height 21
select select "27ec0618-0742-422d-82f1-3ad07366b457"
click at [187, 261] on select "Select artist Paul Lang Owen Cunningham Rohan Miller" at bounding box center [418, 265] width 463 height 21
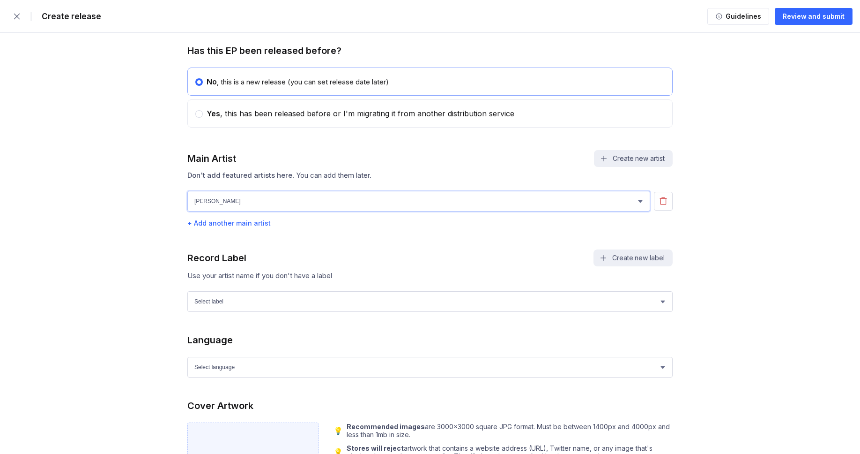
scroll to position [506, 0]
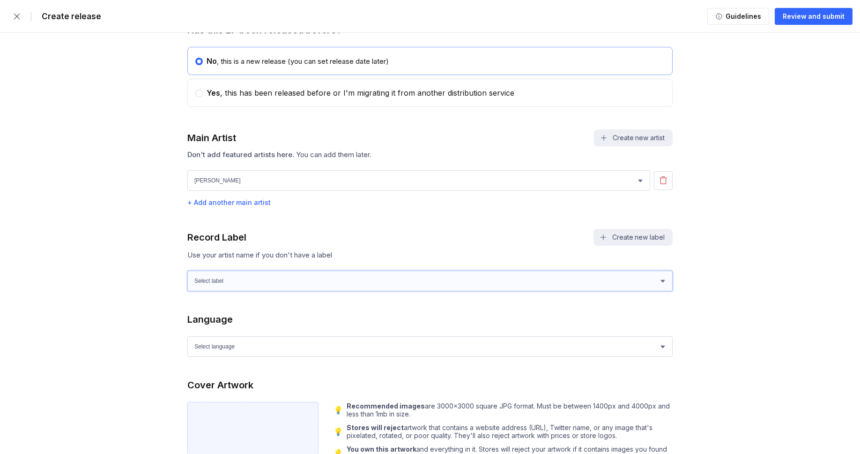
click at [213, 290] on select "Select label Green Wave Records" at bounding box center [429, 280] width 485 height 21
select select "1ef89922-d2b6-4e4d-bf09-5caefa64f555"
click at [187, 276] on select "Select label Green Wave Records" at bounding box center [429, 280] width 485 height 21
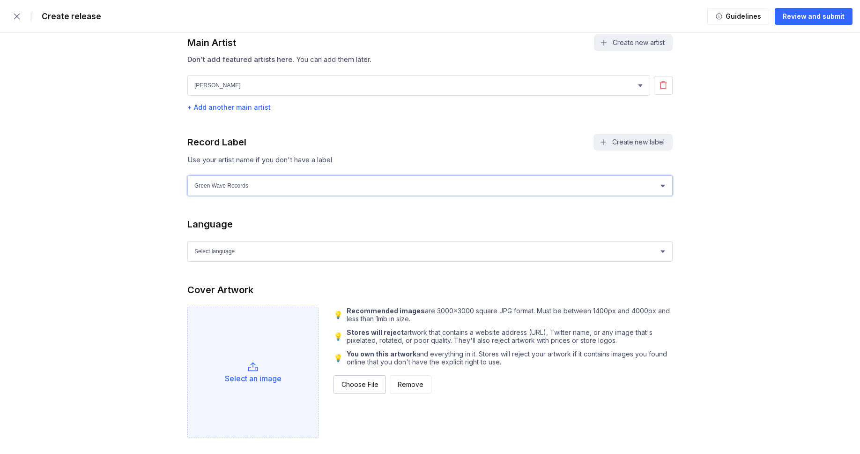
scroll to position [671, 0]
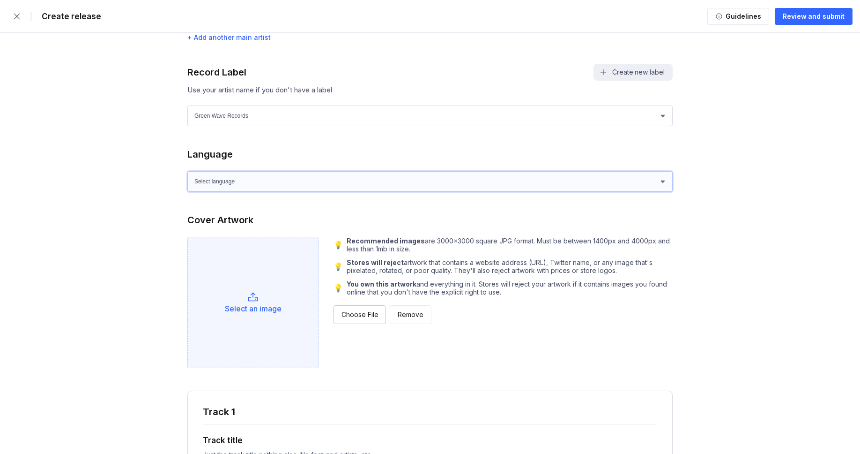
click at [361, 189] on select "Select language Afrikaans Akan Albanian Amharic Arabic Armenian Assamese Azerba…" at bounding box center [429, 181] width 485 height 21
select select "en"
click at [187, 177] on select "Select language Afrikaans Akan Albanian Amharic Arabic Armenian Assamese Azerba…" at bounding box center [429, 181] width 485 height 21
click at [357, 319] on div "Choose File" at bounding box center [360, 314] width 37 height 9
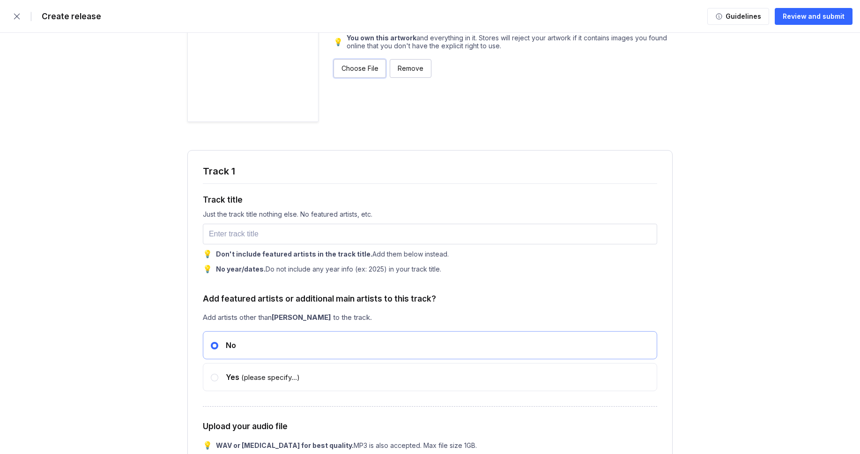
scroll to position [939, 0]
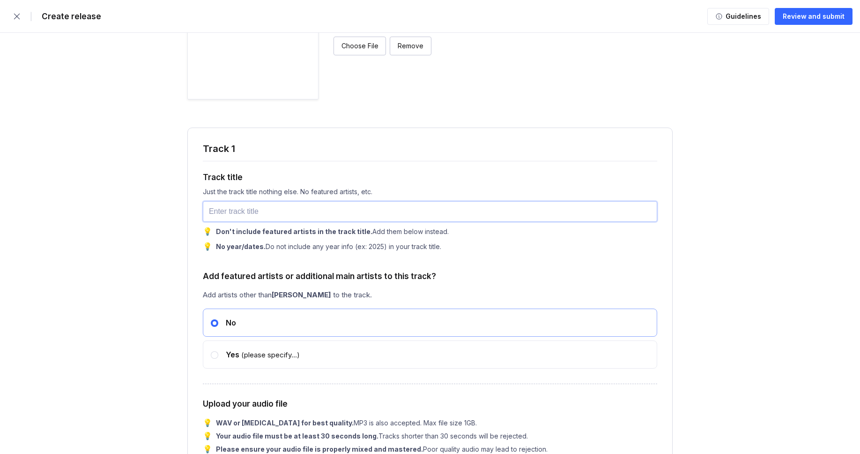
click at [250, 218] on input "text" at bounding box center [430, 211] width 455 height 21
paste input "Dawn"
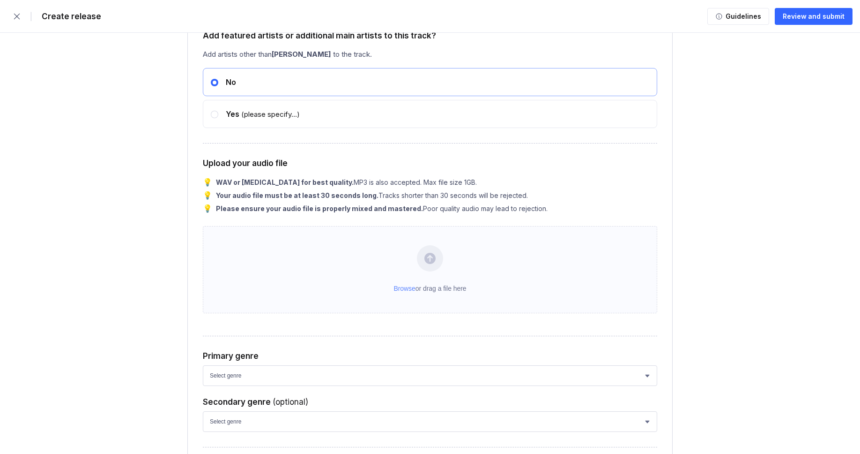
scroll to position [1186, 0]
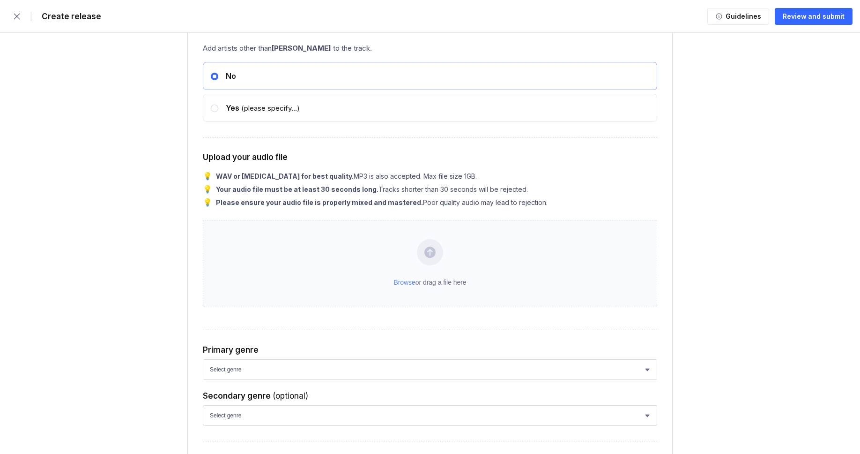
type input "Dawn"
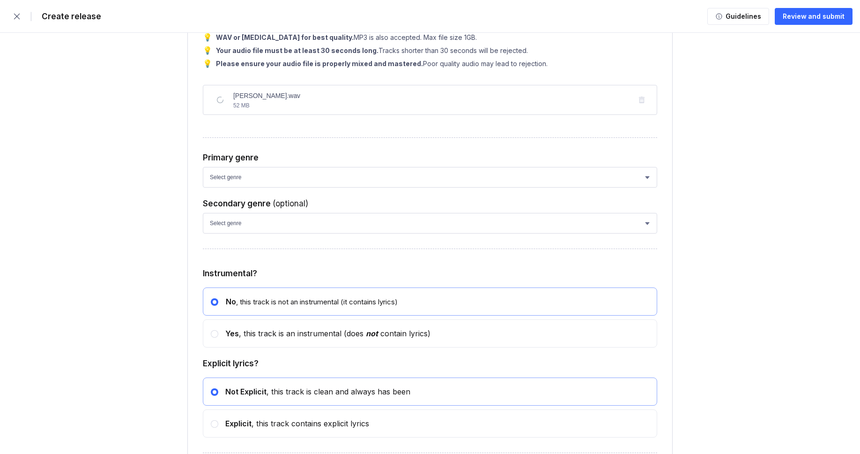
scroll to position [1339, 0]
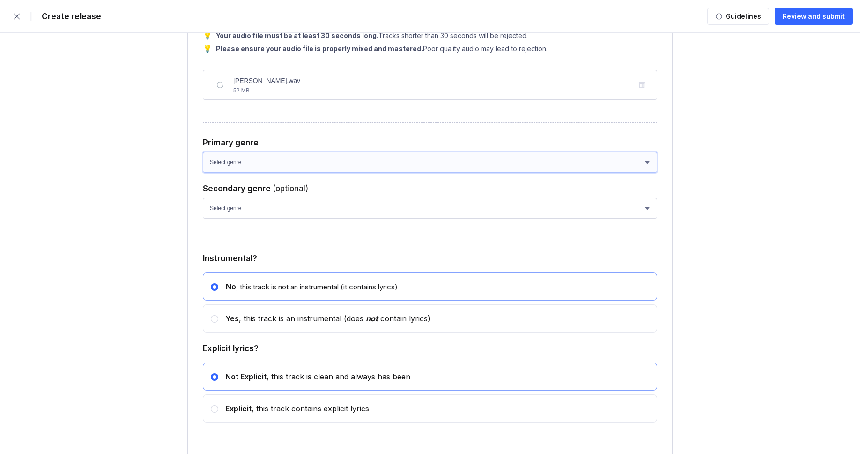
click at [275, 172] on select "Select genre African Afro-Beat Afro-Pop Afro-Soul Alternative Alternative Rock …" at bounding box center [430, 162] width 455 height 21
click at [203, 172] on select "Select genre African Afro-Beat Afro-Pop Afro-Soul Alternative Alternative Rock …" at bounding box center [430, 162] width 455 height 21
click at [273, 172] on select "Select genre African Afro-Beat Afro-Pop Afro-Soul Alternative Alternative Rock …" at bounding box center [430, 162] width 455 height 21
select select "ce1eb7a7-8d30-4b1f-aa32-270a3e33577f"
click at [203, 172] on select "Select genre African Afro-Beat Afro-Pop Afro-Soul Alternative Alternative Rock …" at bounding box center [430, 162] width 455 height 21
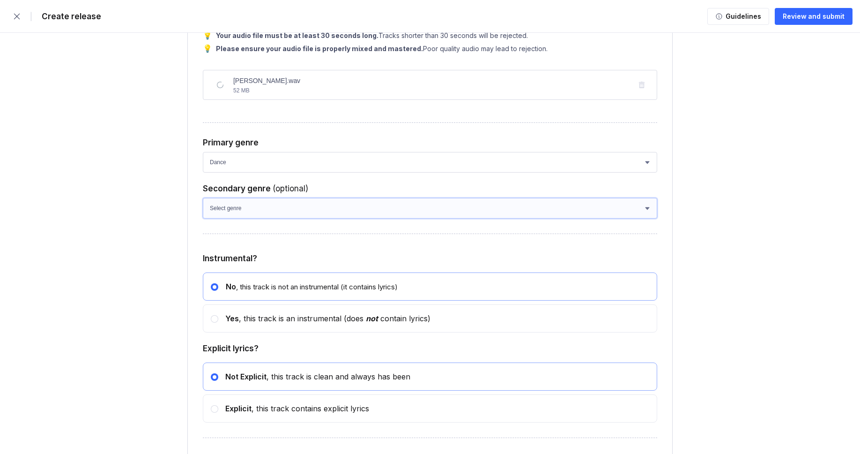
click at [254, 218] on select "Select genre African Afro-Beat Afro-Pop Afro-Soul Alternative Alternative Rock …" at bounding box center [430, 208] width 455 height 21
select select "a42cf8e2-75f7-4f62-afbe-d86080a7aa35"
click at [203, 217] on select "Select genre African Afro-Beat Afro-Pop Afro-Soul Alternative Alternative Rock …" at bounding box center [430, 208] width 455 height 21
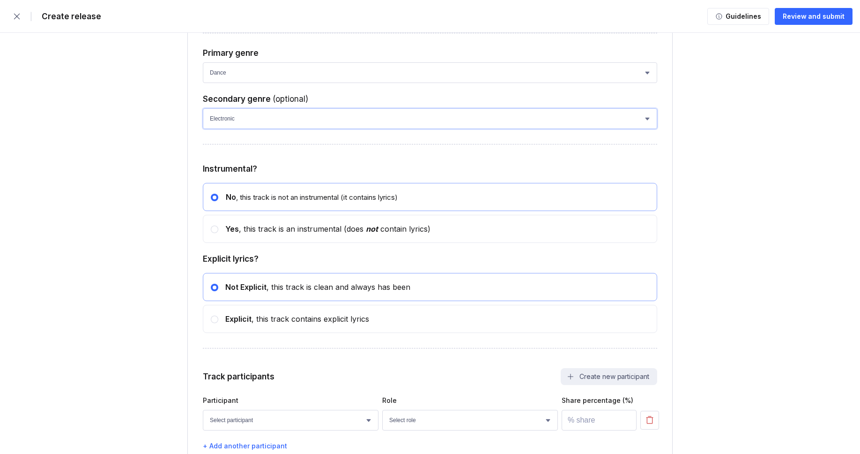
scroll to position [1512, 0]
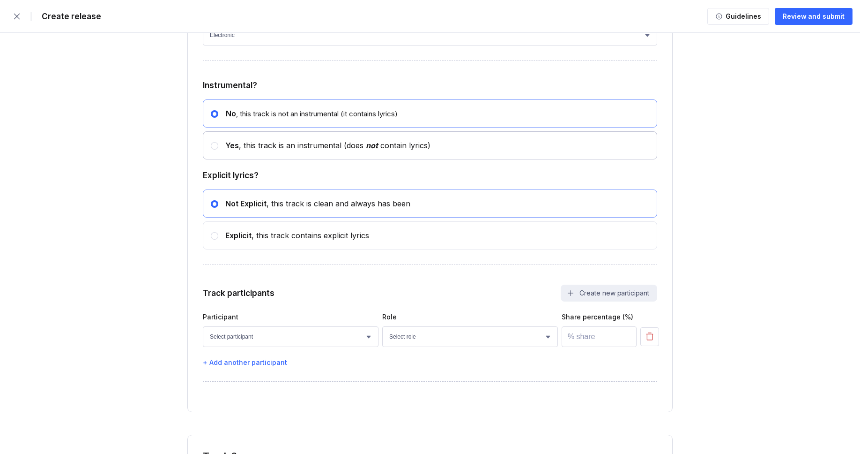
click at [254, 157] on div "Yes , this track is an instrumental (does not contain lyrics)" at bounding box center [430, 145] width 455 height 28
radio input "false"
radio input "true"
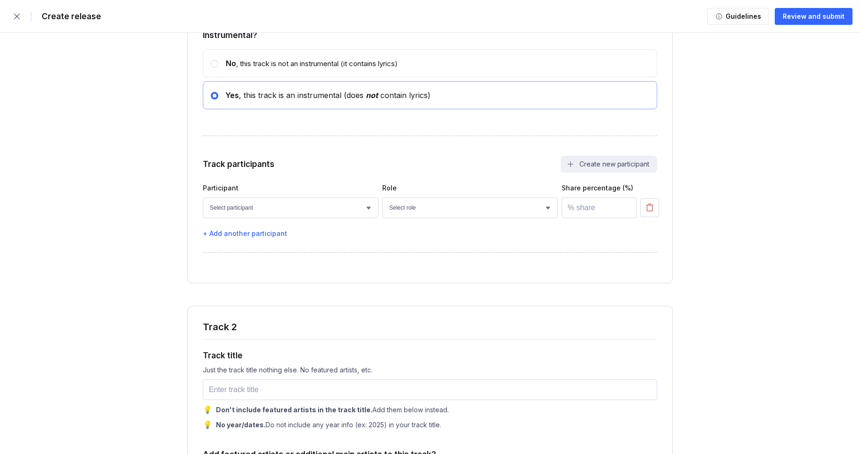
scroll to position [1584, 0]
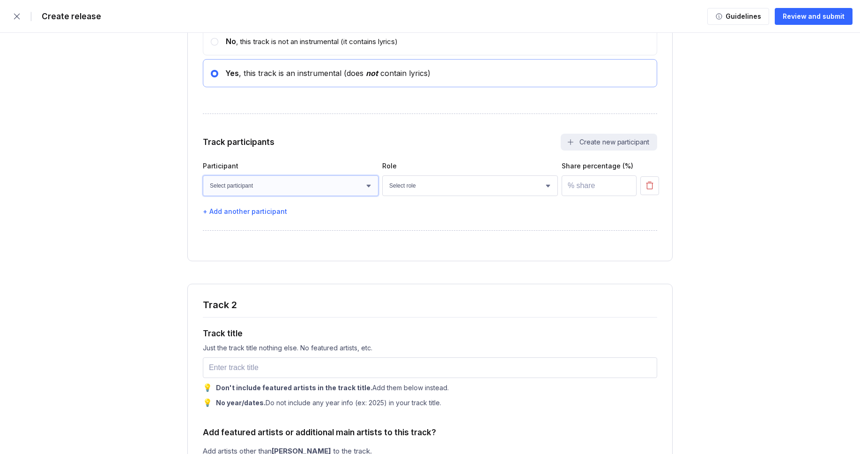
click at [269, 196] on select "Select participant Nicolas Doan Jet Nguyen Paul Lang Owen Cunningham Rohan Mill…" at bounding box center [291, 185] width 176 height 21
select select "faaa0bc8-be9c-4cd8-ae75-bfdf437caa13"
click at [203, 195] on select "Select participant Nicolas Doan Jet Nguyen Paul Lang Owen Cunningham Rohan Mill…" at bounding box center [291, 185] width 176 height 21
click at [411, 196] on select "Select role Actor A&R Arranger Artwork Author (Lyrics) Bass Choir Composer (Mus…" at bounding box center [470, 185] width 176 height 21
select select "4d21c6a8-5543-4299-8c01-91fff1f274ce"
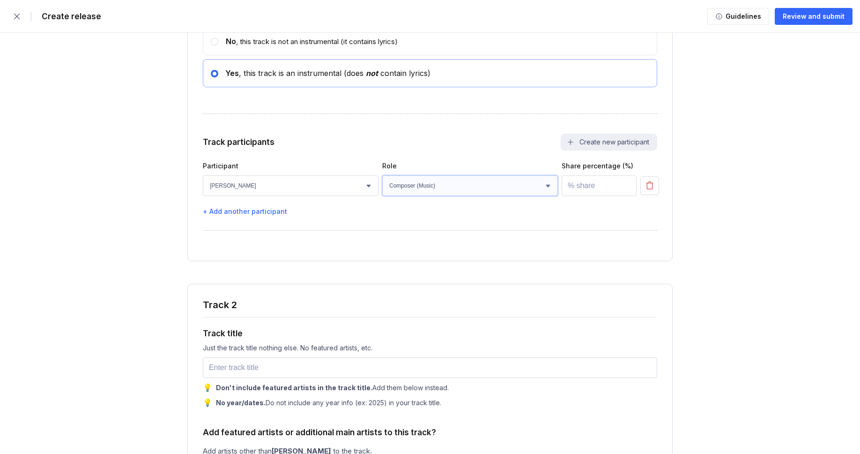
click at [382, 195] on select "Select role Actor A&R Arranger Artwork Author (Lyrics) Bass Choir Composer (Mus…" at bounding box center [470, 185] width 176 height 21
click at [579, 196] on input "number" at bounding box center [599, 185] width 75 height 21
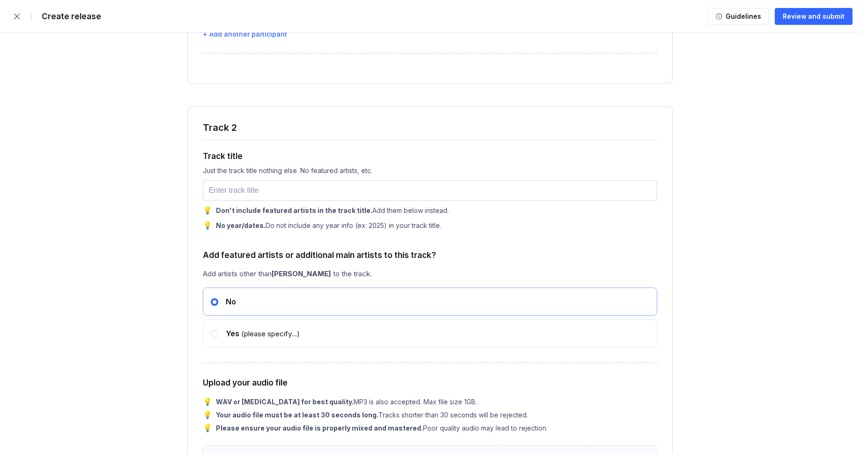
scroll to position [1776, 0]
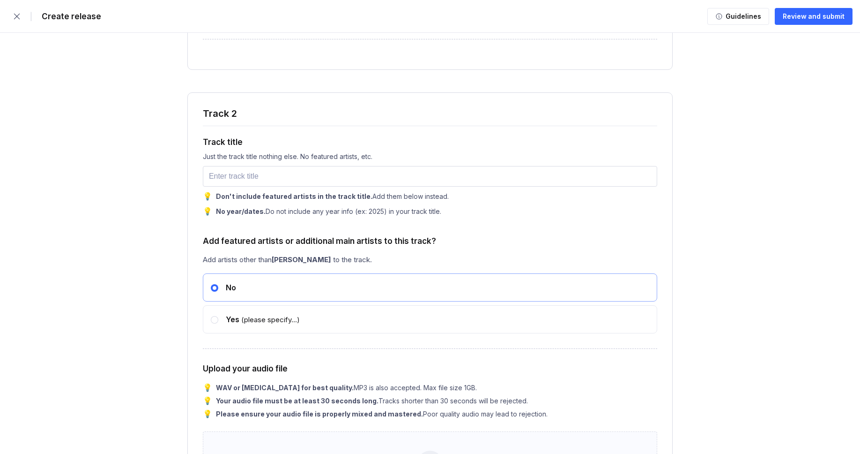
type input "100"
click at [251, 187] on input "text" at bounding box center [430, 176] width 455 height 21
paste input "Reverberation"
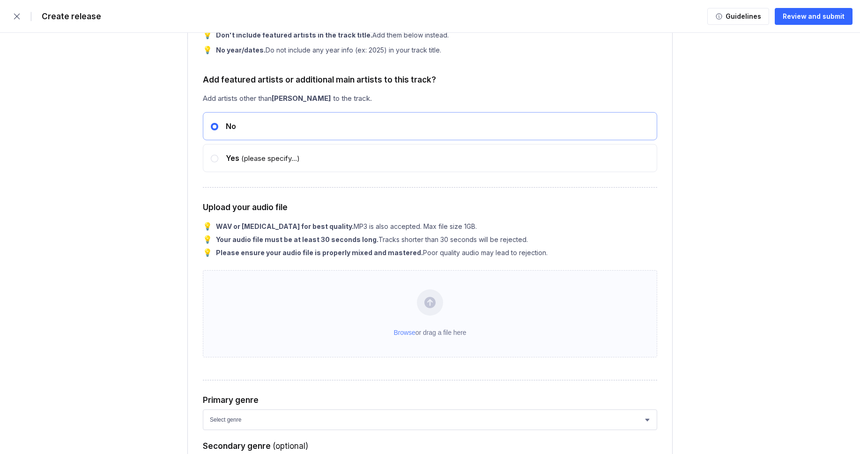
scroll to position [1937, 0]
type input "Reverberation"
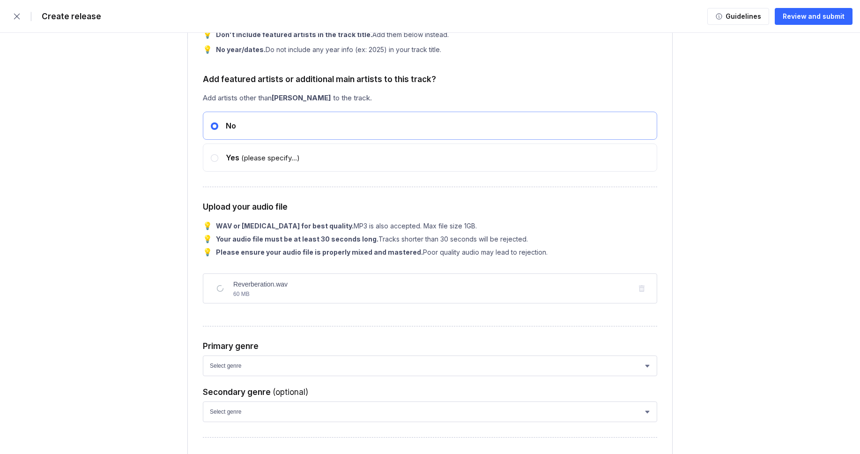
click at [101, 275] on form "| Create release Guidelines Review and submit Stores & platforms Select the sto…" at bounding box center [430, 381] width 860 height 4637
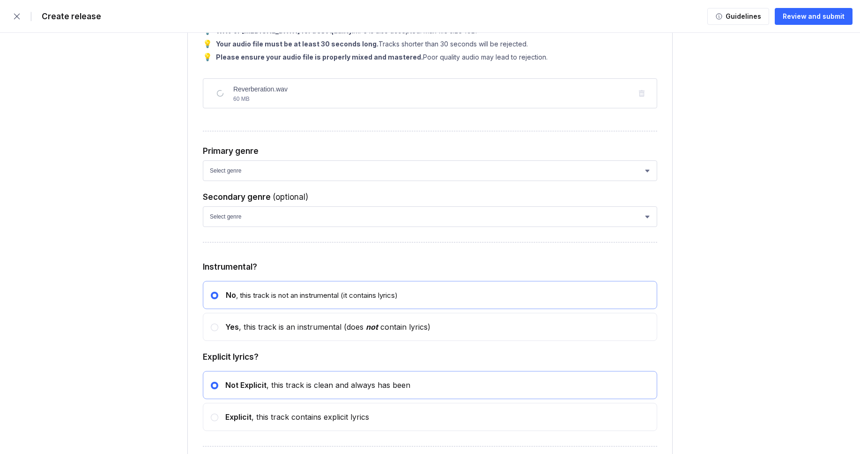
scroll to position [2133, 0]
click at [250, 180] on select "Select genre African Afro-Beat Afro-Pop Afro-Soul Alternative Alternative Rock …" at bounding box center [430, 170] width 455 height 21
select select "ce1eb7a7-8d30-4b1f-aa32-270a3e33577f"
click at [203, 180] on select "Select genre African Afro-Beat Afro-Pop Afro-Soul Alternative Alternative Rock …" at bounding box center [430, 170] width 455 height 21
click at [243, 226] on select "Select genre African Afro-Beat Afro-Pop Afro-Soul Alternative Alternative Rock …" at bounding box center [430, 216] width 455 height 21
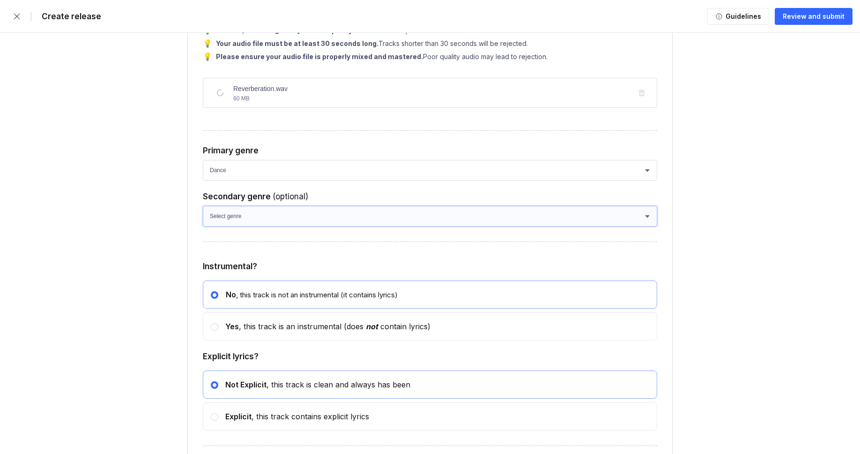
click at [203, 226] on select "Select genre African Afro-Beat Afro-Pop Afro-Soul Alternative Alternative Rock …" at bounding box center [430, 216] width 455 height 21
click at [276, 226] on select "Select genre African Afro-Beat Afro-Pop Afro-Soul Alternative Alternative Rock …" at bounding box center [430, 216] width 455 height 21
select select "a42cf8e2-75f7-4f62-afbe-d86080a7aa35"
click at [203, 226] on select "Select genre African Afro-Beat Afro-Pop Afro-Soul Alternative Alternative Rock …" at bounding box center [430, 216] width 455 height 21
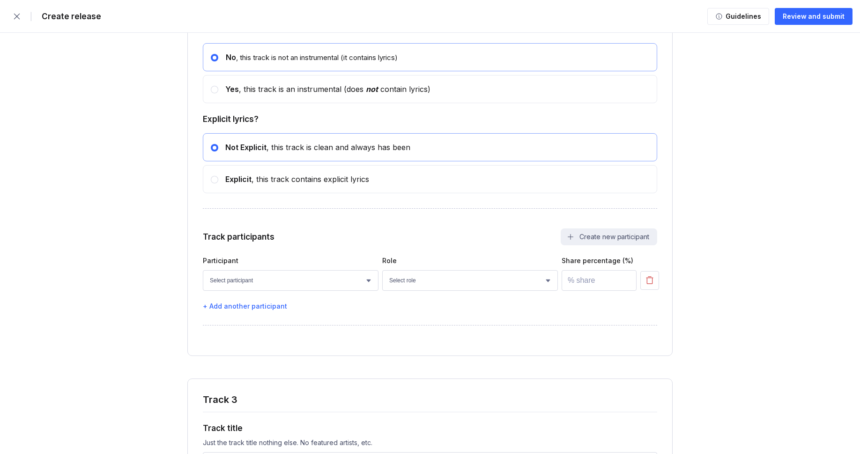
scroll to position [2436, 0]
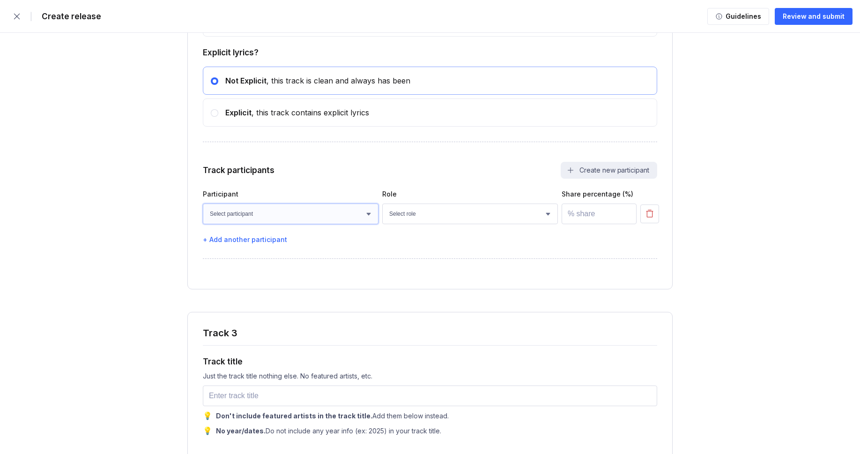
click at [277, 224] on select "Select participant Nicolas Doan Jet Nguyen Paul Lang Owen Cunningham Rohan Mill…" at bounding box center [291, 213] width 176 height 21
click at [203, 224] on select "Select participant Nicolas Doan Jet Nguyen Paul Lang Owen Cunningham Rohan Mill…" at bounding box center [291, 213] width 176 height 21
click at [328, 224] on select "Select participant Nicolas Doan Jet Nguyen Paul Lang Owen Cunningham Rohan Mill…" at bounding box center [291, 213] width 176 height 21
select select "faaa0bc8-be9c-4cd8-ae75-bfdf437caa13"
click at [203, 224] on select "Select participant Nicolas Doan Jet Nguyen Paul Lang Owen Cunningham Rohan Mill…" at bounding box center [291, 213] width 176 height 21
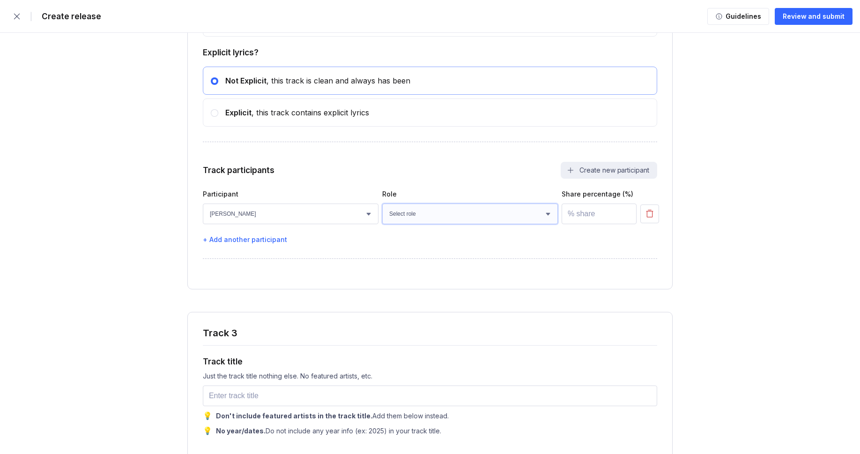
click at [422, 224] on select "Select role Actor A&R Arranger Artwork Author (Lyrics) Bass Choir Composer (Mus…" at bounding box center [470, 213] width 176 height 21
select select "4d21c6a8-5543-4299-8c01-91fff1f274ce"
click at [382, 224] on select "Select role Actor A&R Arranger Artwork Author (Lyrics) Bass Choir Composer (Mus…" at bounding box center [470, 213] width 176 height 21
click at [574, 224] on input "number" at bounding box center [599, 213] width 75 height 21
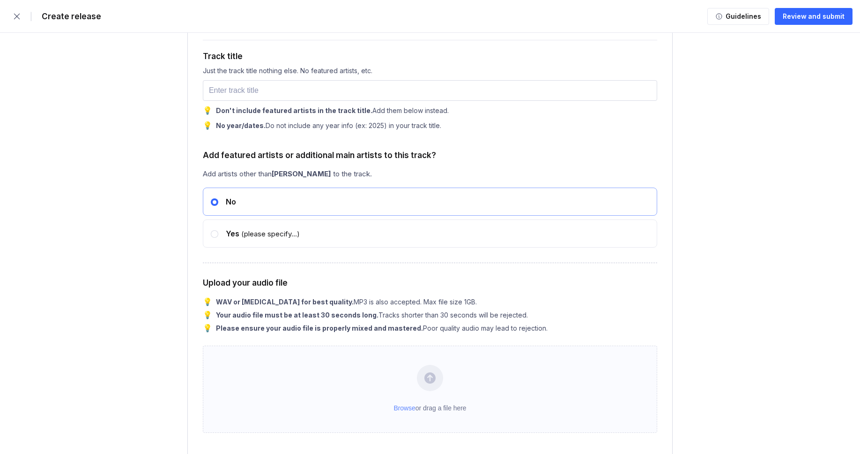
scroll to position [2742, 0]
type input "100"
click at [233, 100] on input "text" at bounding box center [430, 90] width 455 height 21
paste input "Shadows"
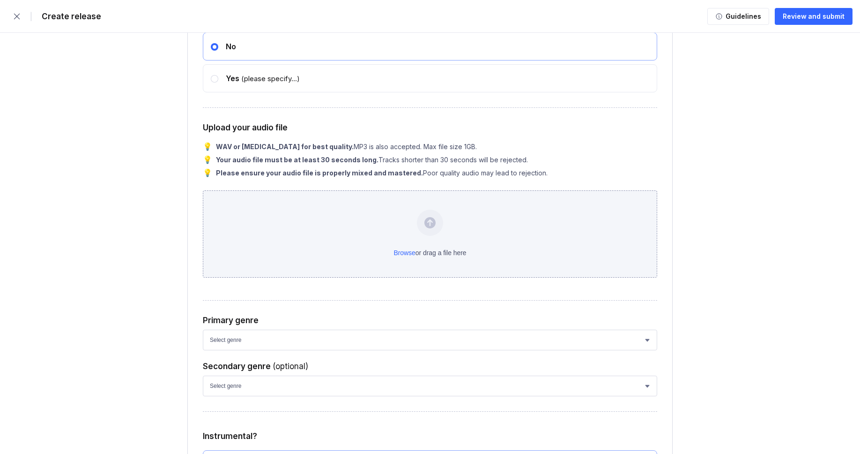
scroll to position [2919, 0]
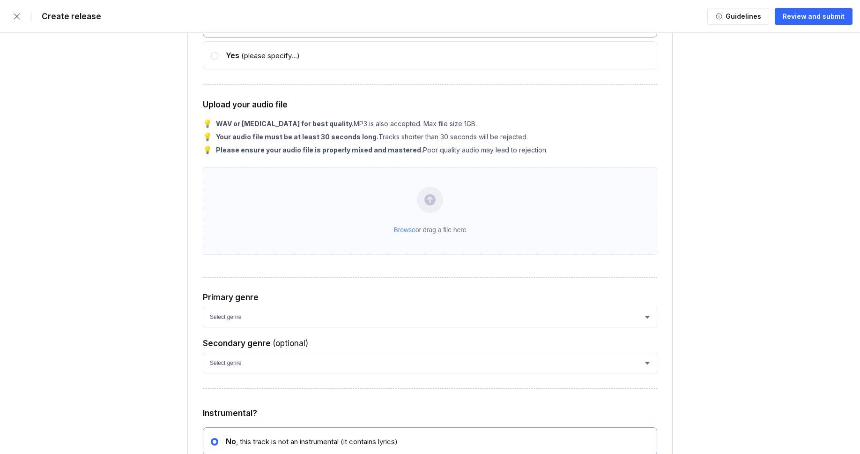
type input "Shadows"
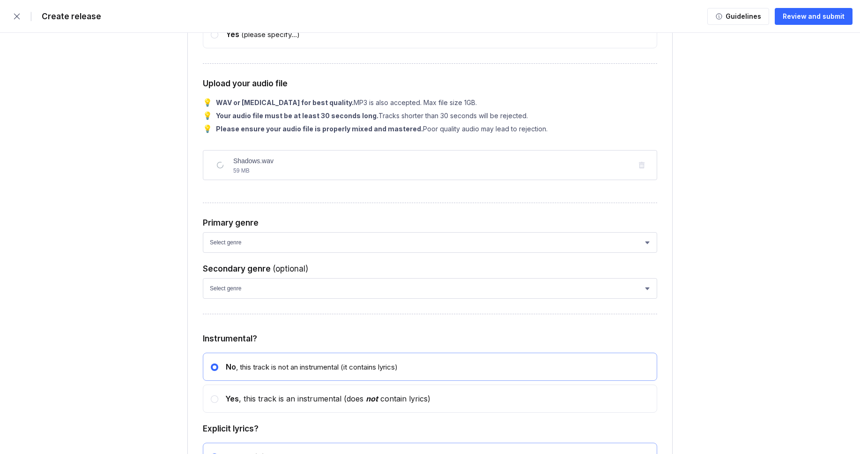
scroll to position [2987, 0]
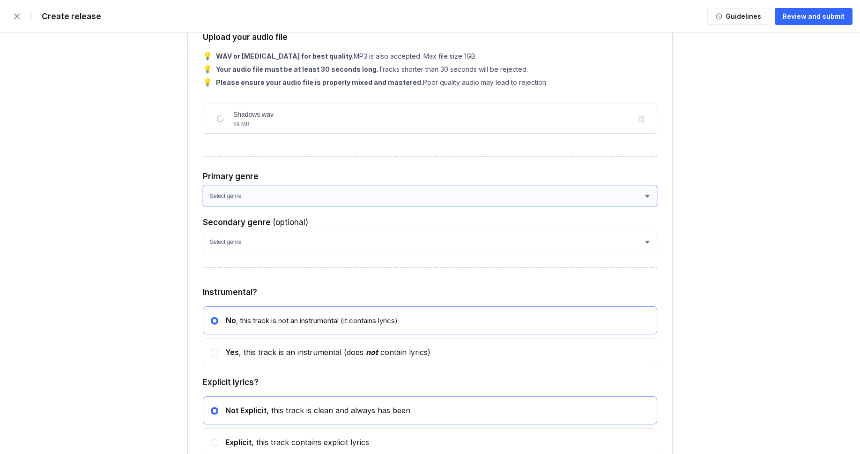
click at [256, 206] on select "Select genre African Afro-Beat Afro-Pop Afro-Soul Alternative Alternative Rock …" at bounding box center [430, 196] width 455 height 21
select select "ce1eb7a7-8d30-4b1f-aa32-270a3e33577f"
click at [203, 206] on select "Select genre African Afro-Beat Afro-Pop Afro-Soul Alternative Alternative Rock …" at bounding box center [430, 196] width 455 height 21
click at [239, 252] on select "Select genre African Afro-Beat Afro-Pop Afro-Soul Alternative Alternative Rock …" at bounding box center [430, 241] width 455 height 21
select select "a42cf8e2-75f7-4f62-afbe-d86080a7aa35"
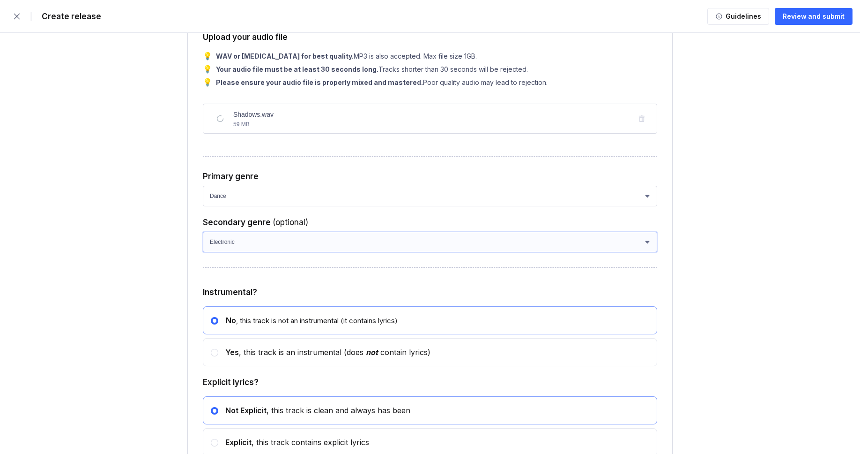
click at [203, 252] on select "Select genre African Afro-Beat Afro-Pop Afro-Soul Alternative Alternative Rock …" at bounding box center [430, 241] width 455 height 21
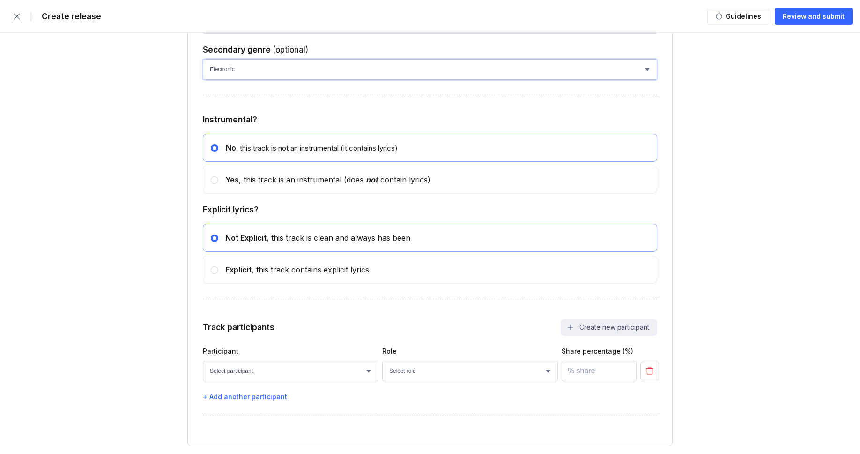
scroll to position [3189, 0]
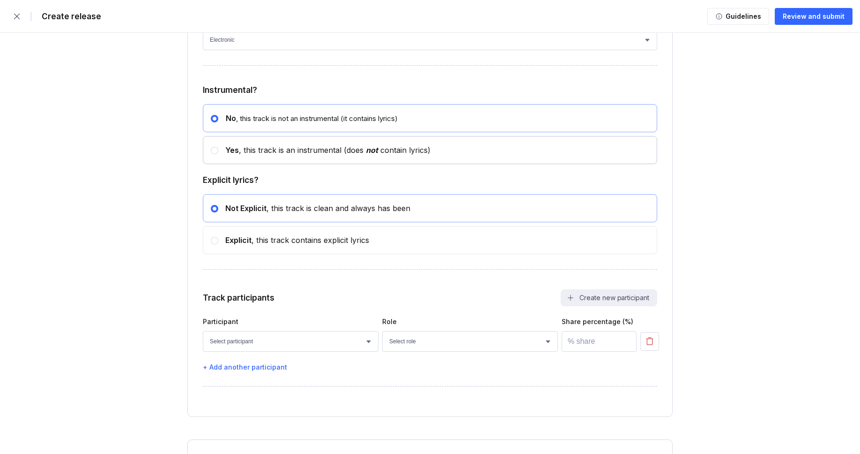
click at [260, 155] on div "Yes , this track is an instrumental (does not contain lyrics)" at bounding box center [324, 149] width 212 height 9
radio input "false"
radio input "true"
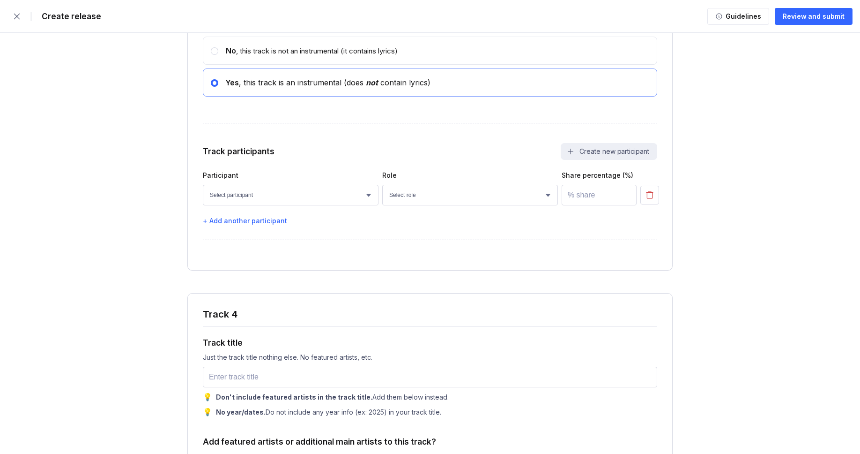
scroll to position [3269, 0]
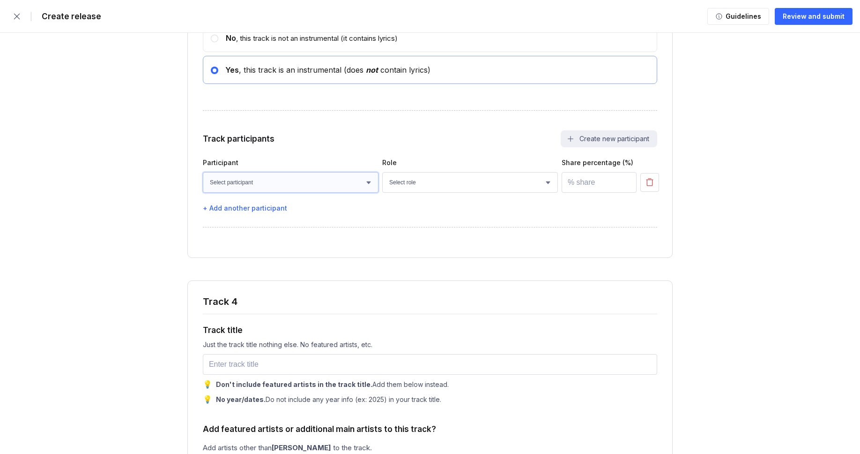
click at [267, 193] on select "Select participant Nicolas Doan Jet Nguyen Paul Lang Owen Cunningham Rohan Mill…" at bounding box center [291, 182] width 176 height 21
select select "faaa0bc8-be9c-4cd8-ae75-bfdf437caa13"
click at [203, 193] on select "Select participant Nicolas Doan Jet Nguyen Paul Lang Owen Cunningham Rohan Mill…" at bounding box center [291, 182] width 176 height 21
click at [397, 193] on select "Select role Actor A&R Arranger Artwork Author (Lyrics) Bass Choir Composer (Mus…" at bounding box center [470, 182] width 176 height 21
select select "4d21c6a8-5543-4299-8c01-91fff1f274ce"
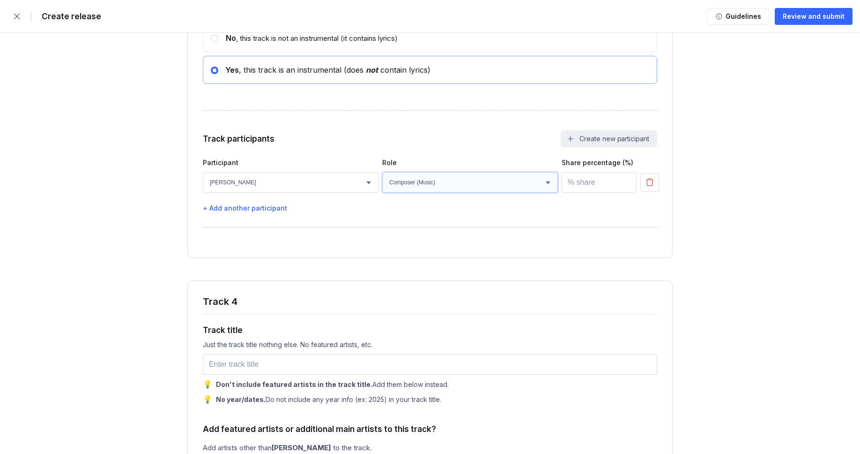
click at [382, 193] on select "Select role Actor A&R Arranger Artwork Author (Lyrics) Bass Choir Composer (Mus…" at bounding box center [470, 182] width 176 height 21
click at [603, 193] on input "number" at bounding box center [599, 182] width 75 height 21
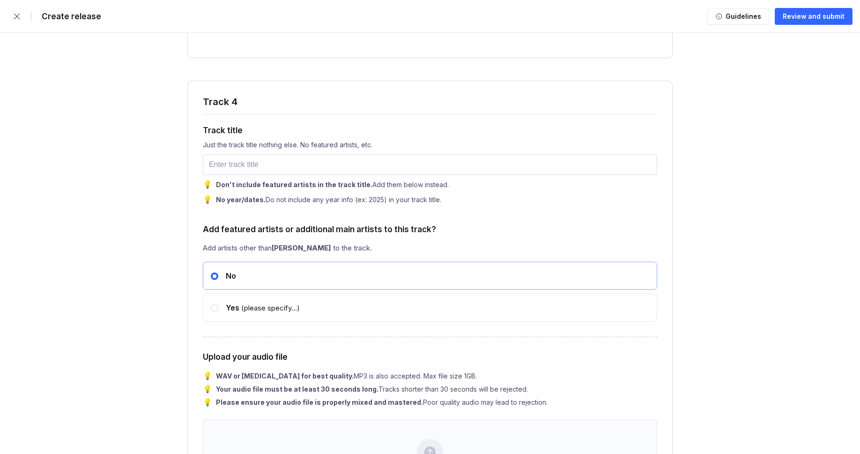
scroll to position [3488, 0]
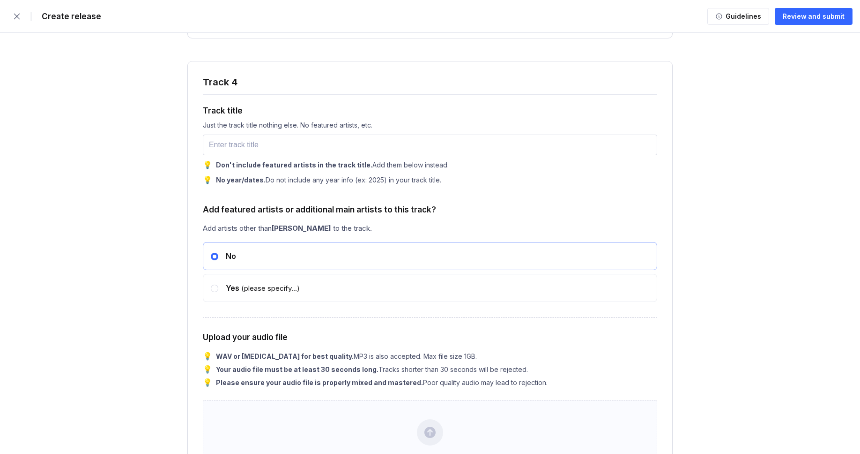
type input "100"
click at [227, 155] on input "text" at bounding box center [430, 144] width 455 height 21
paste input "Winter"
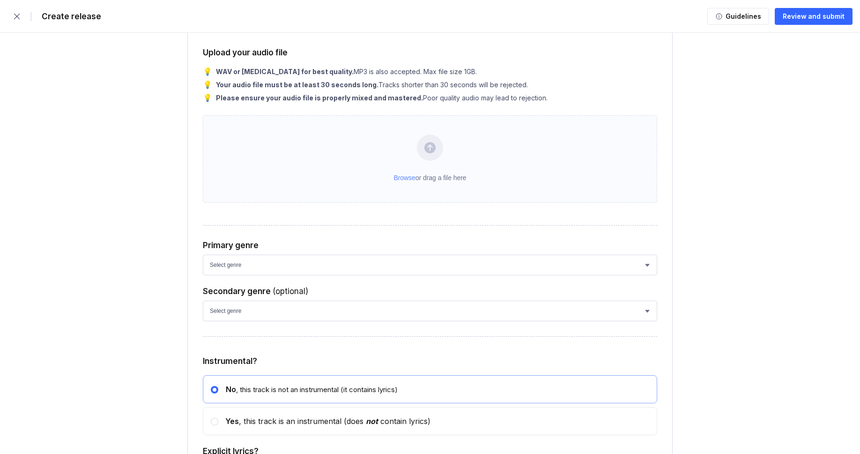
scroll to position [3818, 0]
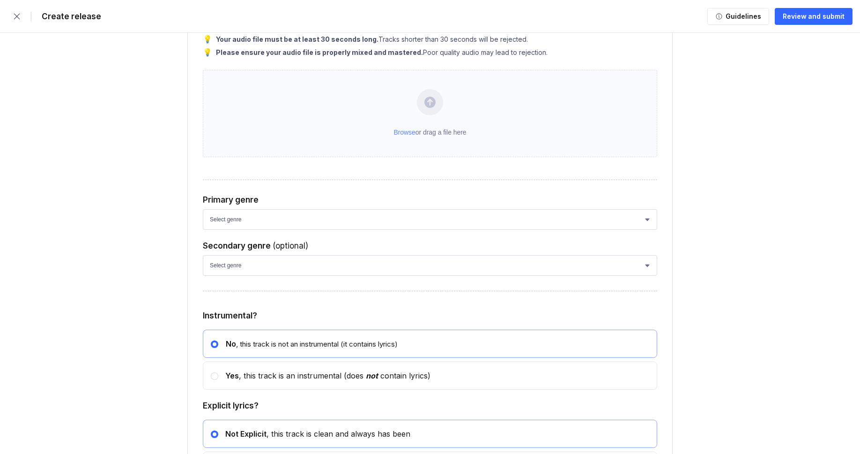
type input "Winter"
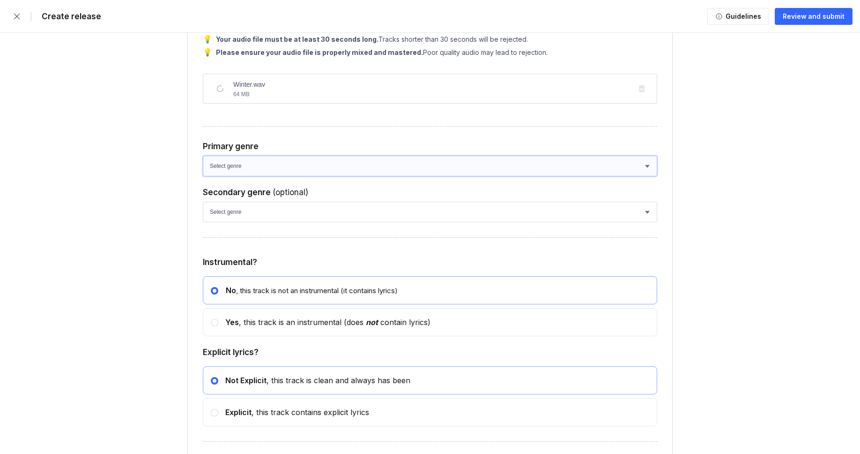
click at [247, 176] on select "Select genre African Afro-Beat Afro-Pop Afro-Soul Alternative Alternative Rock …" at bounding box center [430, 166] width 455 height 21
select select "ce1eb7a7-8d30-4b1f-aa32-270a3e33577f"
click at [203, 176] on select "Select genre African Afro-Beat Afro-Pop Afro-Soul Alternative Alternative Rock …" at bounding box center [430, 166] width 455 height 21
click at [248, 222] on select "Select genre African Afro-Beat Afro-Pop Afro-Soul Alternative Alternative Rock …" at bounding box center [430, 212] width 455 height 21
select select "a42cf8e2-75f7-4f62-afbe-d86080a7aa35"
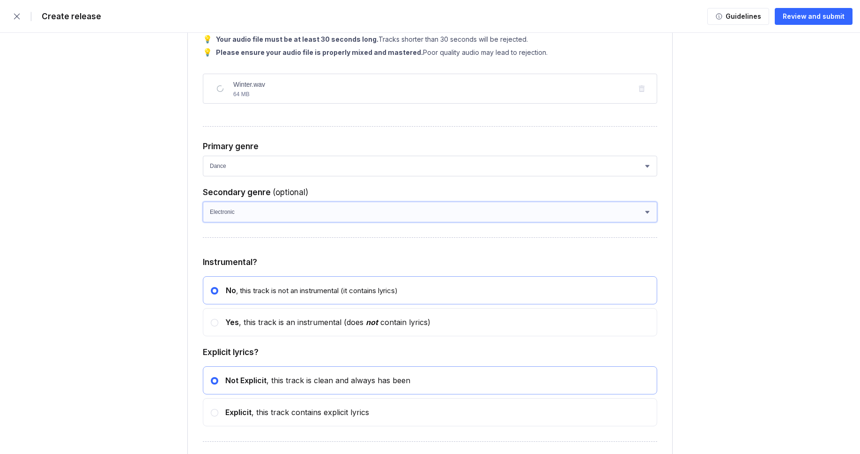
click at [203, 222] on select "Select genre African Afro-Beat Afro-Pop Afro-Soul Alternative Alternative Rock …" at bounding box center [430, 212] width 455 height 21
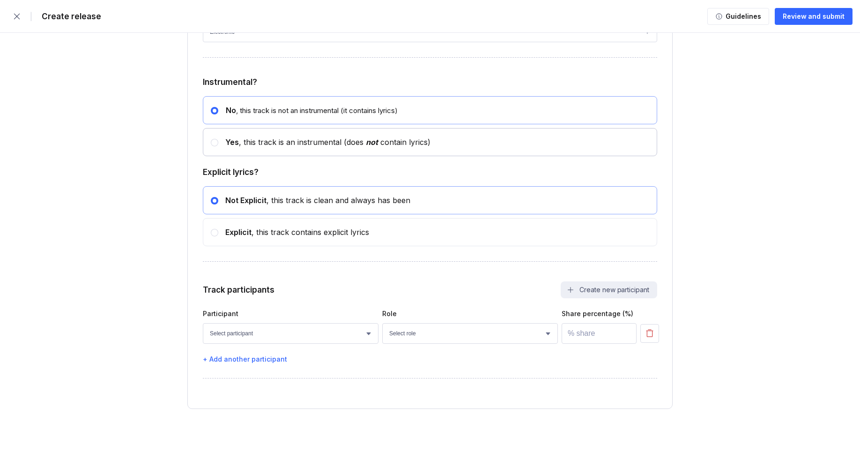
click at [266, 140] on div "Yes , this track is an instrumental (does not contain lyrics)" at bounding box center [324, 141] width 212 height 9
radio input "false"
radio input "true"
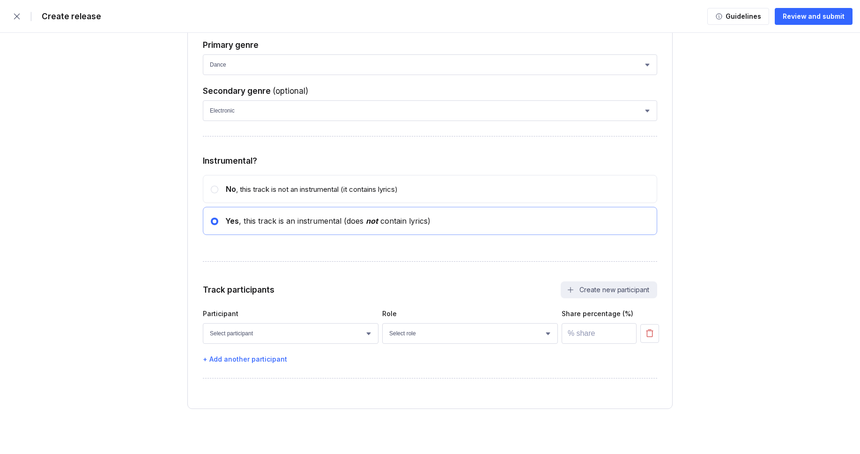
scroll to position [3981, 0]
click at [293, 327] on select "Select participant Nicolas Doan Jet Nguyen Paul Lang Owen Cunningham Rohan Mill…" at bounding box center [291, 333] width 176 height 21
select select "faaa0bc8-be9c-4cd8-ae75-bfdf437caa13"
click at [203, 323] on select "Select participant Nicolas Doan Jet Nguyen Paul Lang Owen Cunningham Rohan Mill…" at bounding box center [291, 333] width 176 height 21
click at [402, 335] on select "Select role Actor A&R Arranger Artwork Author (Lyrics) Bass Choir Composer (Mus…" at bounding box center [470, 333] width 176 height 21
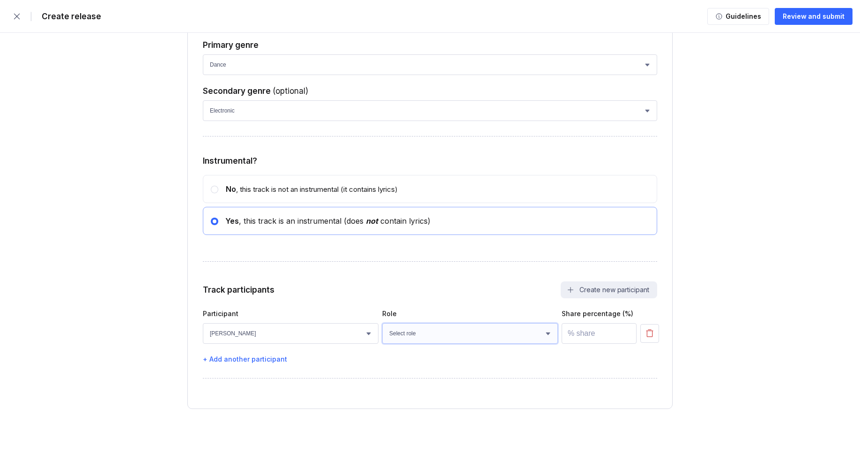
select select "4d21c6a8-5543-4299-8c01-91fff1f274ce"
click at [382, 323] on select "Select role Actor A&R Arranger Artwork Author (Lyrics) Bass Choir Composer (Mus…" at bounding box center [470, 333] width 176 height 21
click at [593, 327] on input "number" at bounding box center [599, 333] width 75 height 21
type input "100"
click at [801, 22] on button "Review and submit" at bounding box center [814, 16] width 78 height 17
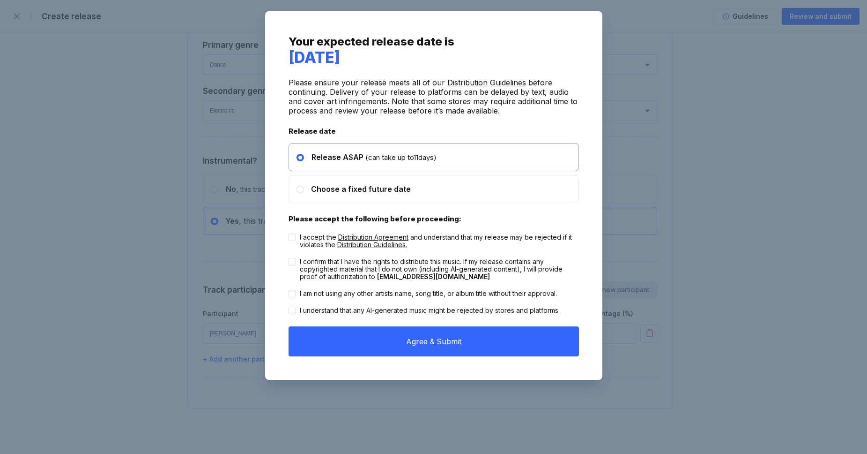
click at [465, 243] on div "I accept the Distribution Agreement and understand that my release may be rejec…" at bounding box center [439, 240] width 279 height 15
click at [289, 234] on input "I accept the Distribution Agreement and understand that my release may be rejec…" at bounding box center [289, 233] width 0 height 0
checkbox input "true"
click at [454, 266] on div "I confirm that I have the rights to distribute this music. If my release contai…" at bounding box center [439, 269] width 279 height 22
click at [289, 258] on input "I confirm that I have the rights to distribute this music. If my release contai…" at bounding box center [289, 258] width 0 height 0
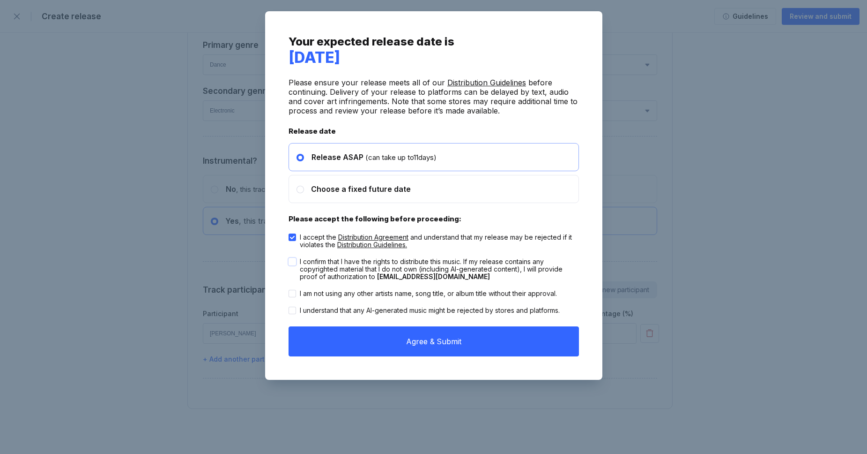
checkbox input "true"
click at [457, 294] on div "I am not using any other artists name, song title, or album title without their…" at bounding box center [428, 293] width 257 height 7
click at [289, 290] on input "I am not using any other artists name, song title, or album title without their…" at bounding box center [289, 290] width 0 height 0
checkbox input "true"
click at [452, 309] on div "I understand that any AI-generated music might be rejected by stores and platfo…" at bounding box center [430, 309] width 260 height 7
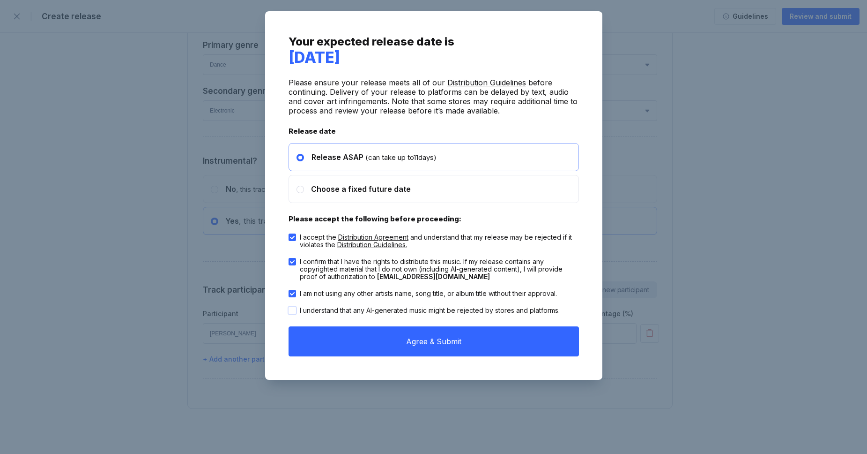
click at [289, 307] on input "I understand that any AI-generated music might be rejected by stores and platfo…" at bounding box center [289, 306] width 0 height 0
checkbox input "true"
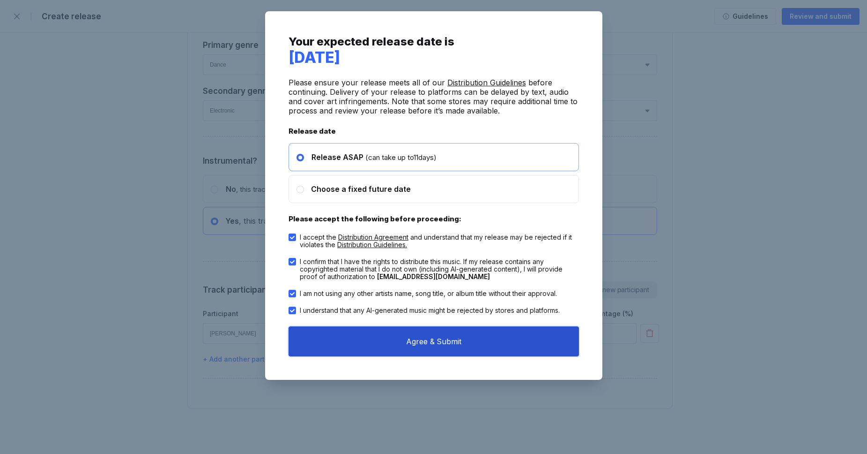
click at [469, 332] on button "Agree & Submit" at bounding box center [434, 341] width 291 height 30
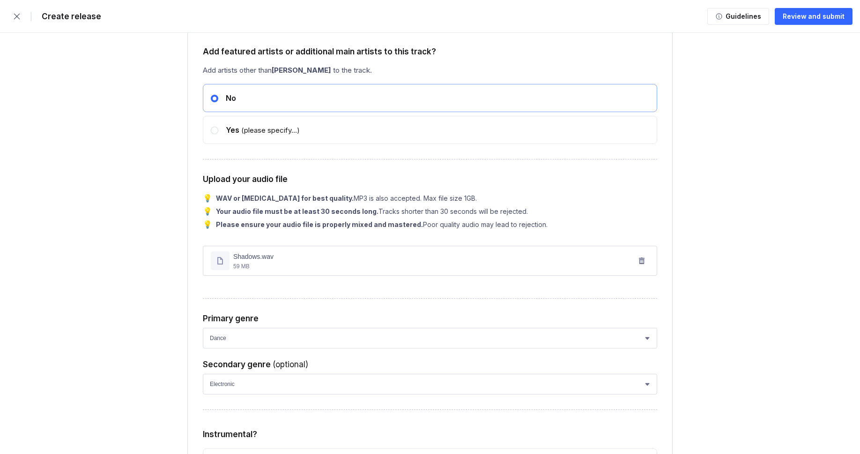
scroll to position [2448, 0]
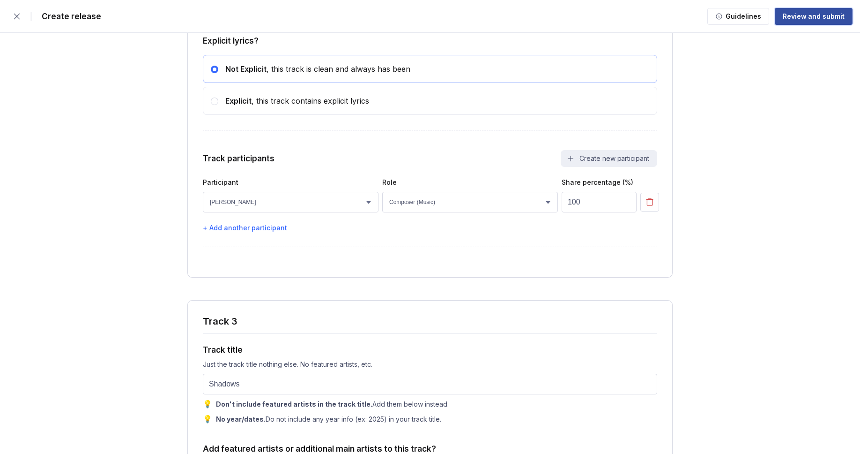
click at [805, 18] on div "Review and submit" at bounding box center [814, 16] width 62 height 9
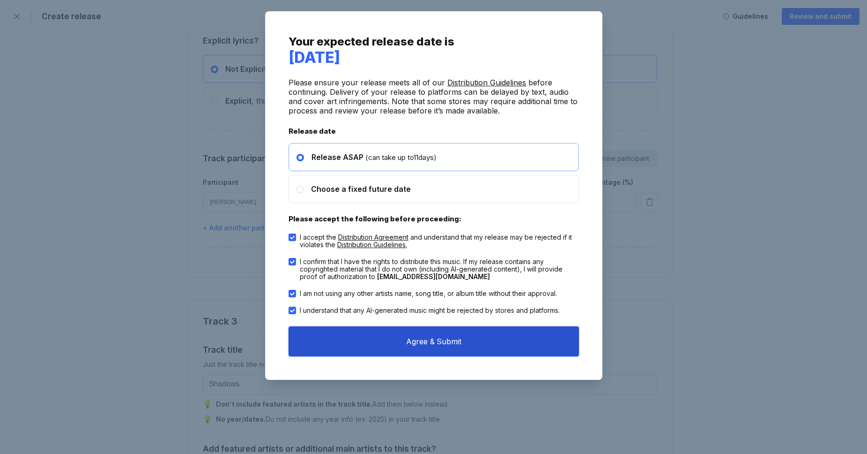
click at [488, 335] on button "Agree & Submit" at bounding box center [434, 341] width 291 height 30
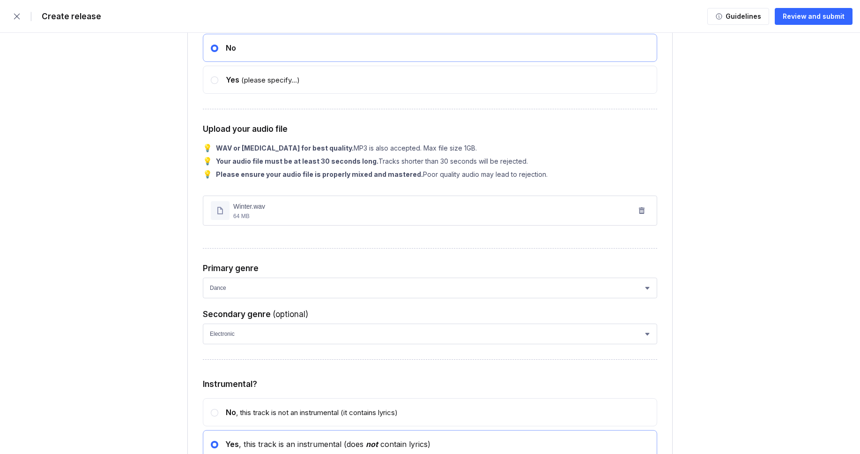
scroll to position [3981, 0]
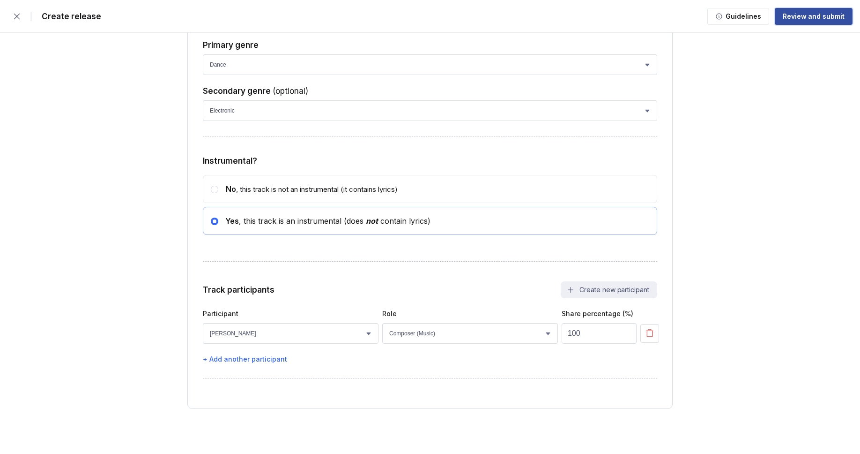
click at [808, 15] on div "Review and submit" at bounding box center [814, 16] width 62 height 9
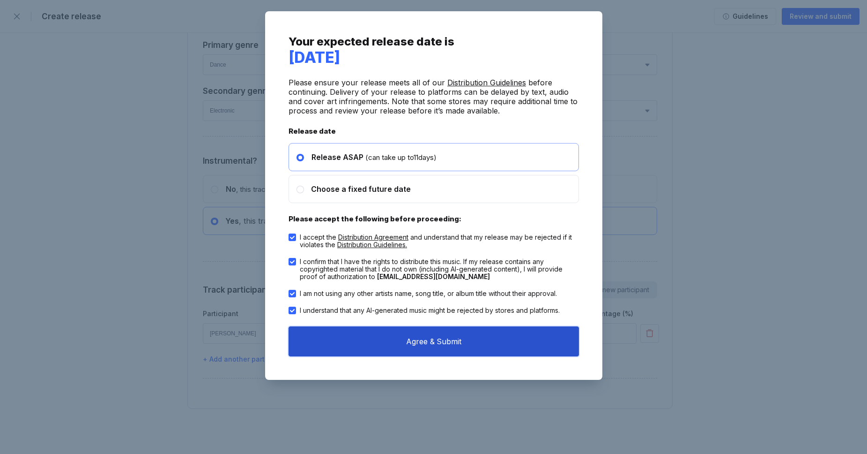
click at [430, 343] on button "Agree & Submit" at bounding box center [434, 341] width 291 height 30
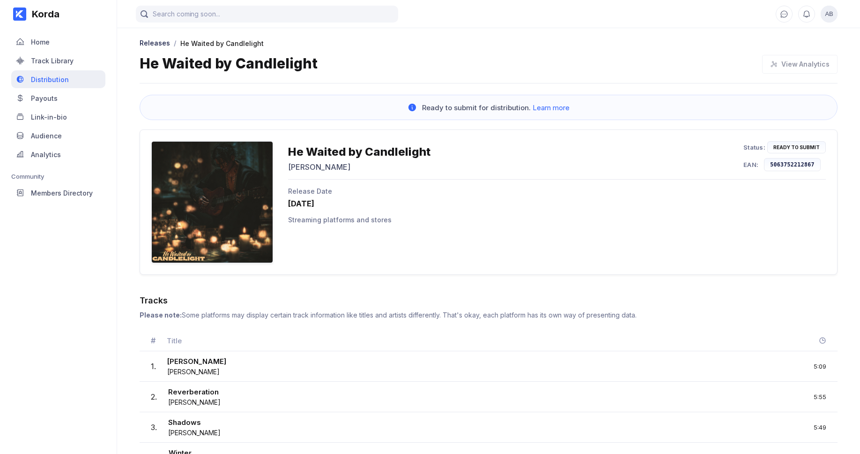
click at [40, 75] on div "Distribution" at bounding box center [50, 79] width 38 height 8
click at [41, 45] on div "Home" at bounding box center [40, 42] width 19 height 8
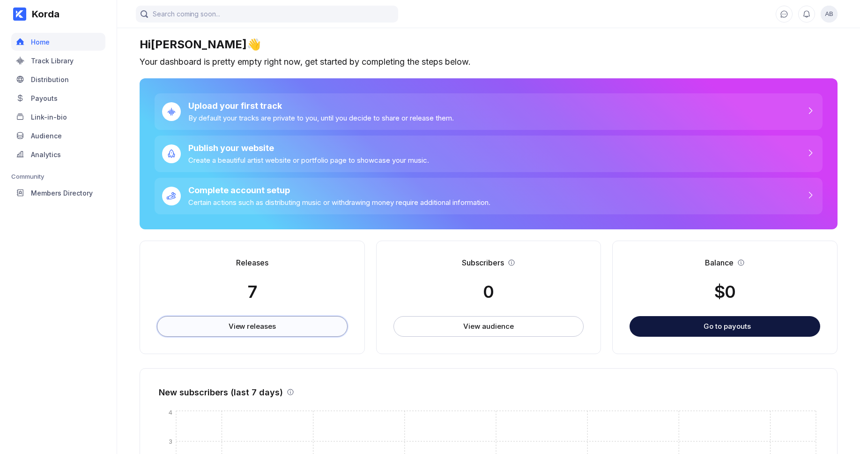
click at [255, 330] on div "View releases" at bounding box center [252, 325] width 47 height 9
